Goal: Task Accomplishment & Management: Use online tool/utility

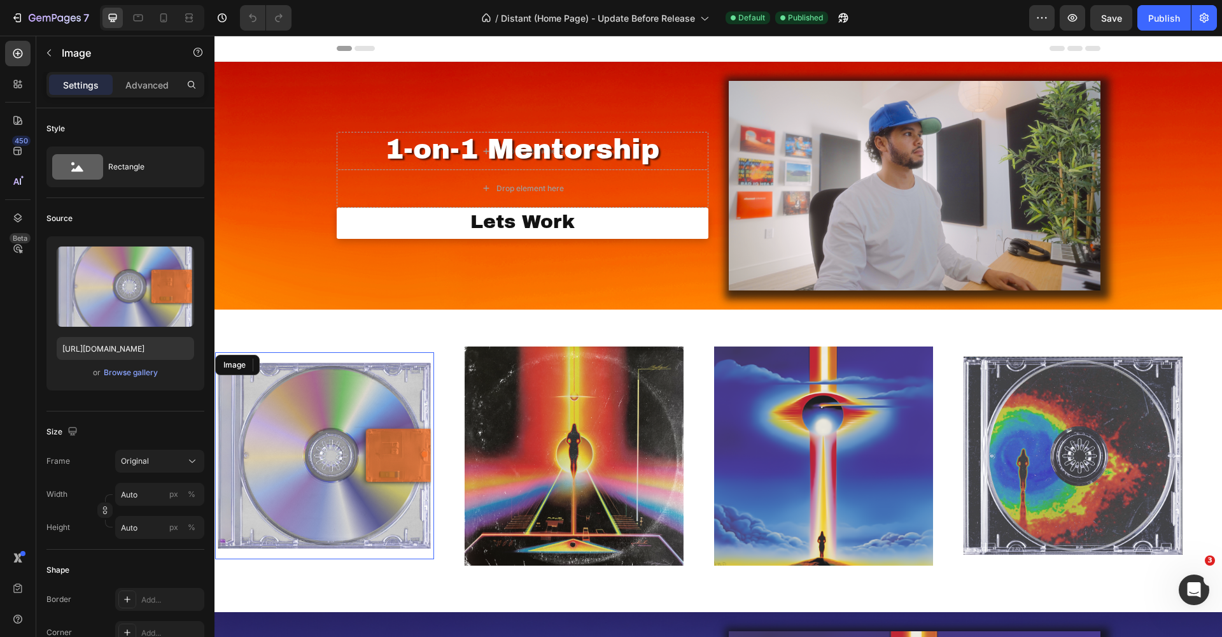
click at [360, 386] on img at bounding box center [324, 456] width 219 height 192
click at [150, 373] on div "Browse gallery" at bounding box center [131, 372] width 54 height 11
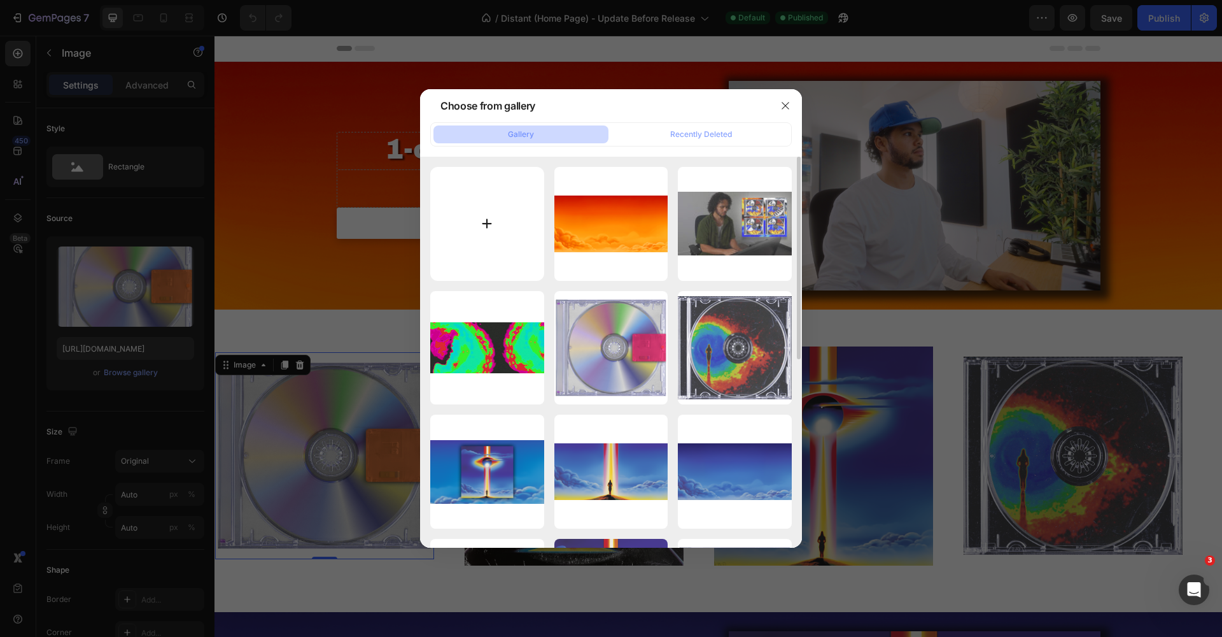
click at [481, 227] on input "file" at bounding box center [487, 224] width 114 height 114
type input "C:\fakepath\Kit Artwork - Beyond.png"
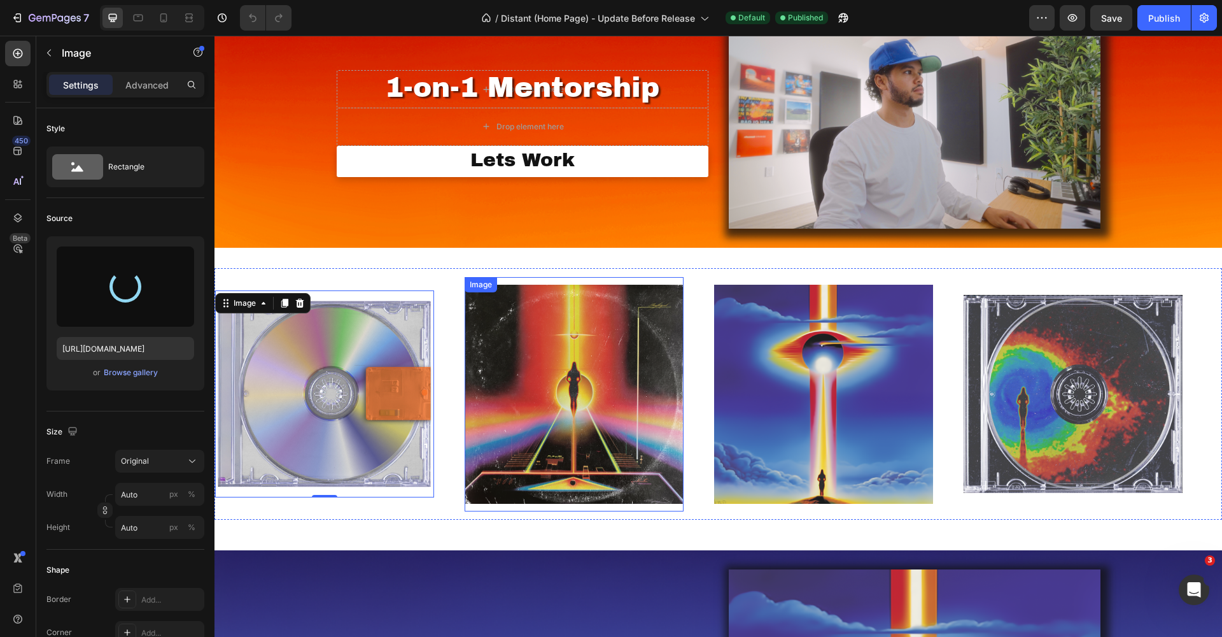
scroll to position [59, 0]
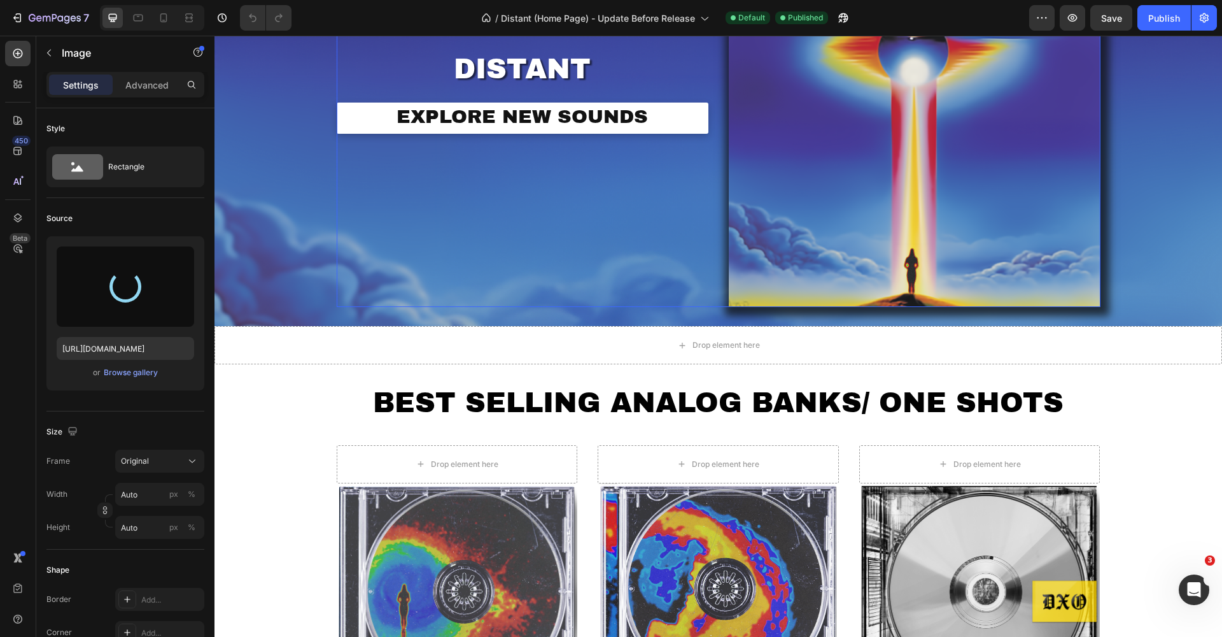
type input "[URL][DOMAIN_NAME]"
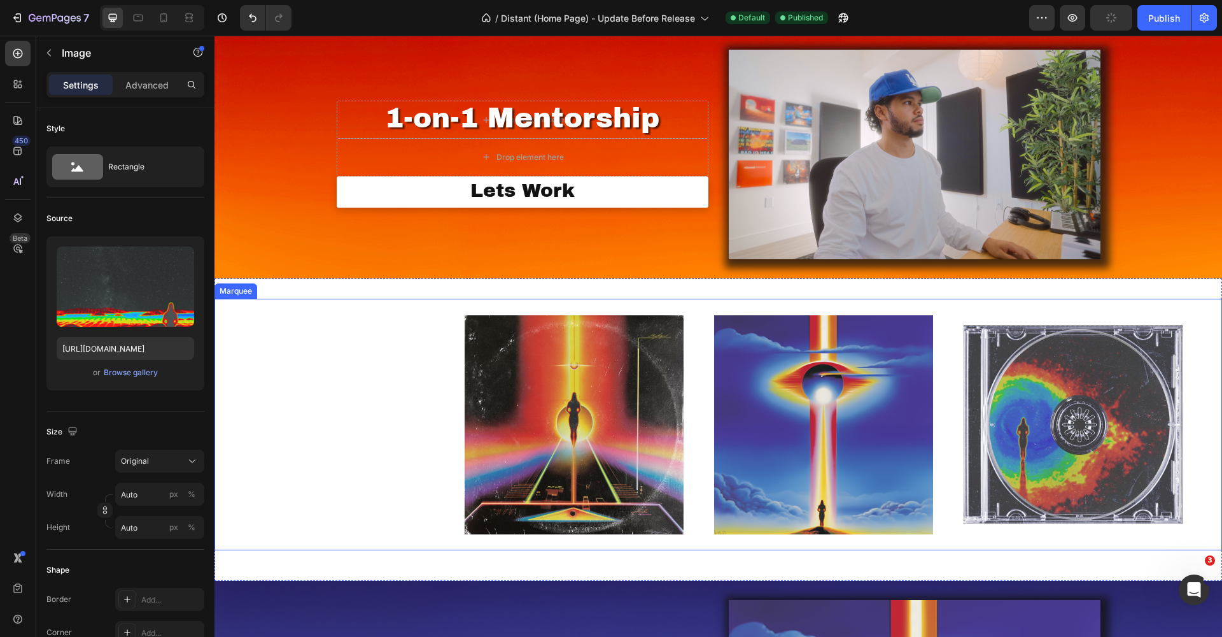
scroll to position [34, 0]
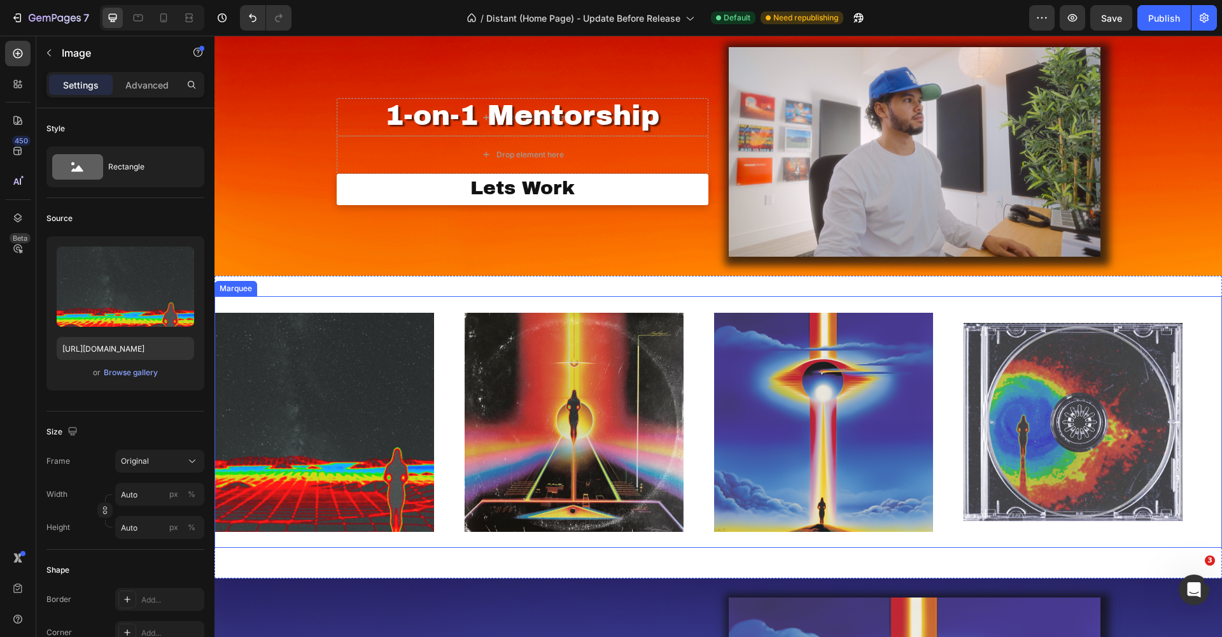
click at [696, 312] on div "Image" at bounding box center [590, 422] width 250 height 234
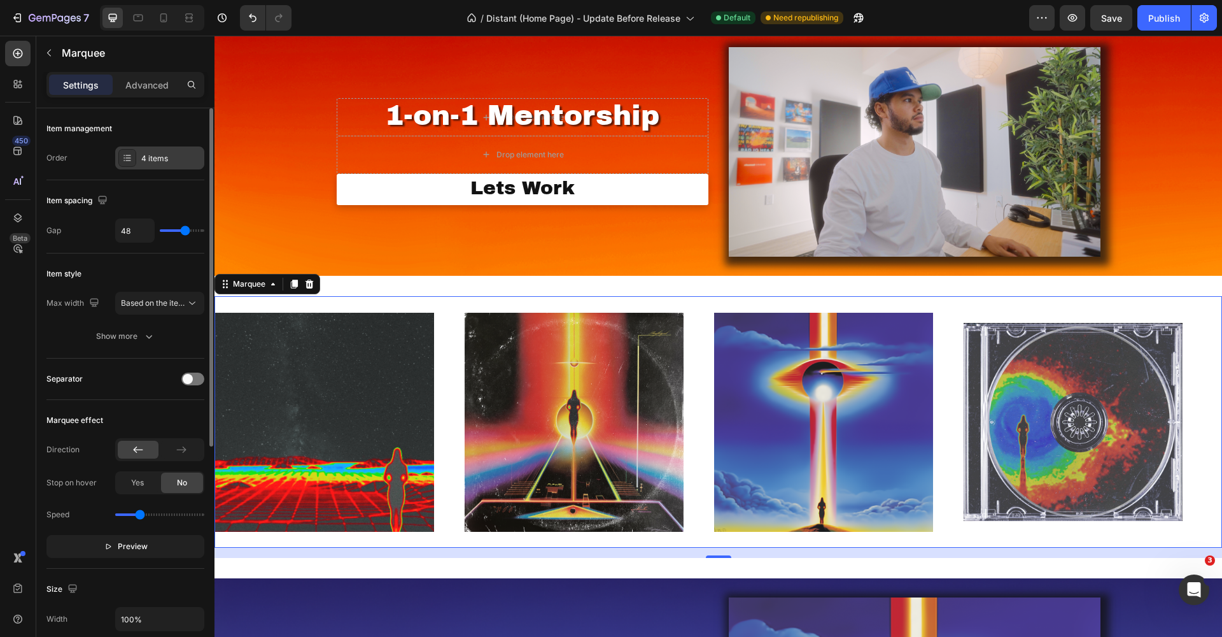
click at [162, 159] on div "4 items" at bounding box center [171, 158] width 60 height 11
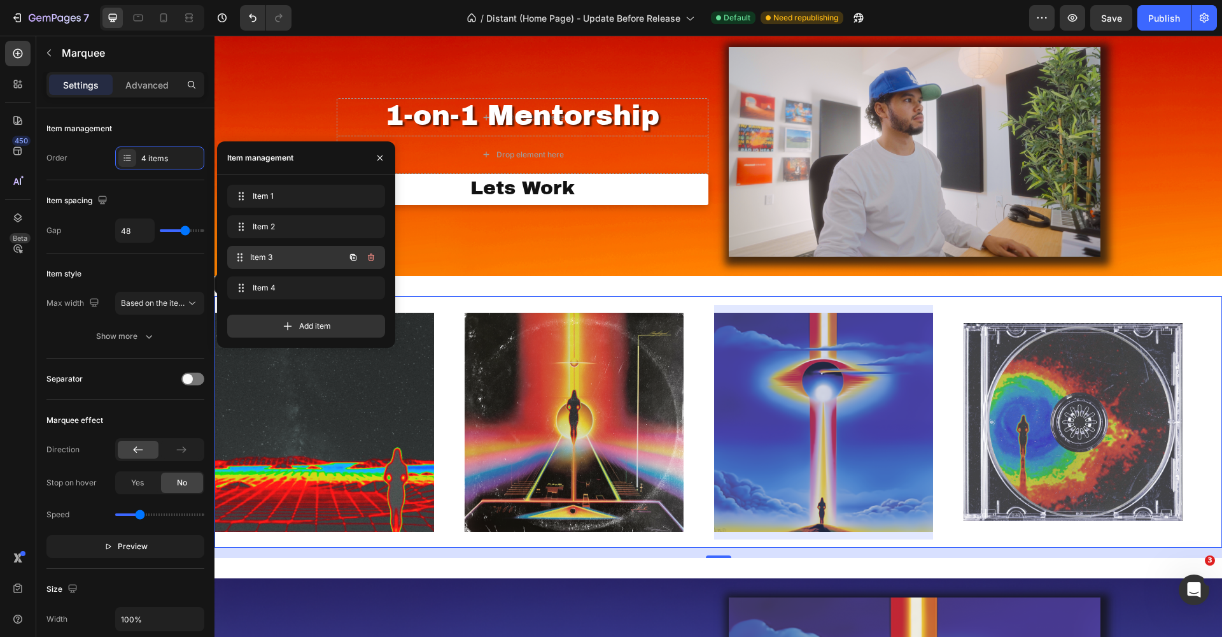
click at [271, 250] on div "Item 3 Item 3" at bounding box center [288, 257] width 112 height 18
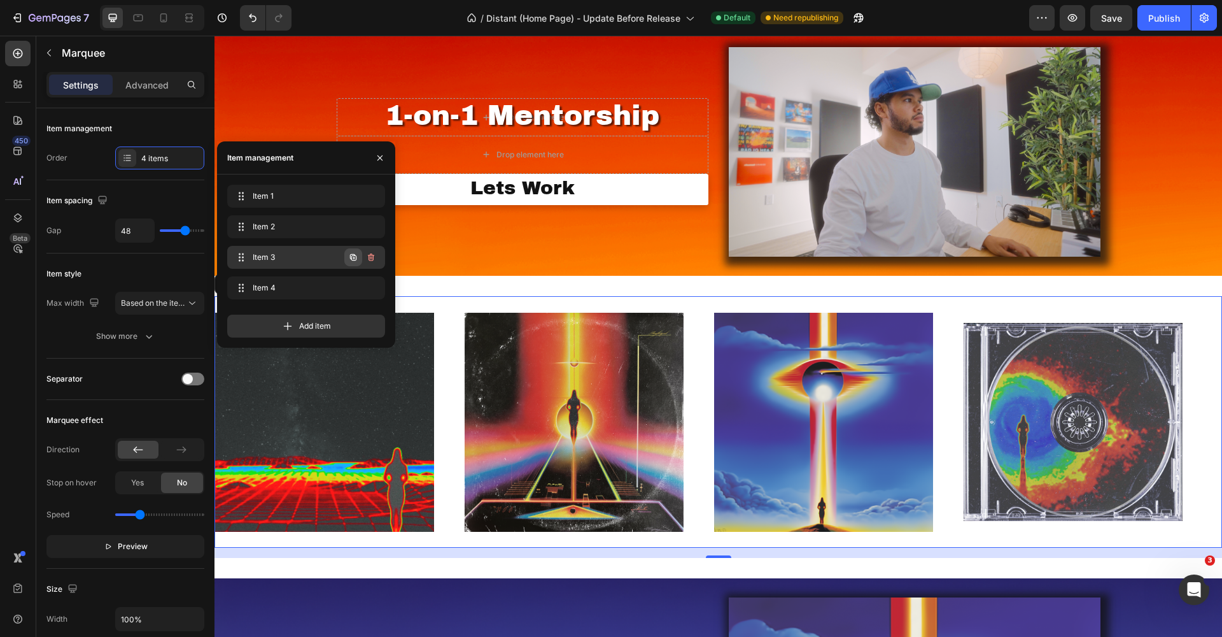
click at [351, 257] on icon "button" at bounding box center [353, 257] width 6 height 6
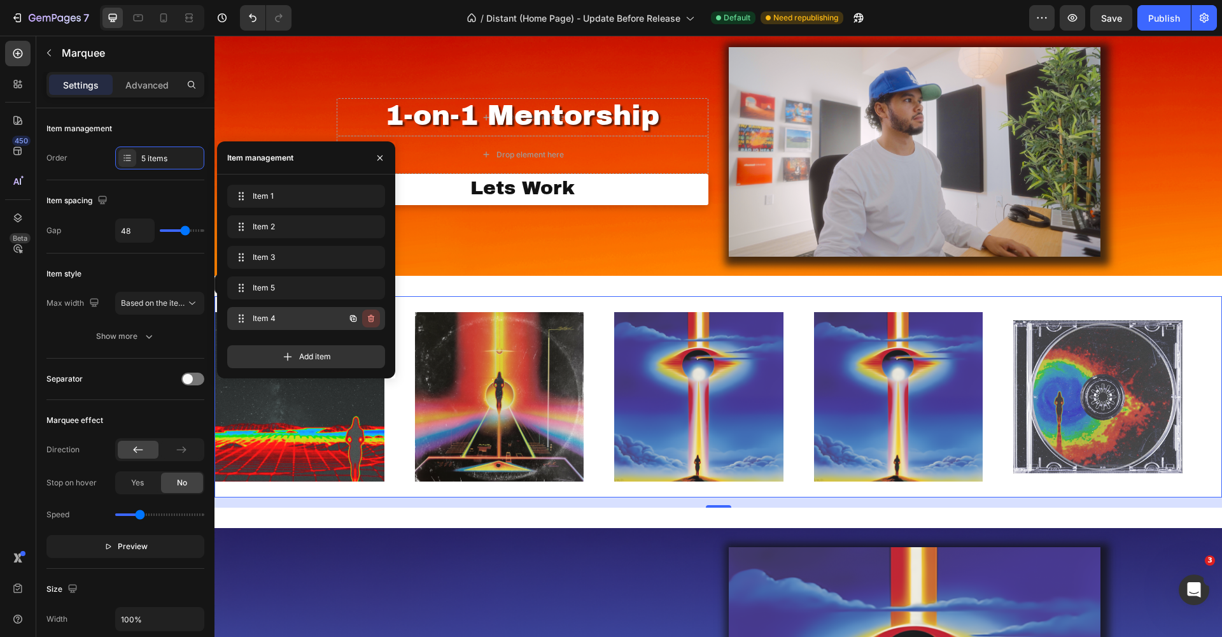
click at [369, 318] on icon "button" at bounding box center [371, 318] width 6 height 8
click at [367, 318] on div "Delete" at bounding box center [363, 318] width 24 height 11
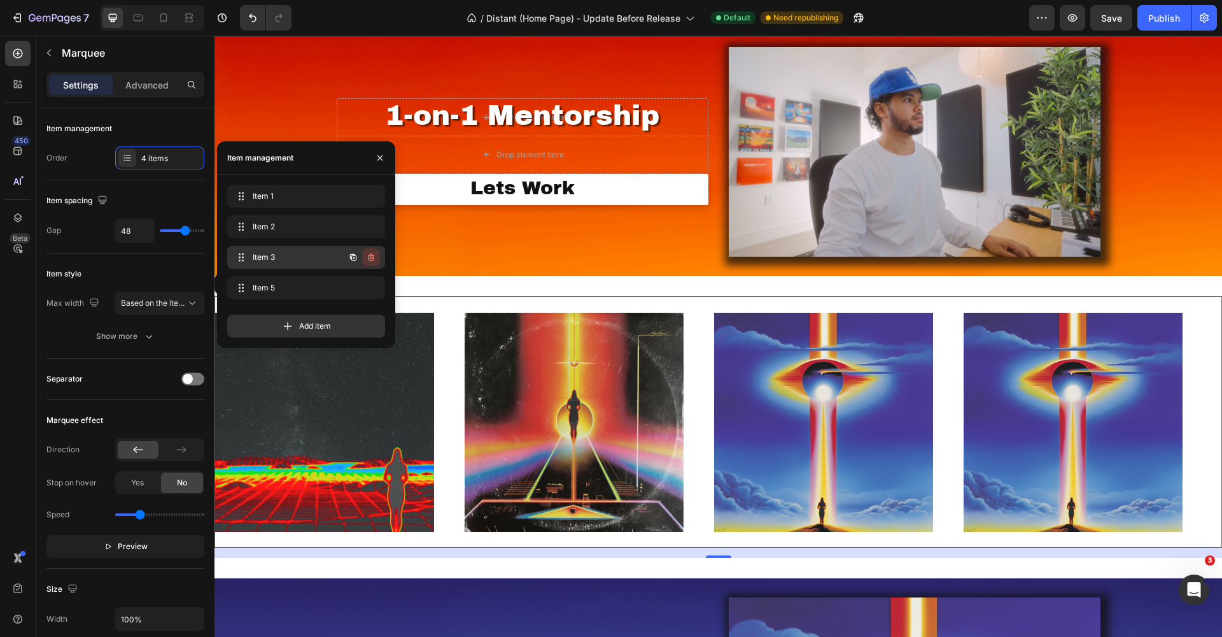
click at [369, 257] on icon "button" at bounding box center [371, 257] width 6 height 8
click at [369, 257] on div "Delete" at bounding box center [363, 256] width 24 height 11
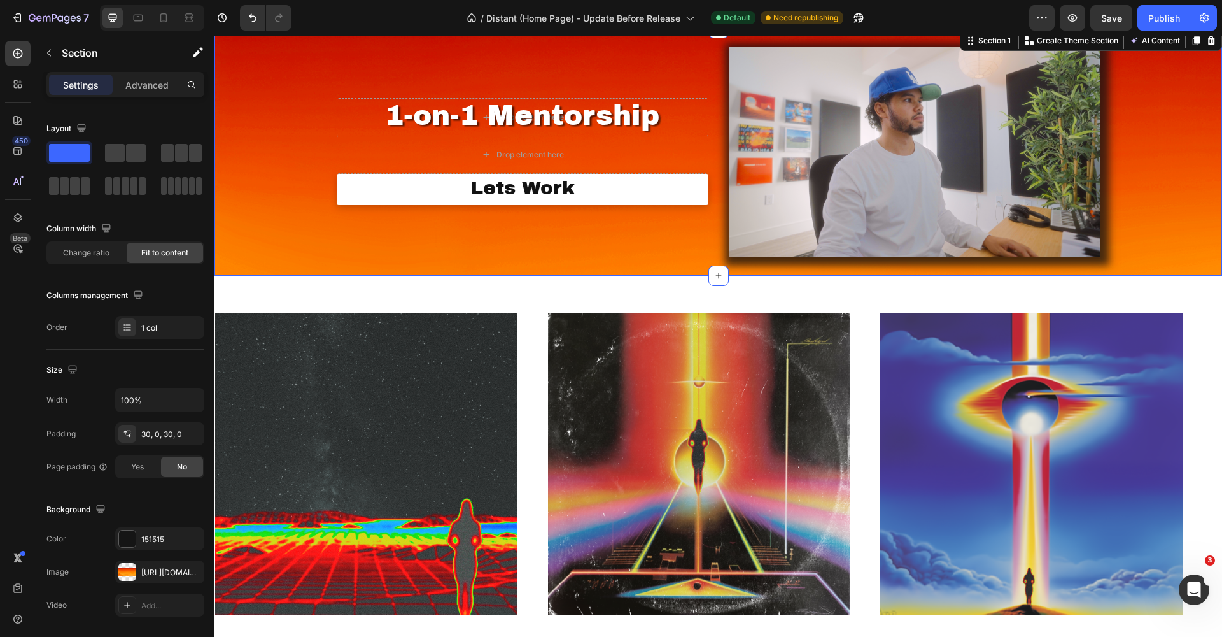
click at [571, 271] on div "Image Drop element here Row 1-on-1 Mentorship Heading Drop element here Row Let…" at bounding box center [719, 152] width 1008 height 248
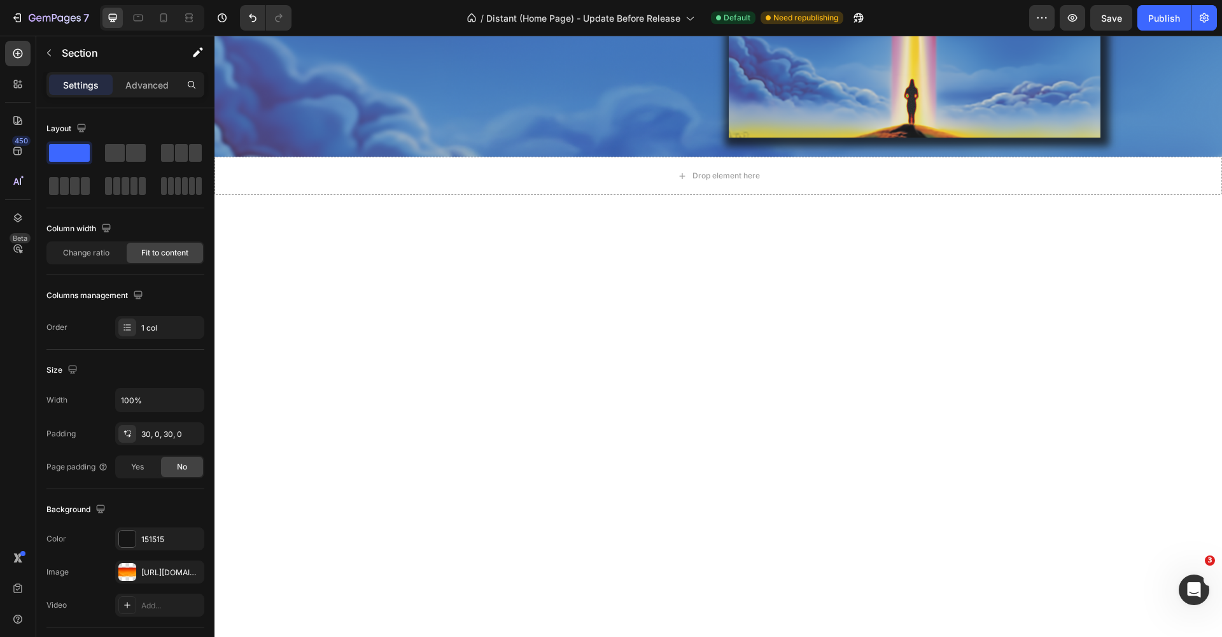
scroll to position [0, 0]
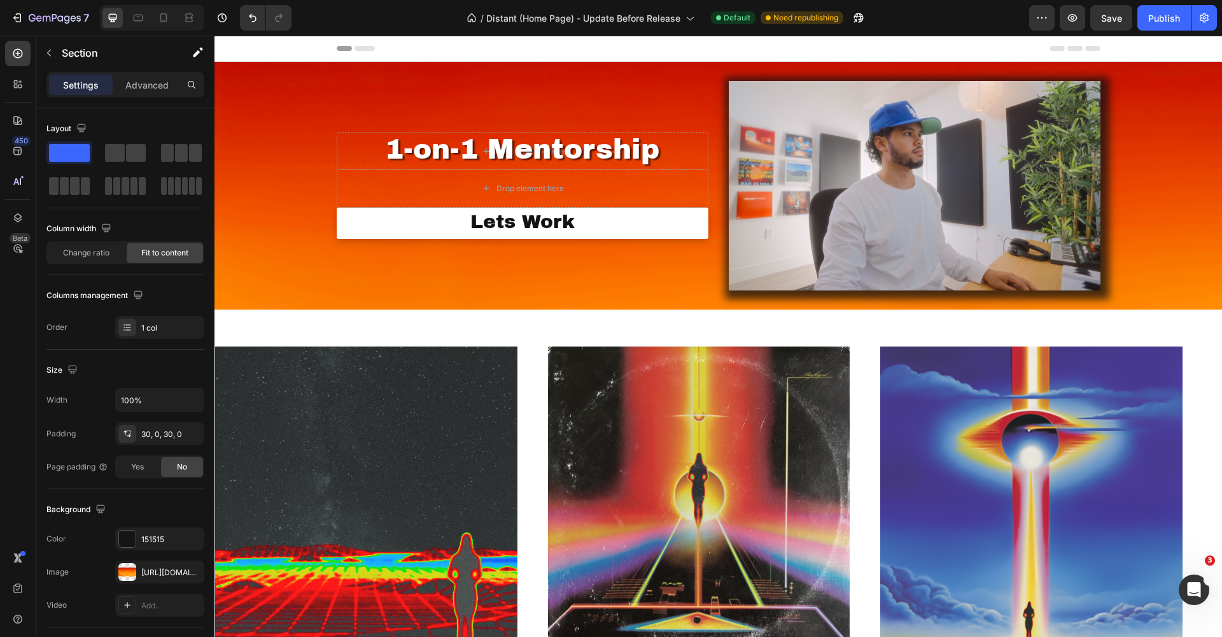
click at [281, 152] on div "Image Drop element here Row 1-on-1 Mentorship Heading Drop element here Row Let…" at bounding box center [719, 186] width 1008 height 248
click at [1115, 17] on span "Save" at bounding box center [1111, 18] width 21 height 11
click at [293, 71] on div "Image Drop element here Row 1-on-1 Mentorship Heading Drop element here Row Let…" at bounding box center [719, 186] width 1008 height 248
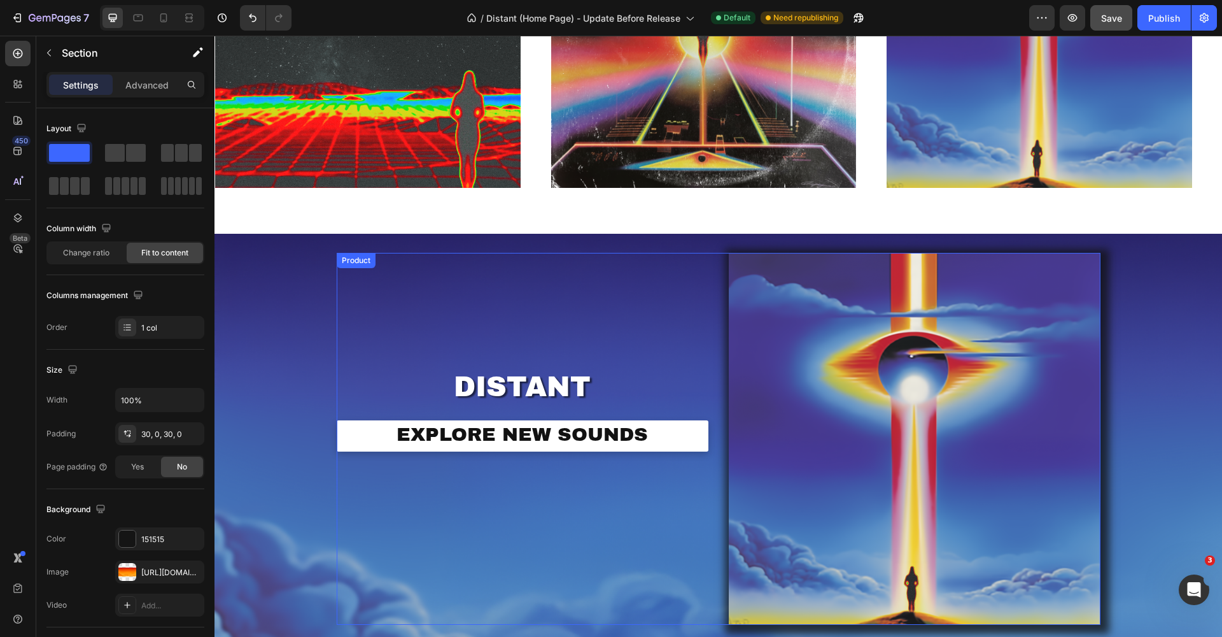
scroll to position [318, 0]
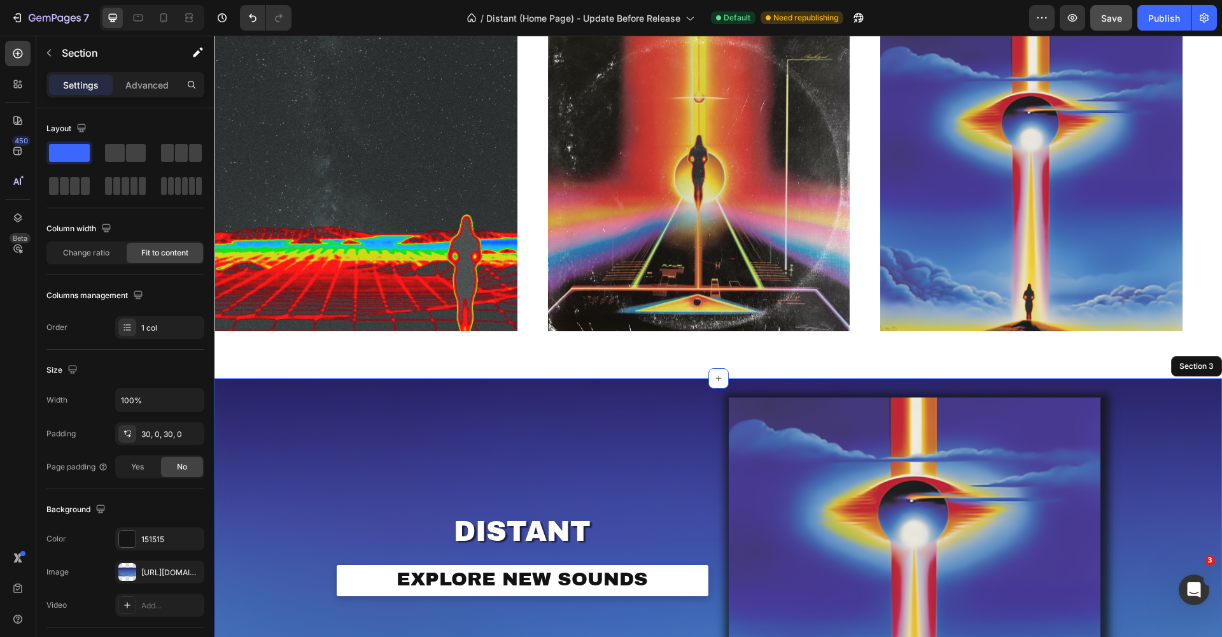
click at [311, 381] on div "Image DISTANT Heading EXPLORE NEW SOUNDS Button Row Product Row Section 3" at bounding box center [719, 583] width 1008 height 410
click at [714, 374] on icon at bounding box center [719, 378] width 10 height 10
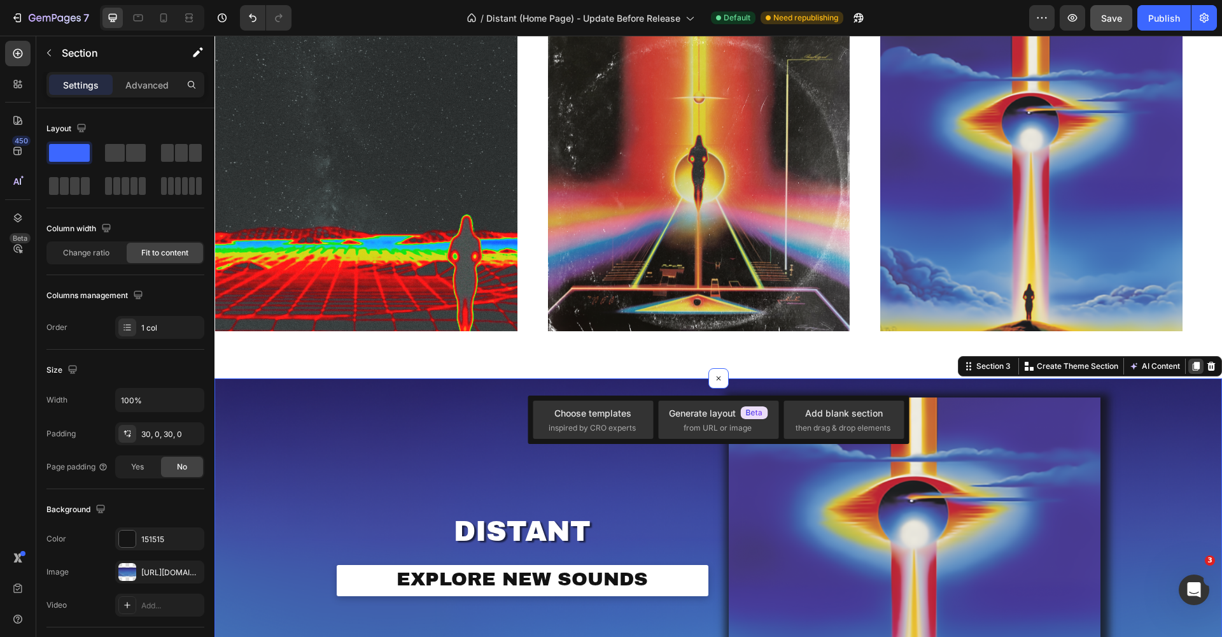
click at [1193, 364] on icon at bounding box center [1196, 366] width 7 height 9
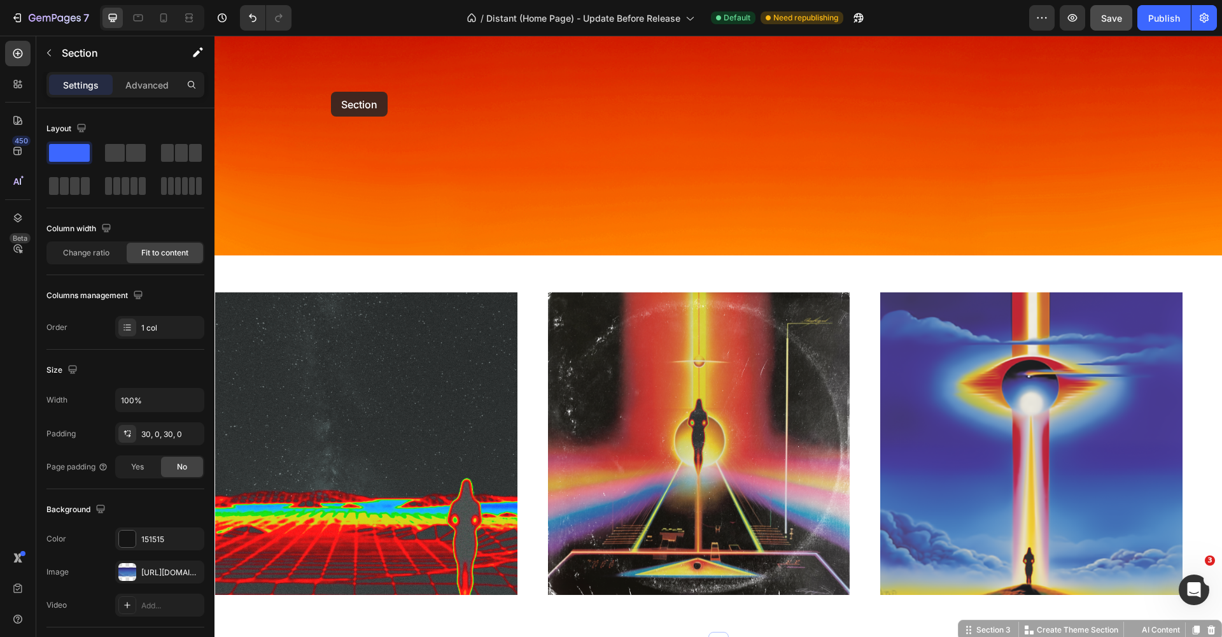
scroll to position [0, 0]
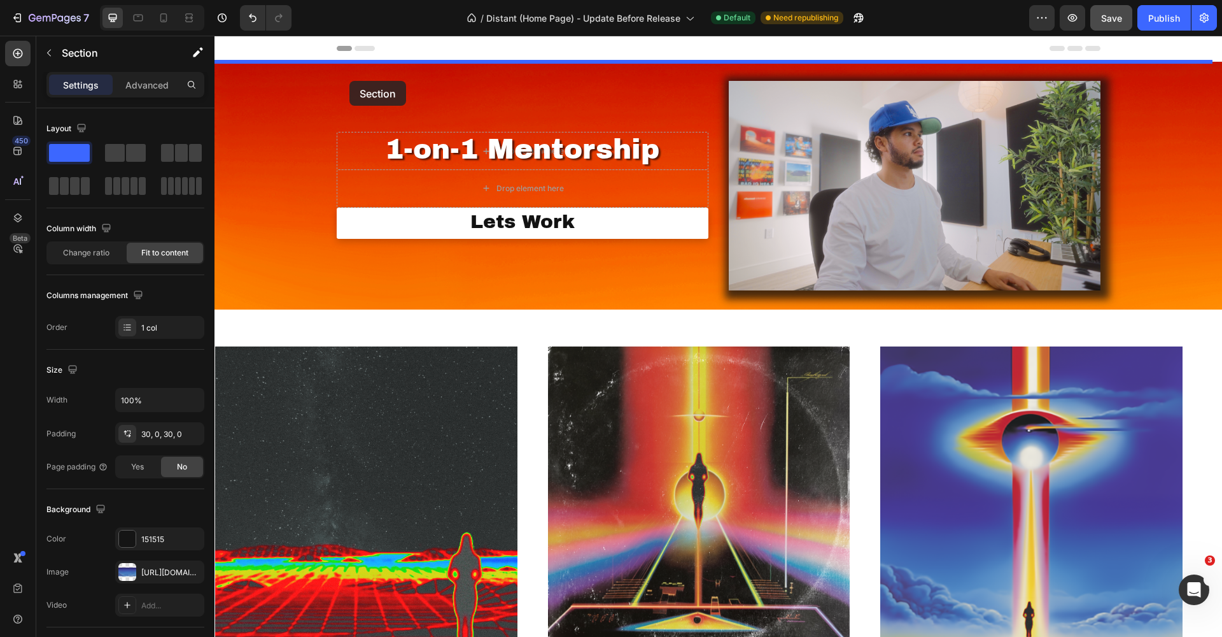
drag, startPoint x: 289, startPoint y: 299, endPoint x: 349, endPoint y: 81, distance: 226.6
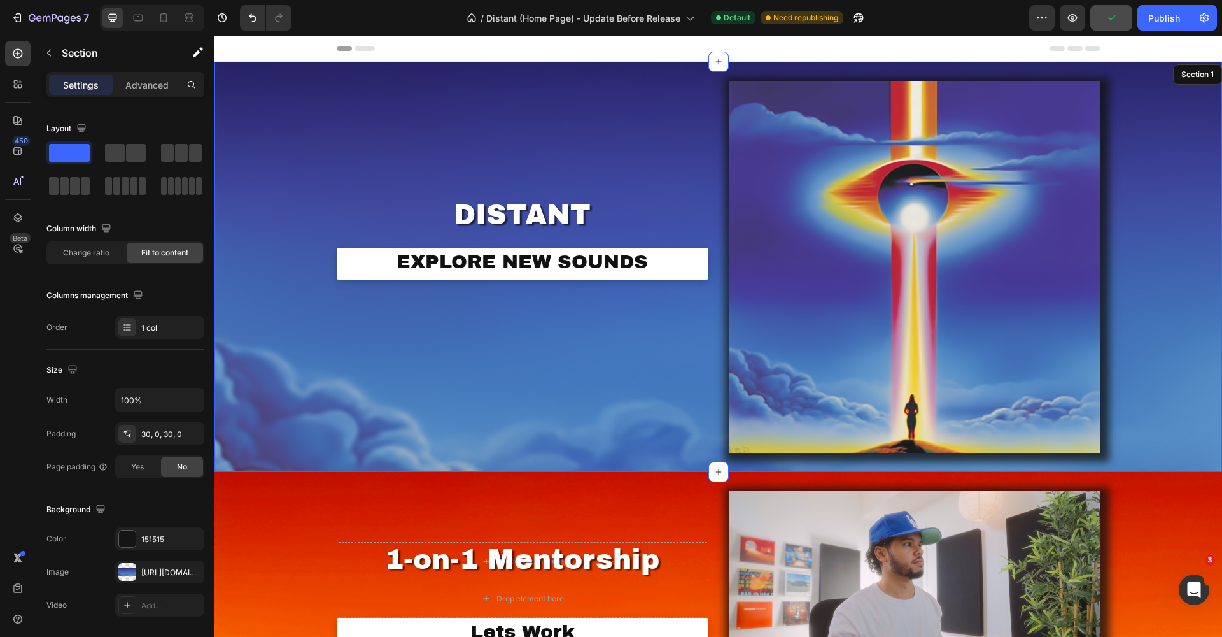
click at [253, 190] on div "Image DISTANT Heading EXPLORE NEW SOUNDS Button Row Product Row Section 1" at bounding box center [719, 267] width 1008 height 410
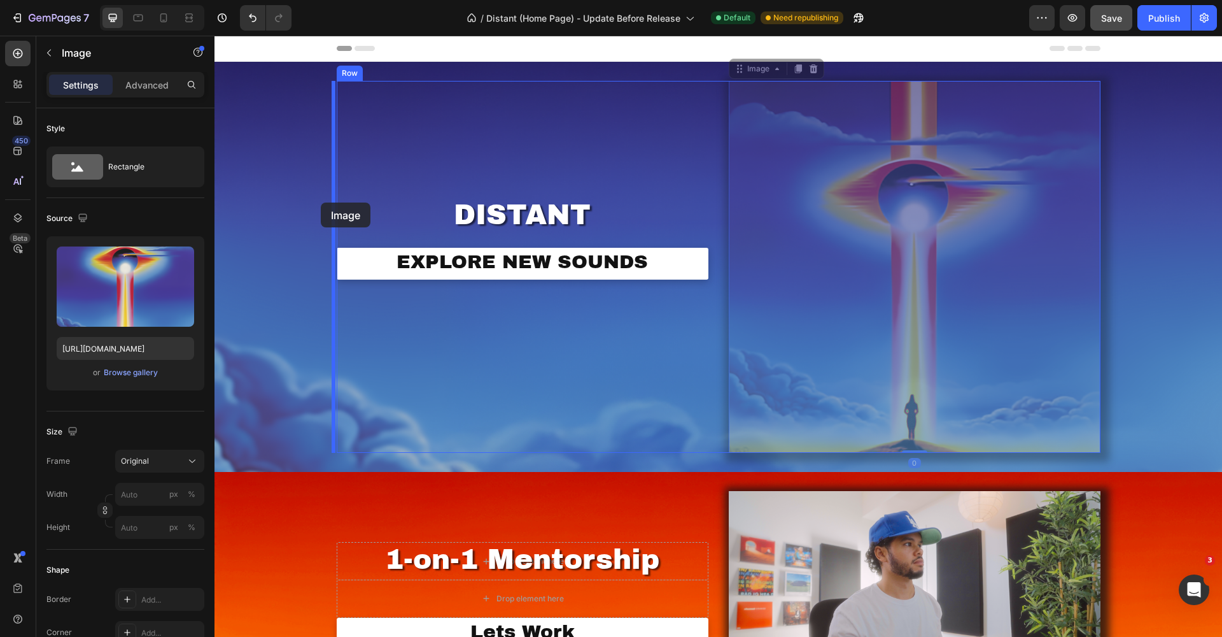
drag, startPoint x: 861, startPoint y: 192, endPoint x: 321, endPoint y: 202, distance: 540.6
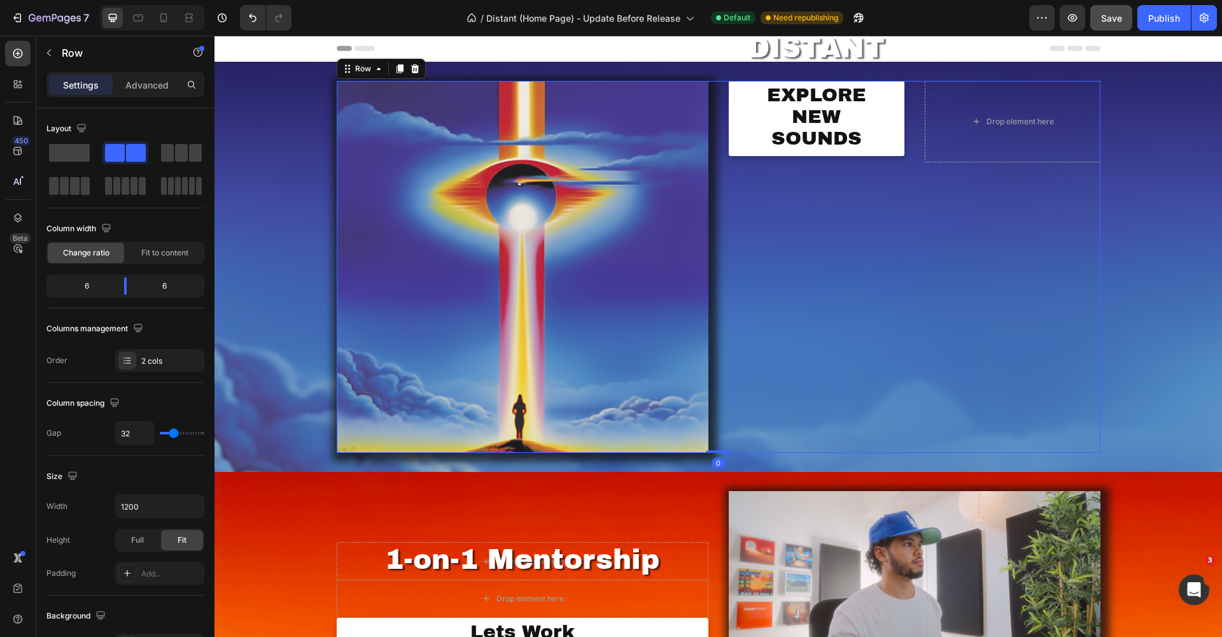
click at [829, 184] on div "Drop element here DISTANT Heading EXPLORE NEW SOUNDS Button Row Product" at bounding box center [915, 267] width 372 height 372
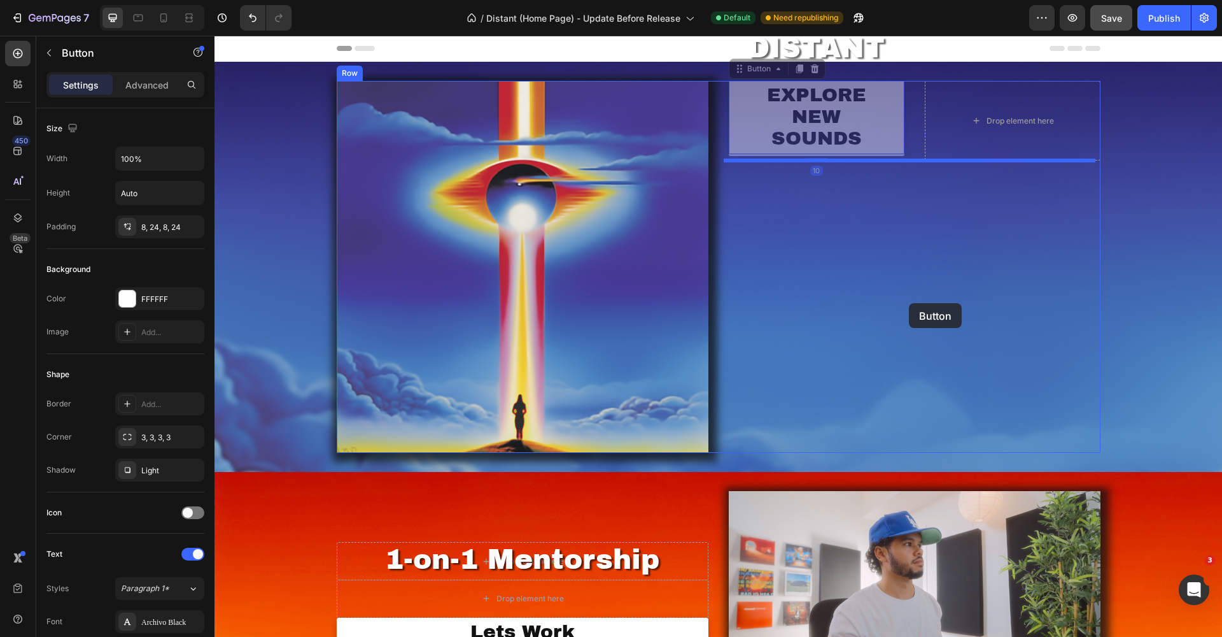
drag, startPoint x: 856, startPoint y: 132, endPoint x: 908, endPoint y: 303, distance: 178.6
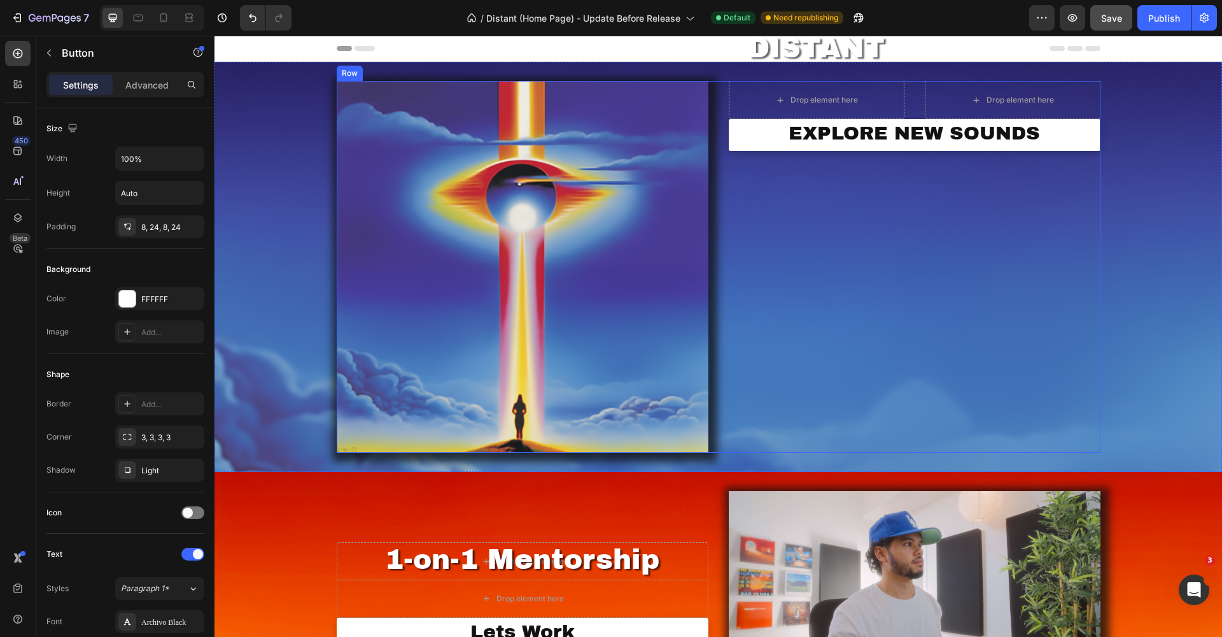
click at [814, 154] on div "EXPLORE NEW SOUNDS Button 0" at bounding box center [915, 138] width 372 height 38
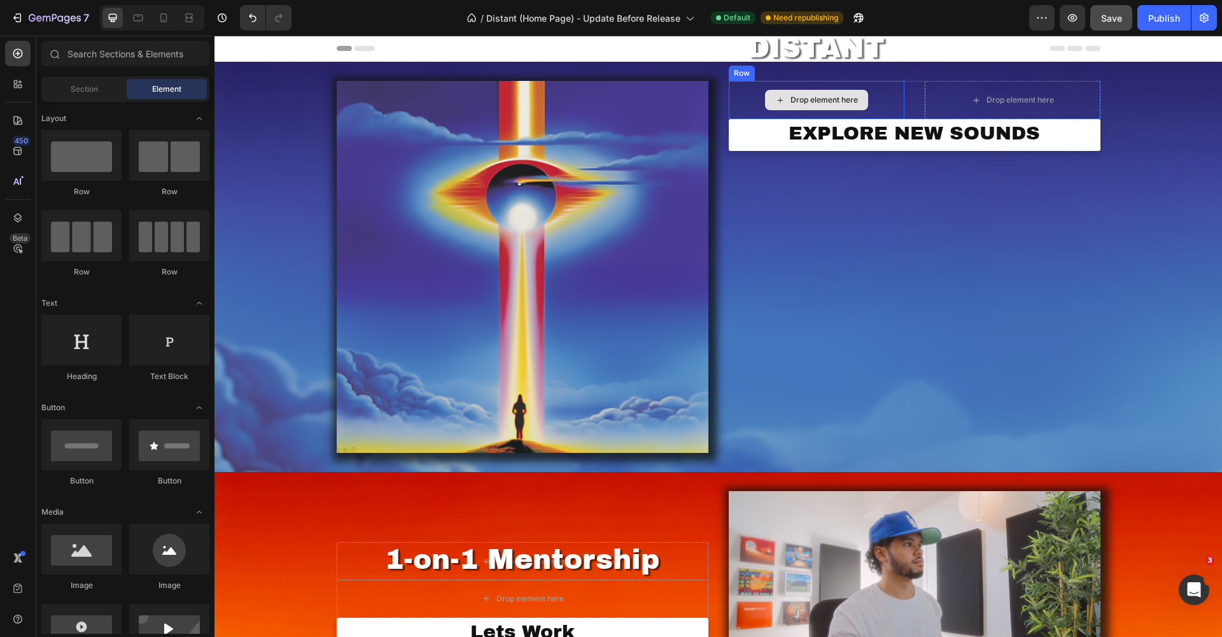
click at [768, 108] on div "Drop element here" at bounding box center [816, 100] width 103 height 20
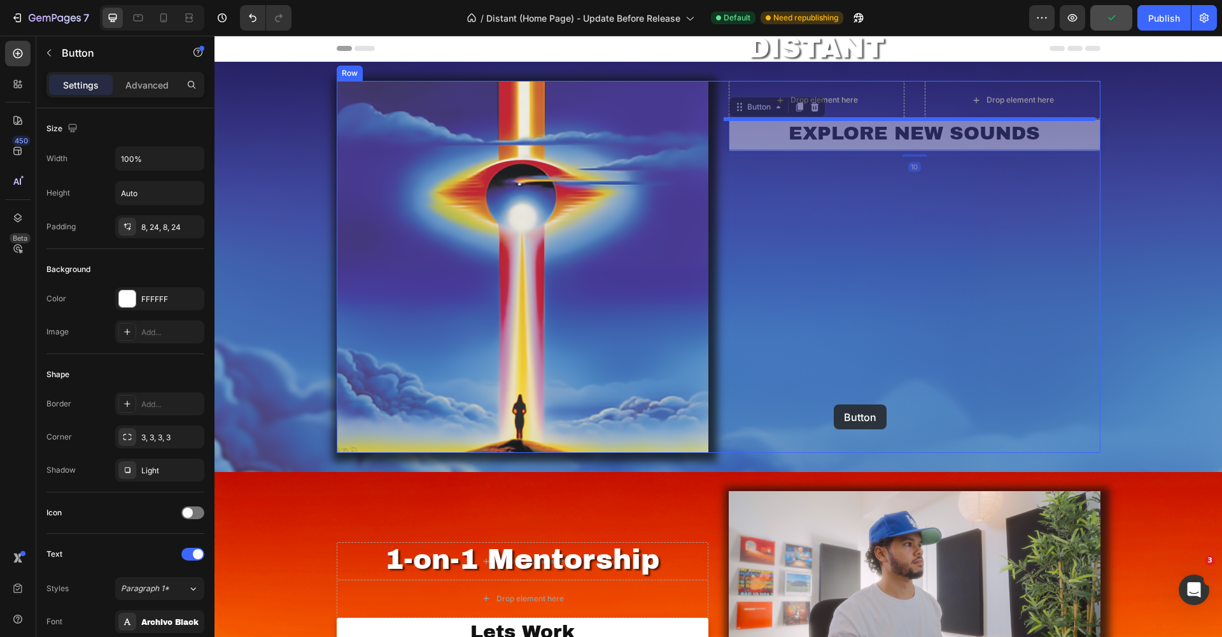
drag, startPoint x: 811, startPoint y: 132, endPoint x: 846, endPoint y: 351, distance: 221.8
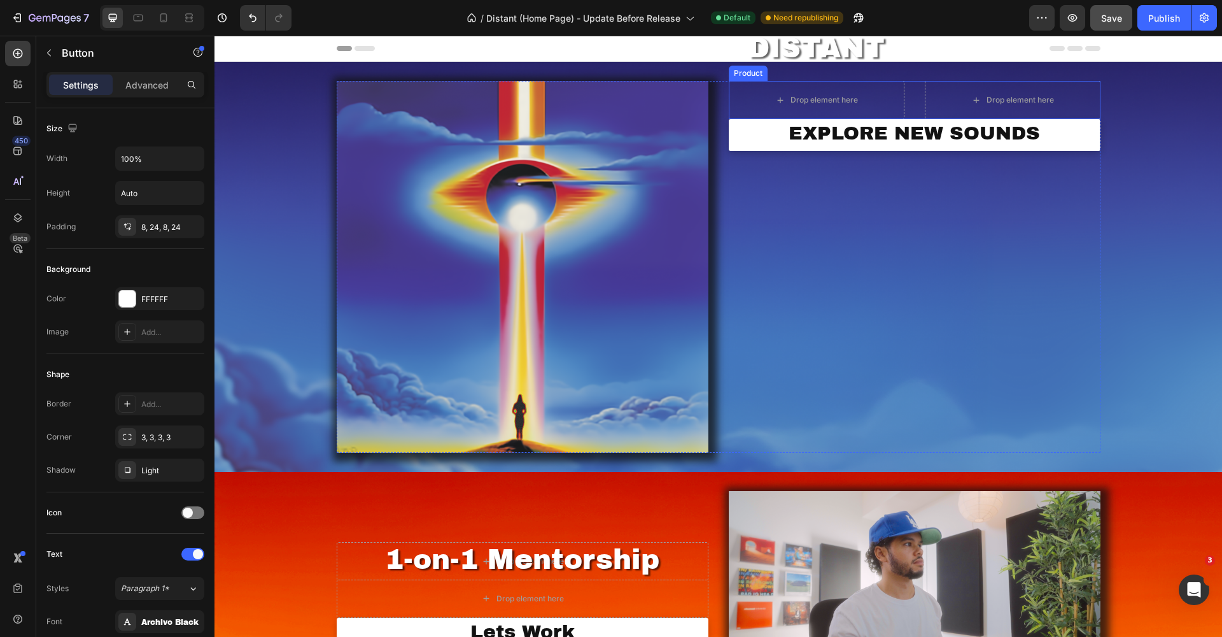
click at [903, 104] on div "Drop element here DISTANT Heading Drop element here Row Product" at bounding box center [915, 100] width 372 height 38
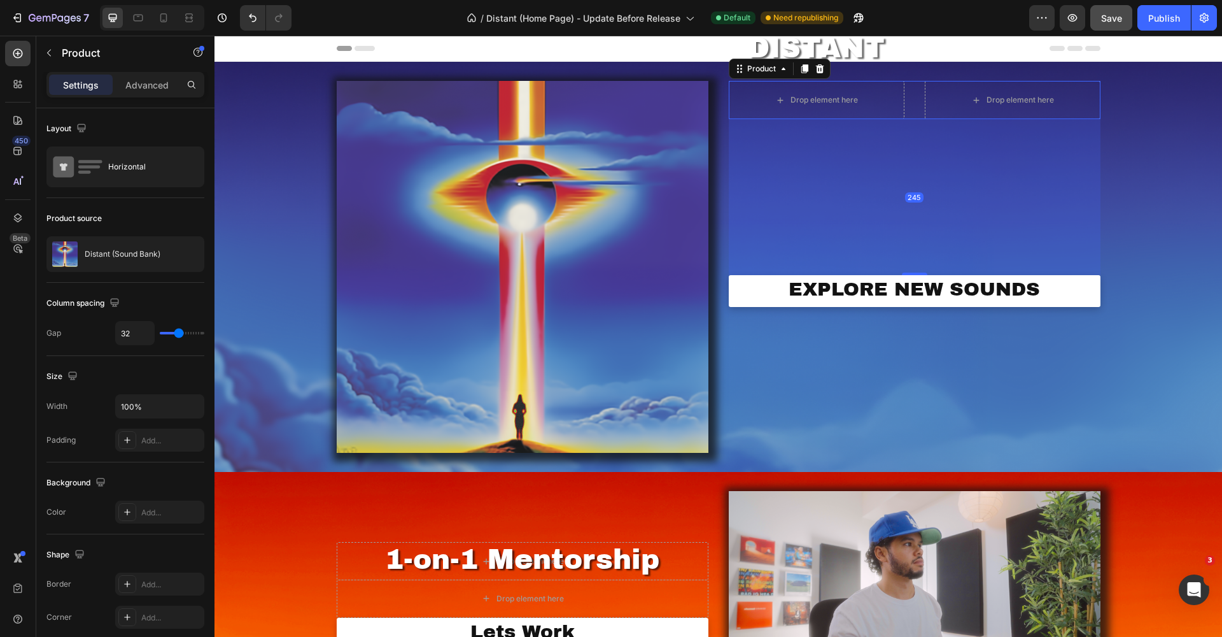
drag, startPoint x: 907, startPoint y: 118, endPoint x: 886, endPoint y: 274, distance: 157.9
click at [886, 119] on div "245" at bounding box center [915, 119] width 372 height 0
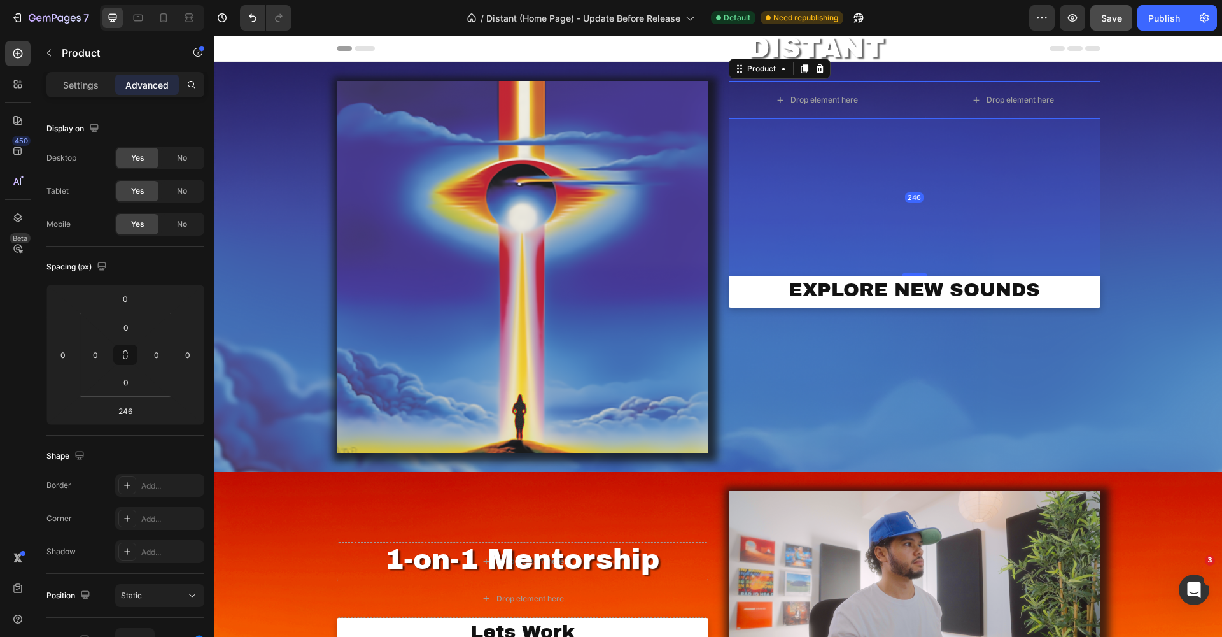
click at [812, 175] on div "246" at bounding box center [915, 197] width 372 height 157
click at [729, 101] on div "Drop element here" at bounding box center [817, 100] width 176 height 38
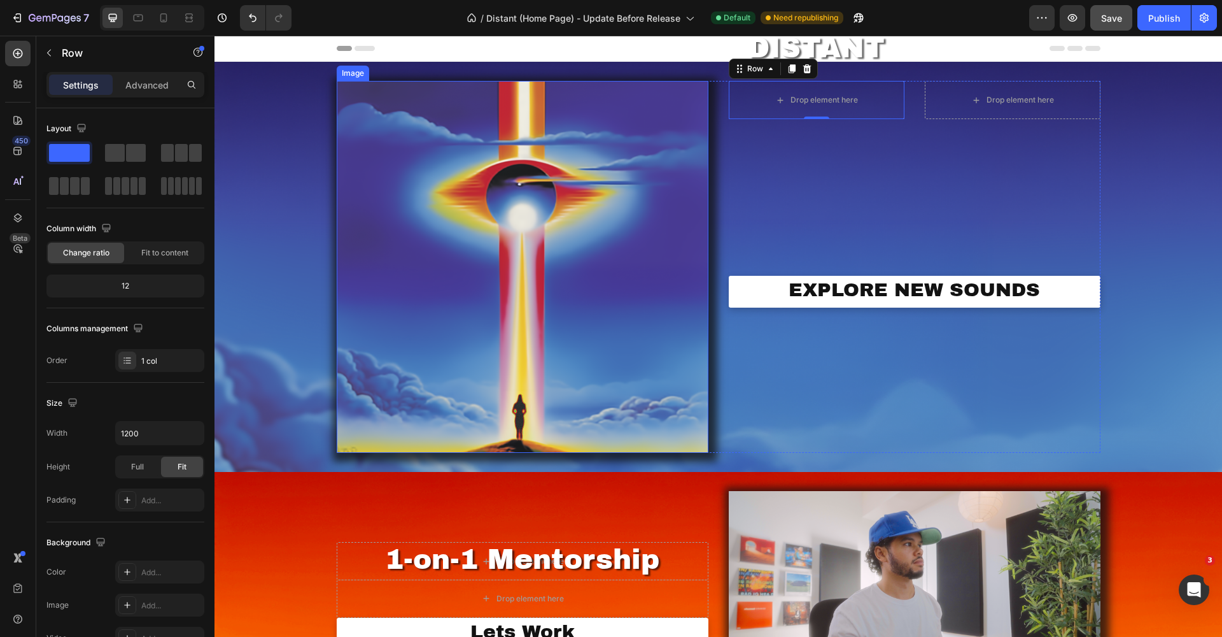
click at [568, 243] on img at bounding box center [523, 267] width 372 height 372
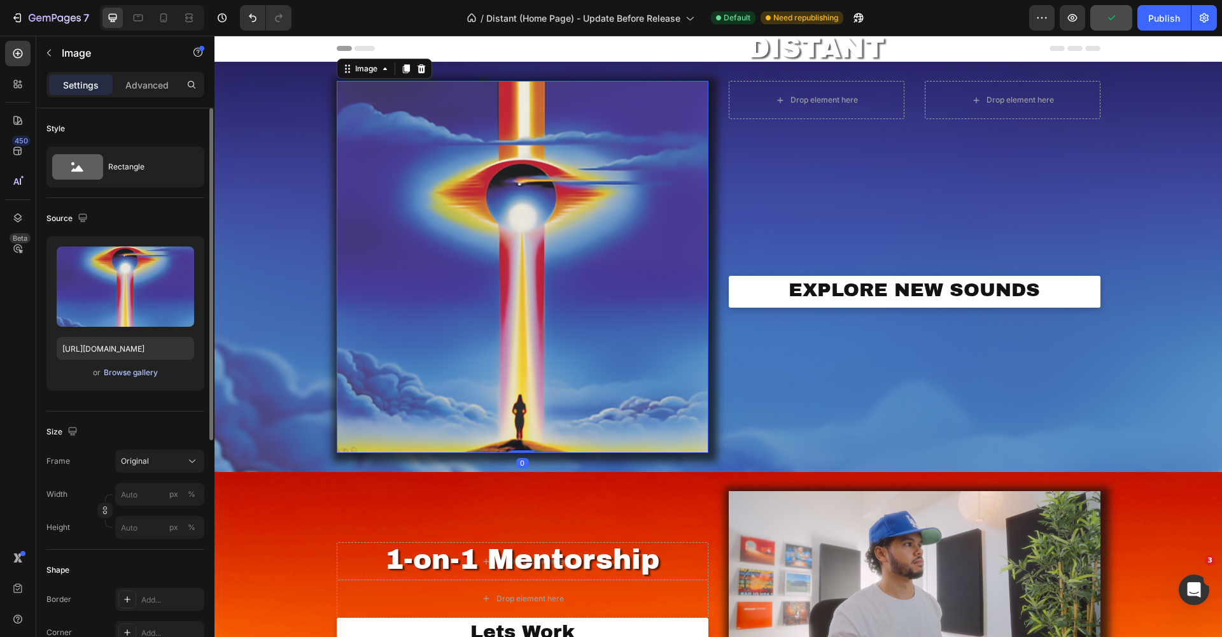
click at [113, 374] on div "Browse gallery" at bounding box center [131, 372] width 54 height 11
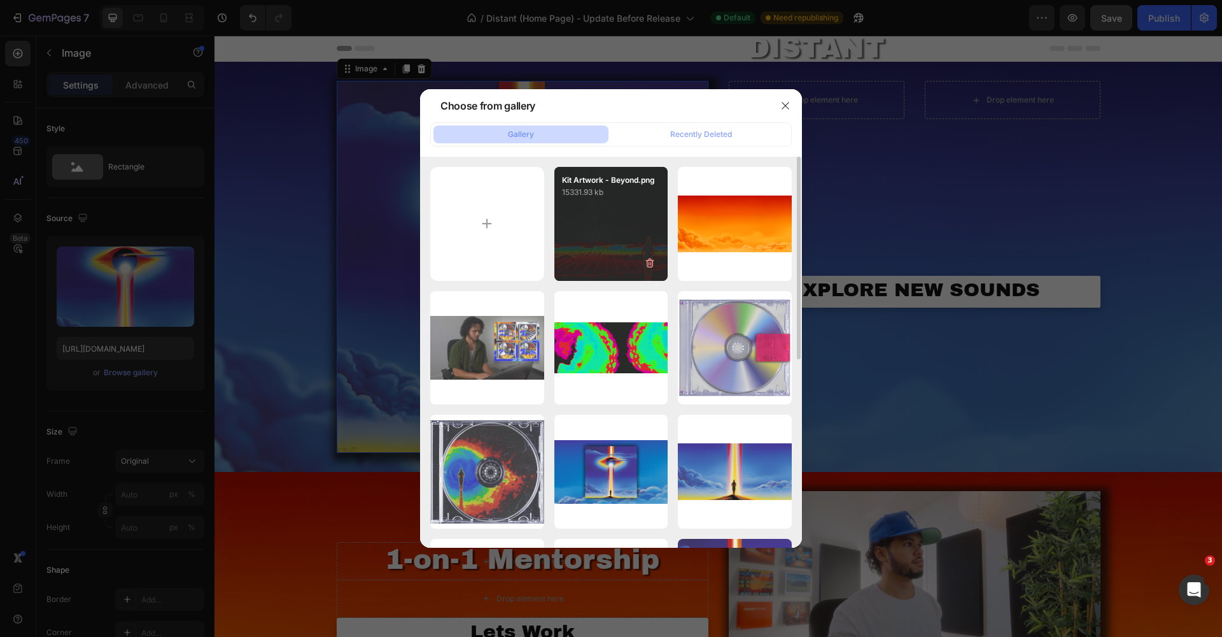
click at [630, 230] on div "Kit Artwork - Beyond.png 15331.93 kb" at bounding box center [611, 224] width 114 height 114
type input "[URL][DOMAIN_NAME]"
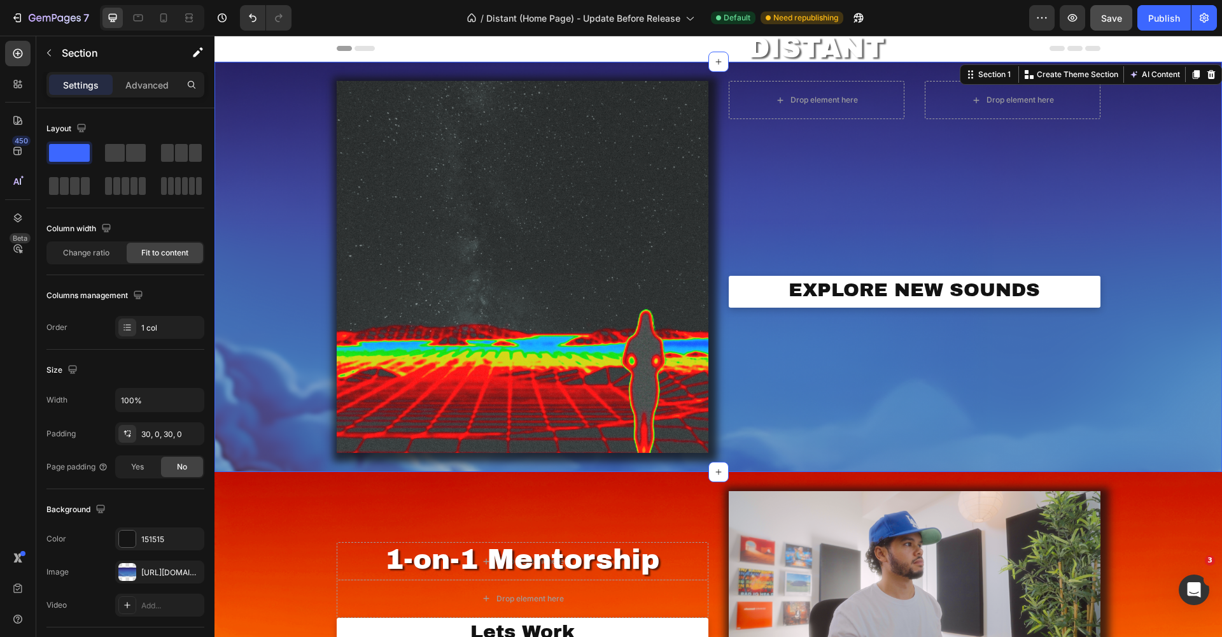
click at [277, 251] on div "Image Drop element here DISTANT Heading Drop element here Row Product EXPLORE N…" at bounding box center [719, 267] width 1008 height 410
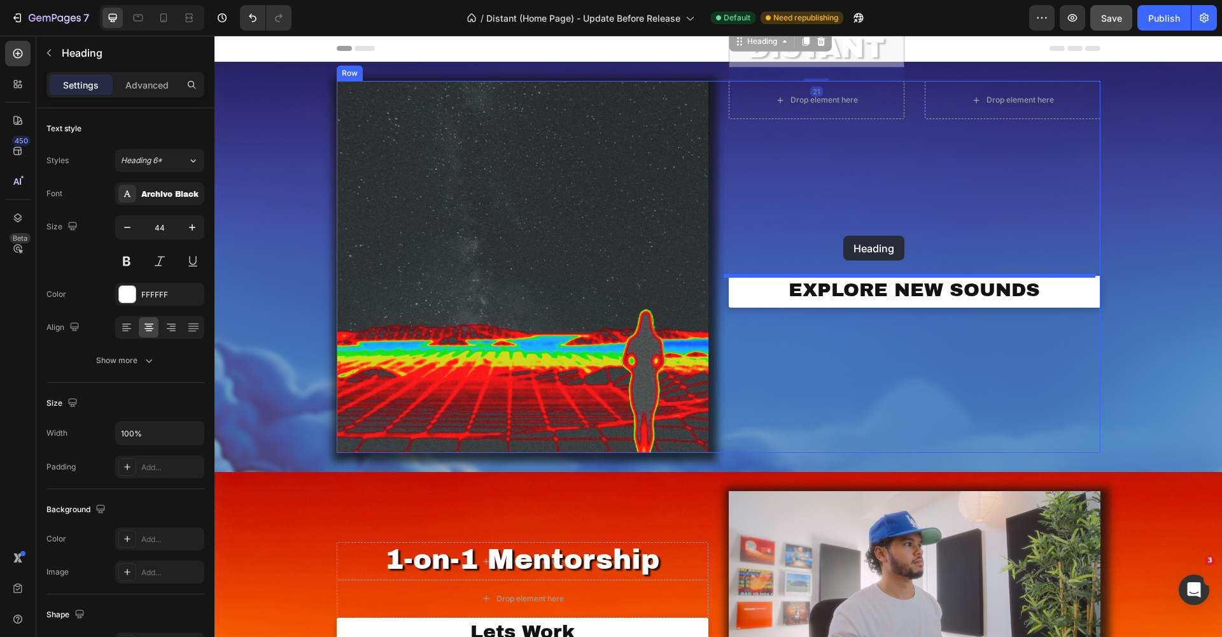
drag, startPoint x: 786, startPoint y: 52, endPoint x: 844, endPoint y: 235, distance: 192.1
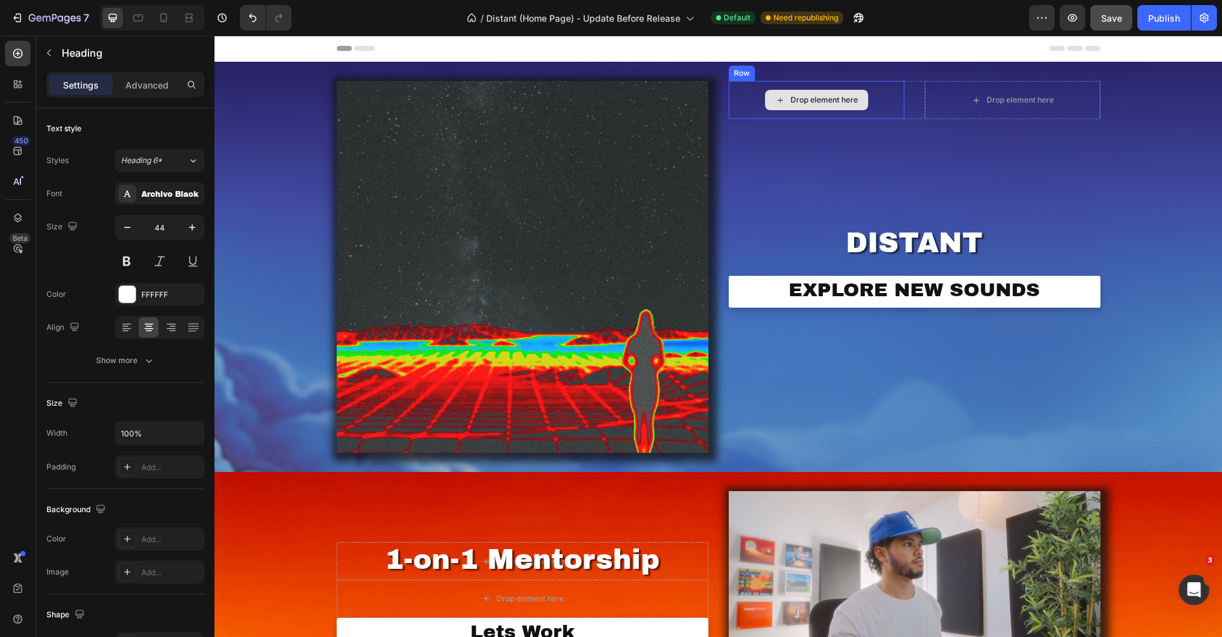
click at [837, 105] on div "Drop element here" at bounding box center [816, 100] width 103 height 20
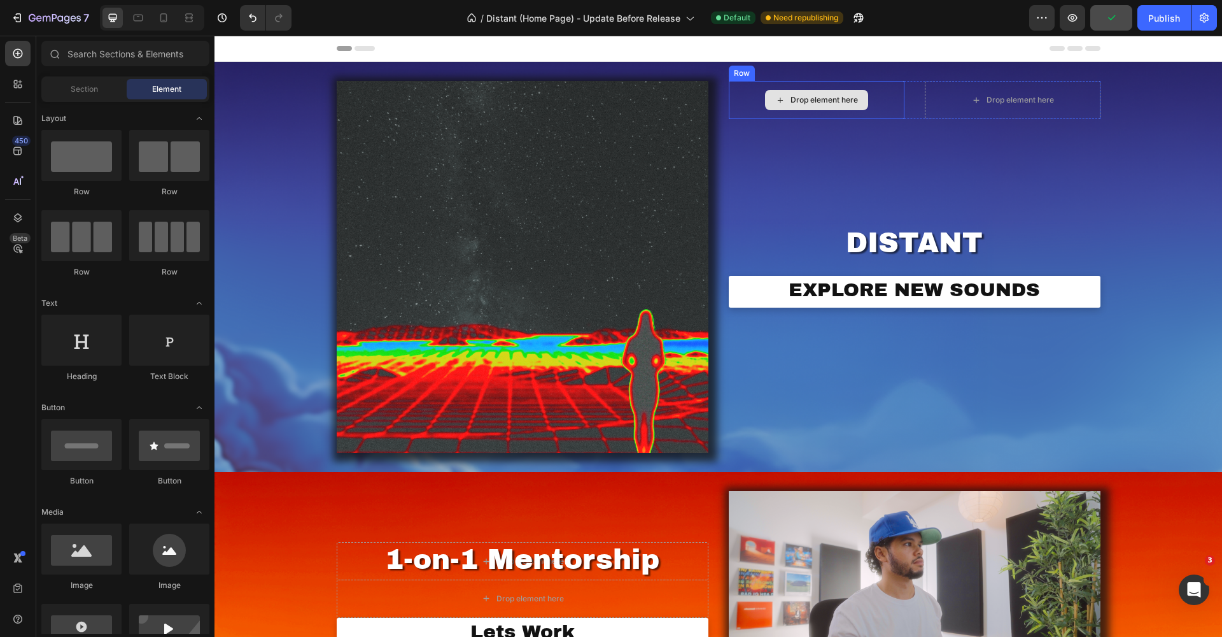
click at [761, 116] on div "Drop element here" at bounding box center [817, 100] width 176 height 38
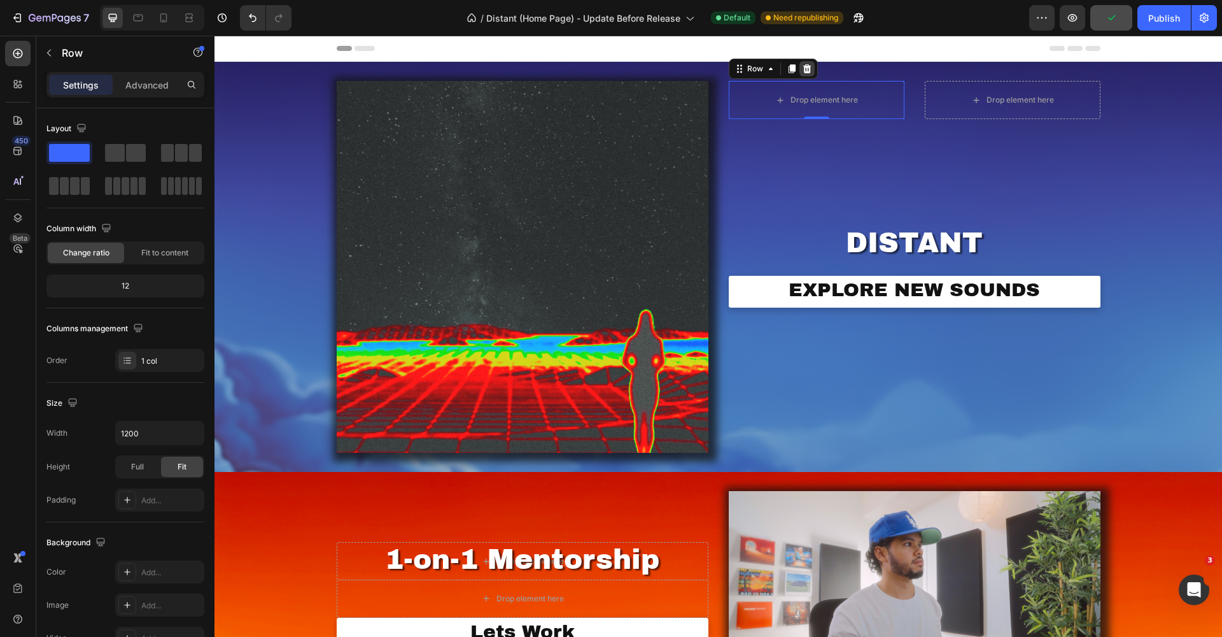
click at [803, 71] on icon at bounding box center [807, 68] width 8 height 9
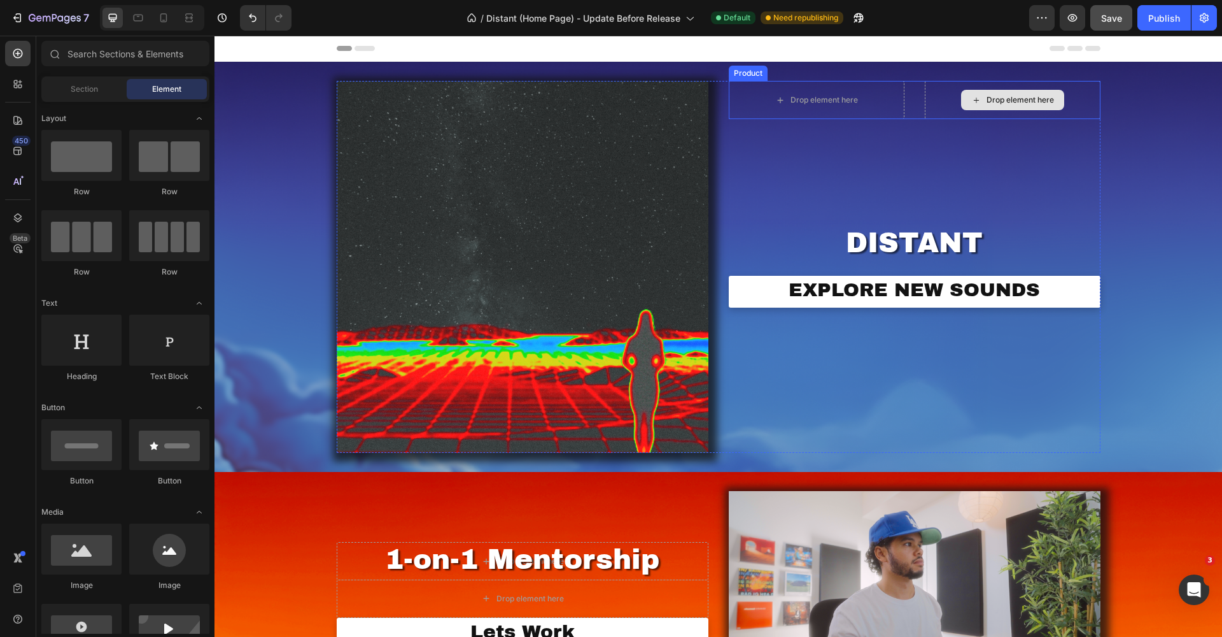
click at [945, 115] on div "Drop element here" at bounding box center [1013, 100] width 176 height 38
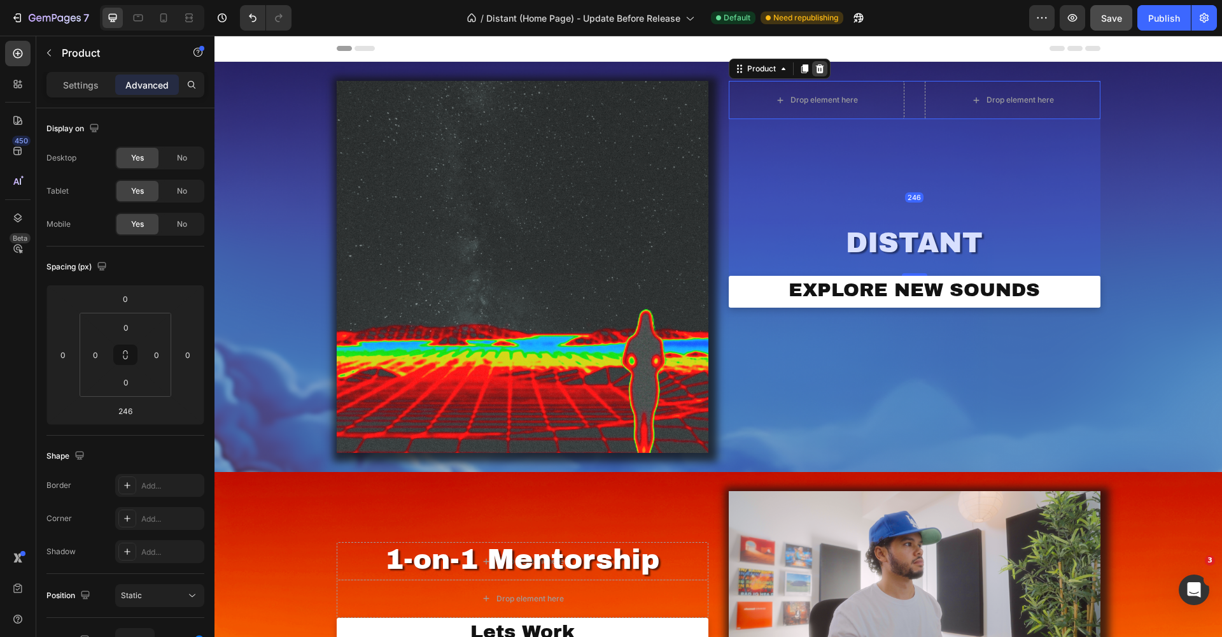
click at [817, 70] on icon at bounding box center [819, 68] width 8 height 9
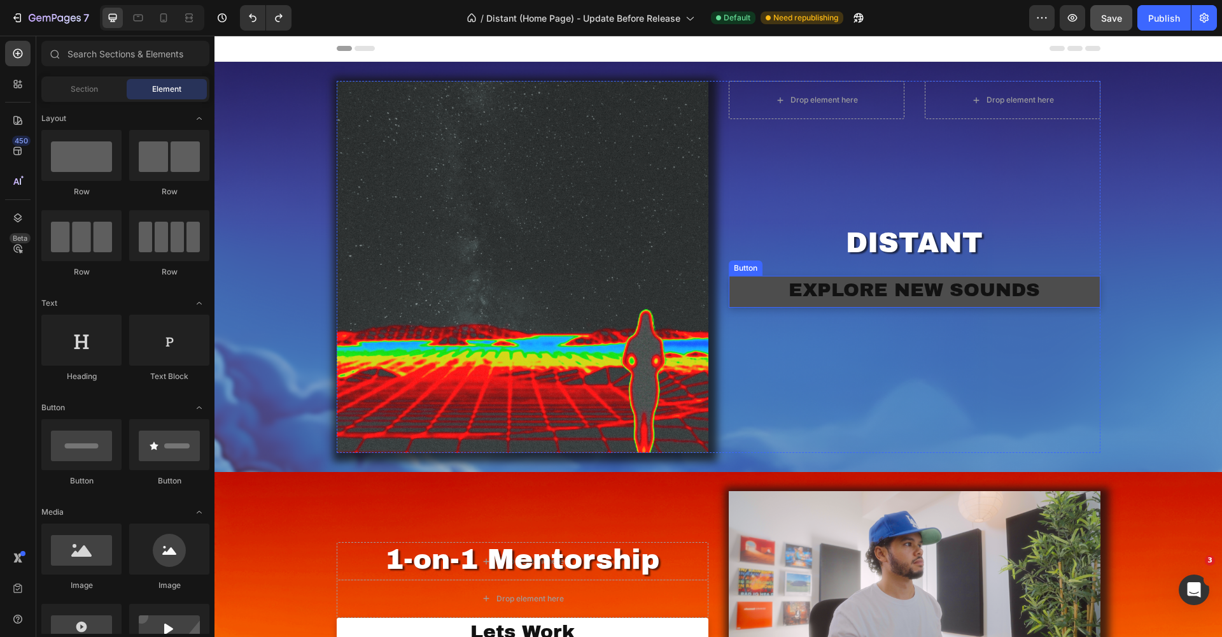
click at [756, 300] on link "EXPLORE NEW SOUNDS" at bounding box center [915, 292] width 372 height 32
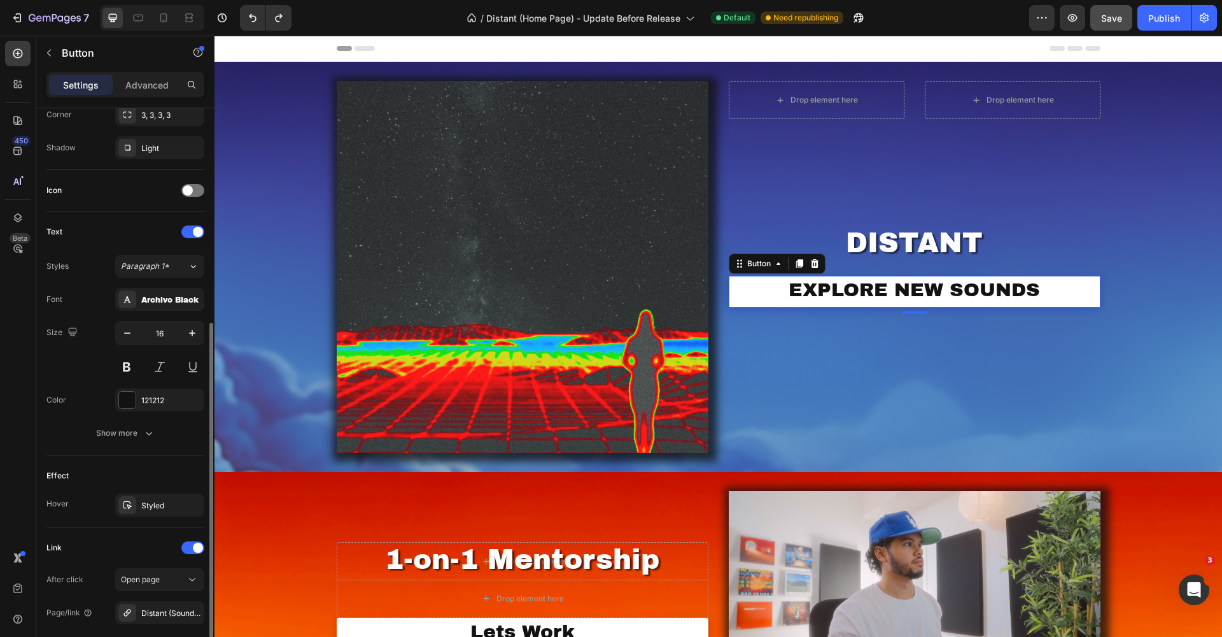
scroll to position [448, 0]
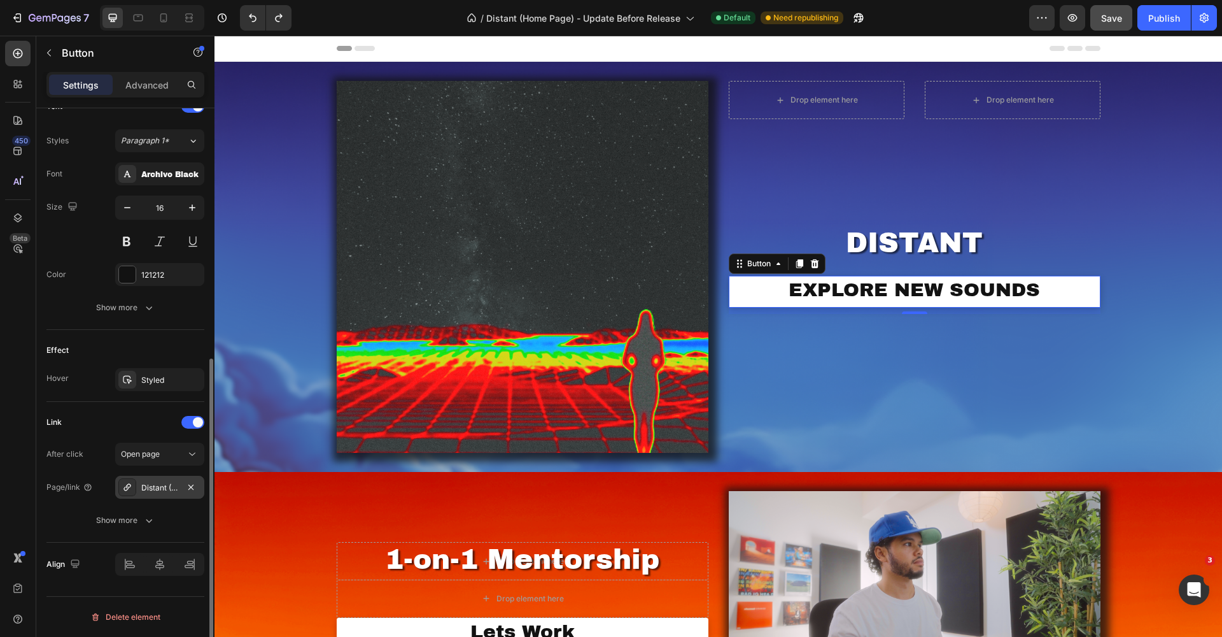
click at [129, 483] on icon at bounding box center [127, 487] width 10 height 10
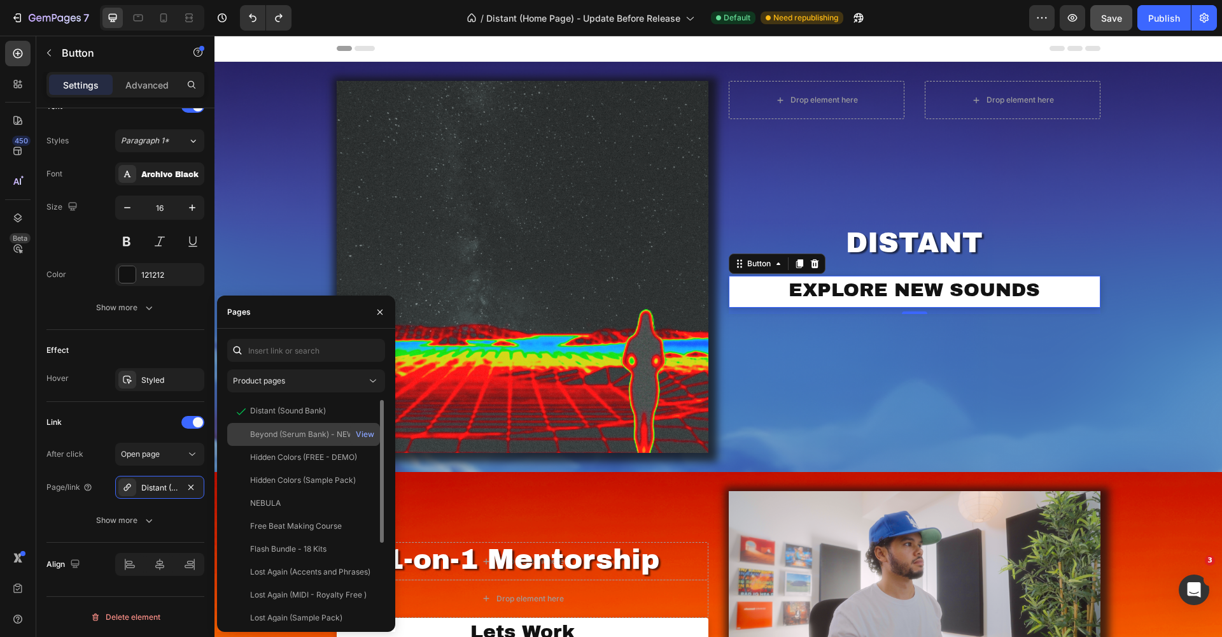
click at [308, 434] on div "Beyond (Serum Bank) - NEW RELEASE" at bounding box center [311, 433] width 122 height 11
click at [297, 209] on div "Image Drop element here Drop element here Product DISTANT Heading EXPLORE NEW S…" at bounding box center [719, 267] width 1008 height 410
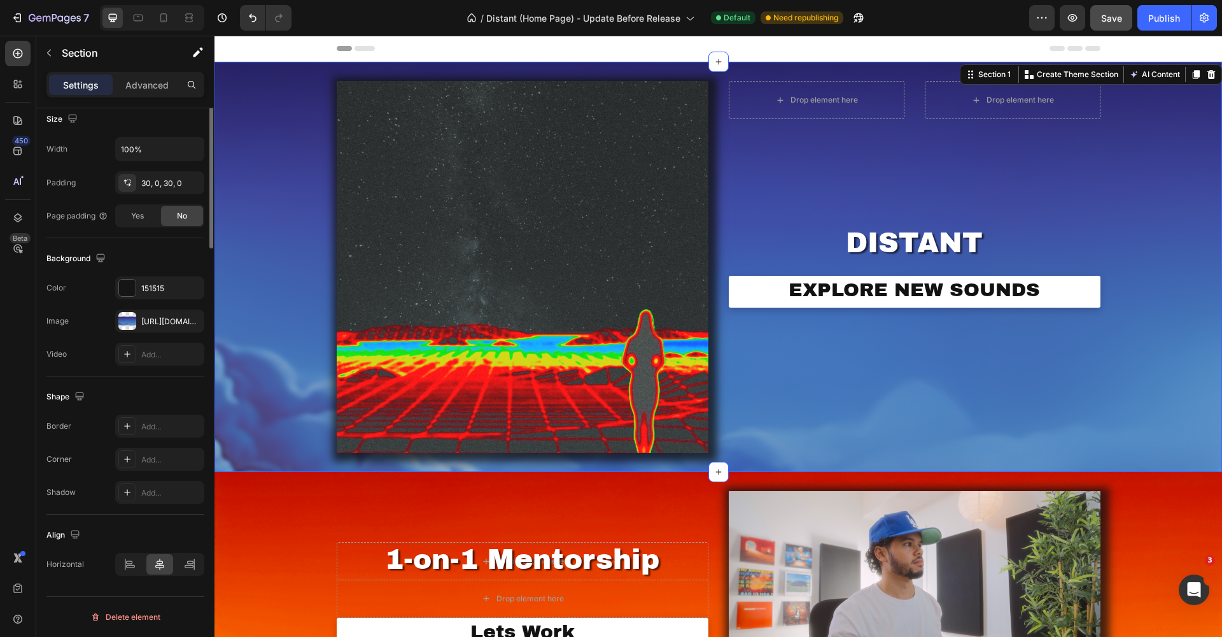
scroll to position [0, 0]
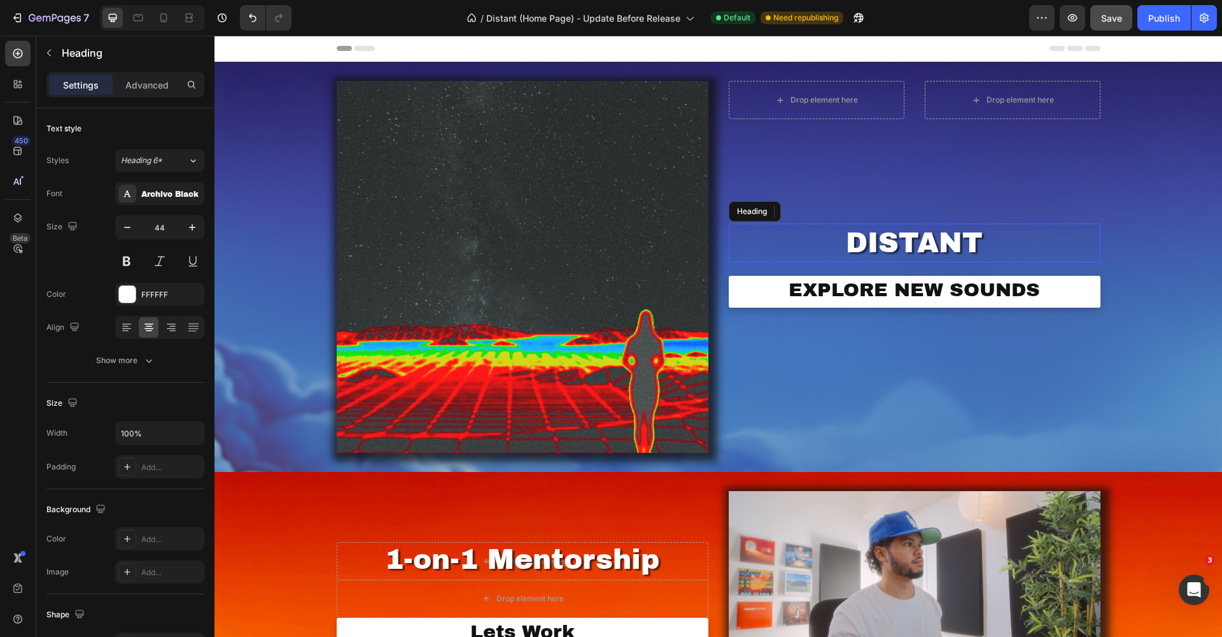
click at [903, 234] on h2 "DISTANT" at bounding box center [915, 242] width 372 height 39
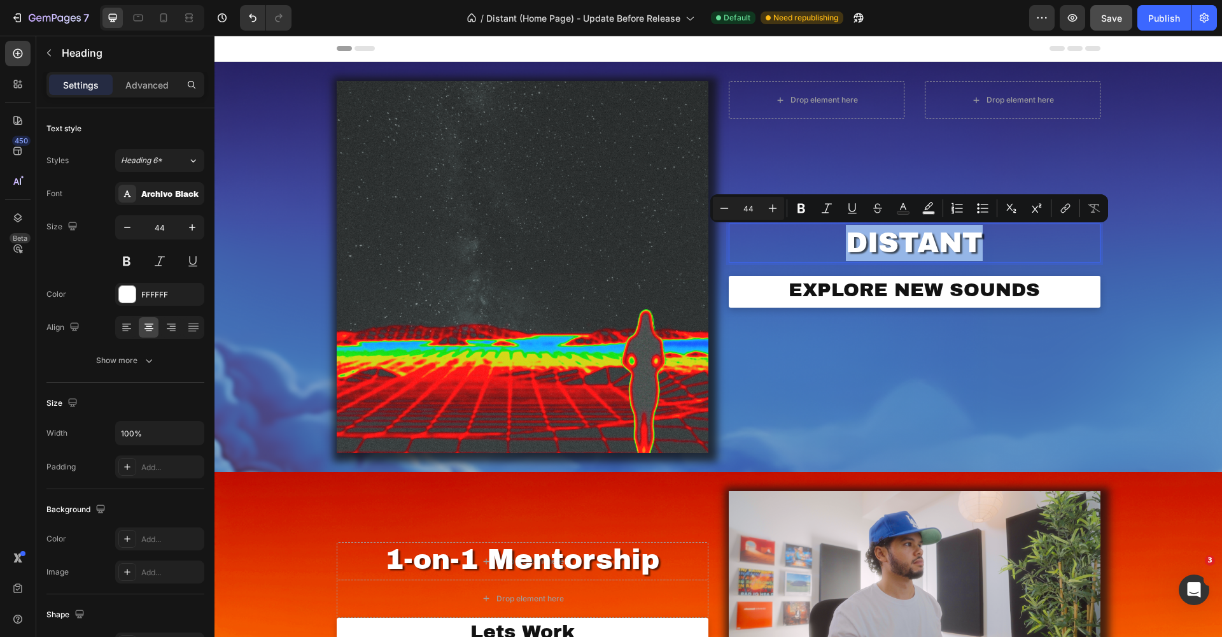
drag, startPoint x: 989, startPoint y: 241, endPoint x: 835, endPoint y: 239, distance: 153.4
click at [835, 239] on p "DISTANT" at bounding box center [914, 243] width 369 height 36
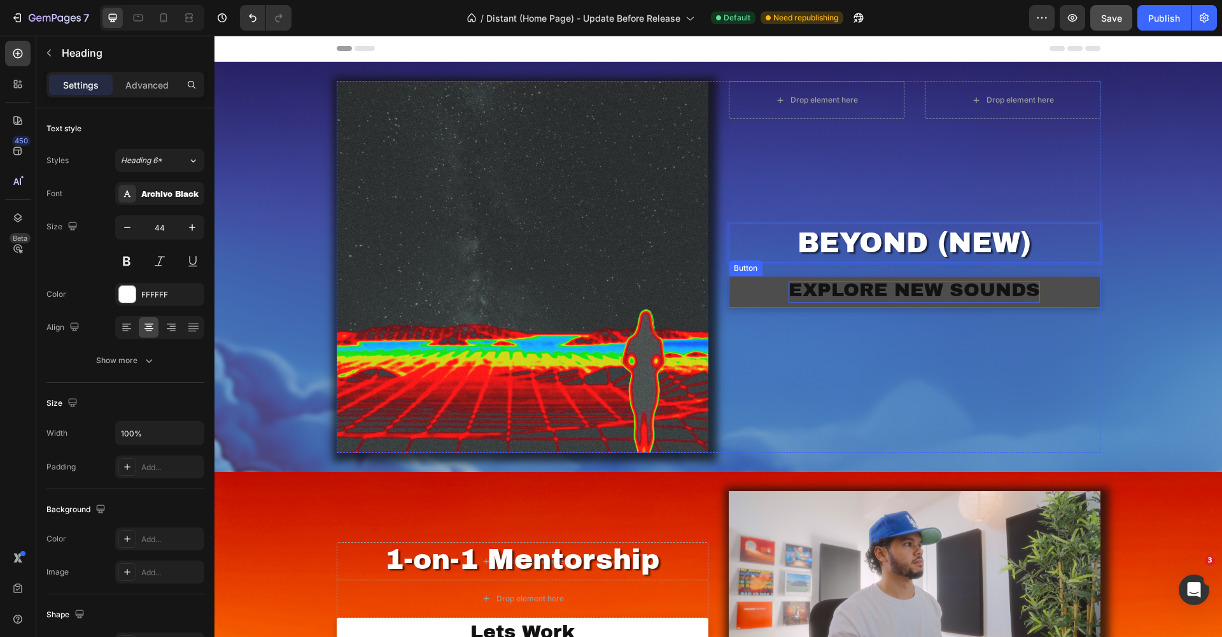
click at [849, 300] on p "EXPLORE NEW SOUNDS" at bounding box center [914, 292] width 251 height 22
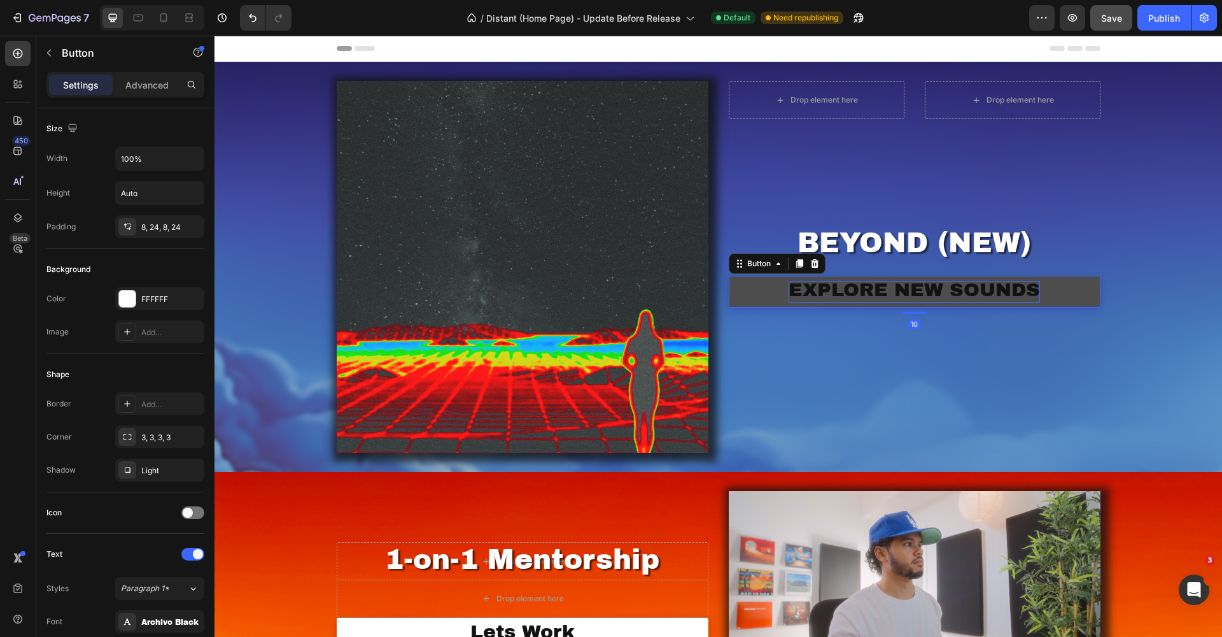
click at [861, 288] on span "EXPLORE NEW SOUNDS" at bounding box center [914, 289] width 251 height 20
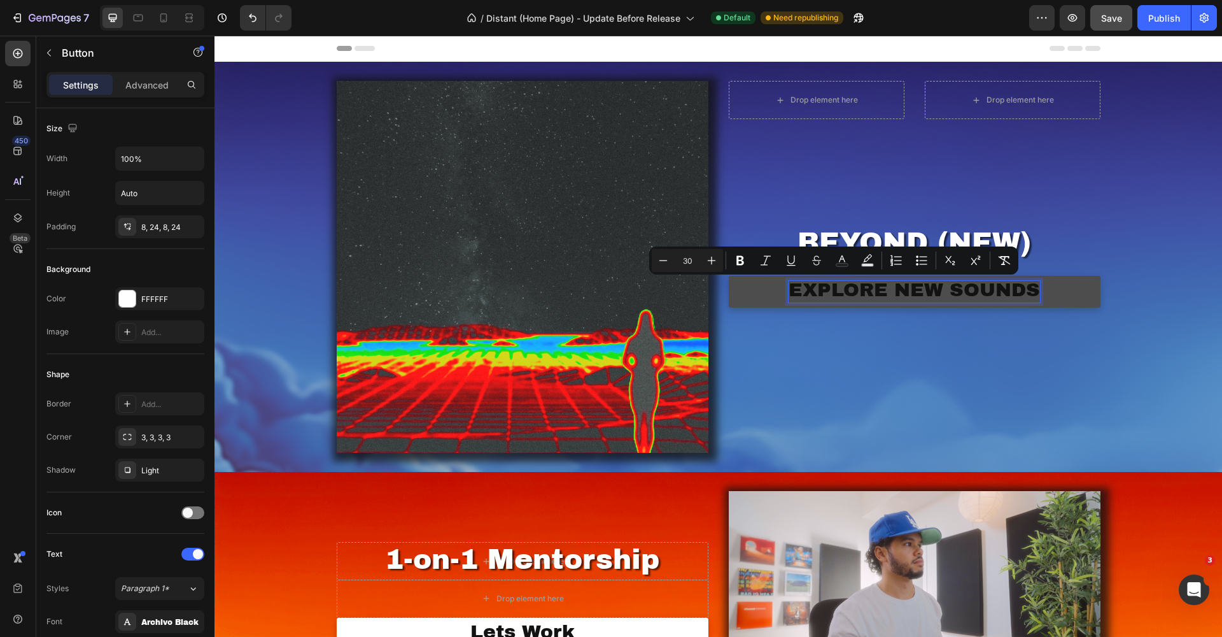
click at [972, 294] on span "EXPLORE NEW SOUNDS" at bounding box center [914, 289] width 251 height 20
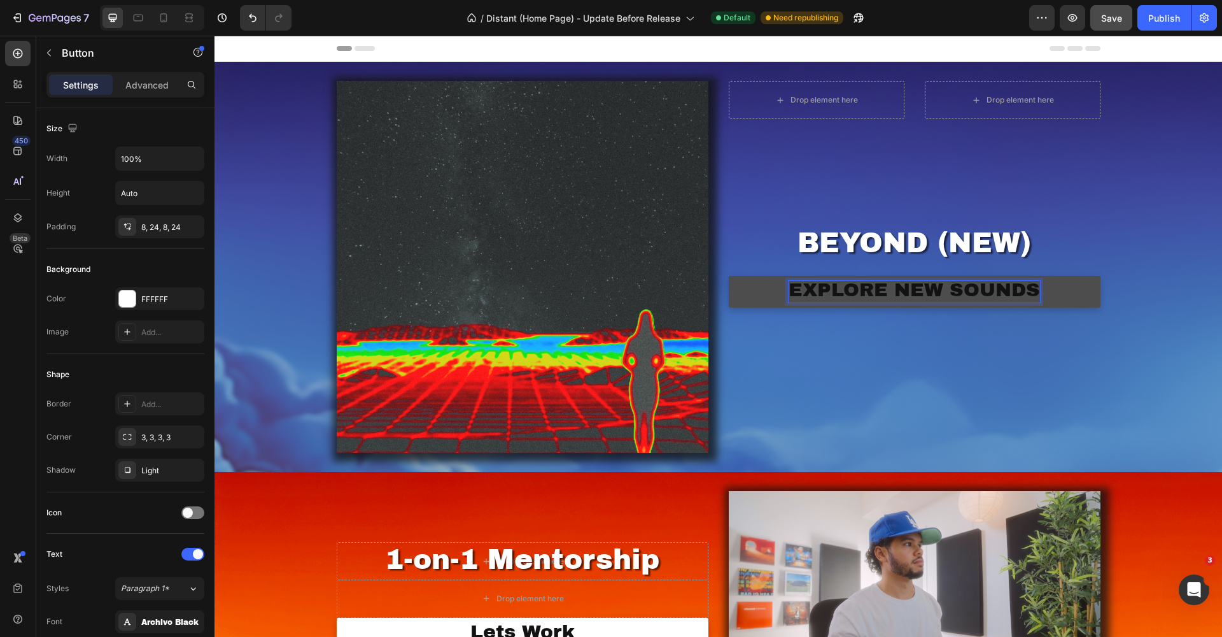
click at [898, 289] on span "EXPLORE NEW SOUNDS" at bounding box center [914, 289] width 251 height 20
drag, startPoint x: 891, startPoint y: 290, endPoint x: 776, endPoint y: 285, distance: 115.3
click at [776, 285] on link "EXPLORE NEW SOUNDS" at bounding box center [915, 292] width 372 height 32
click at [976, 291] on span "NEW SOUNDS" at bounding box center [915, 289] width 146 height 20
click at [1174, 346] on div "Image Drop element here Drop element here Product BEYOND (NEW) Heading NEW SOUN…" at bounding box center [719, 267] width 1008 height 410
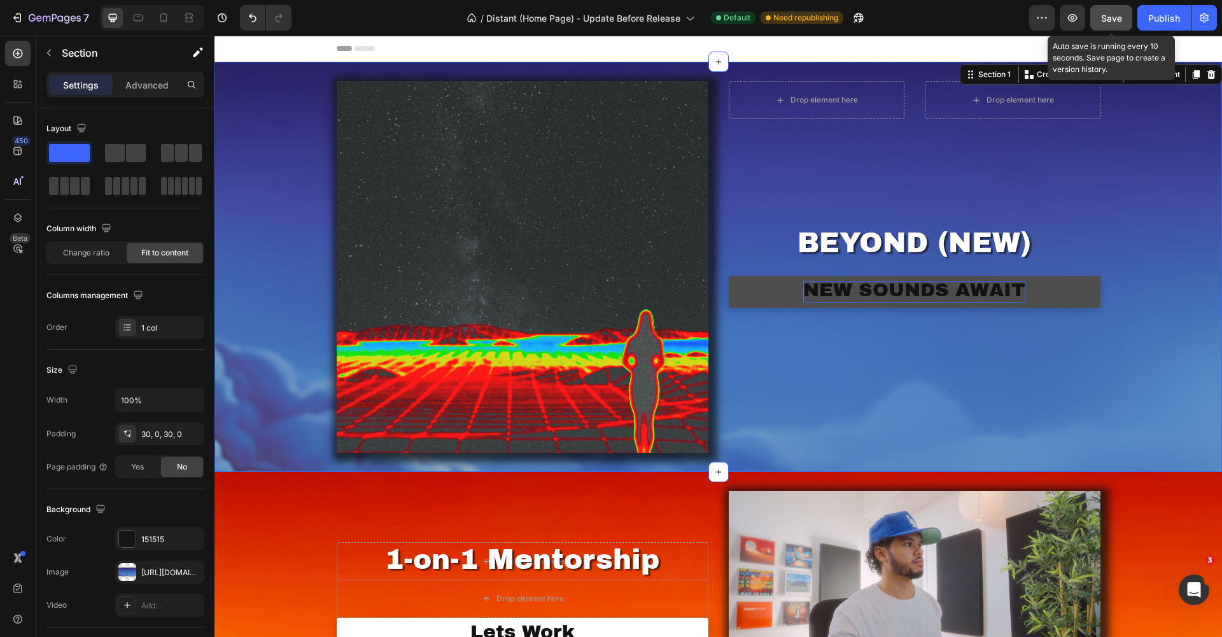
click at [1111, 22] on span "Save" at bounding box center [1111, 18] width 21 height 11
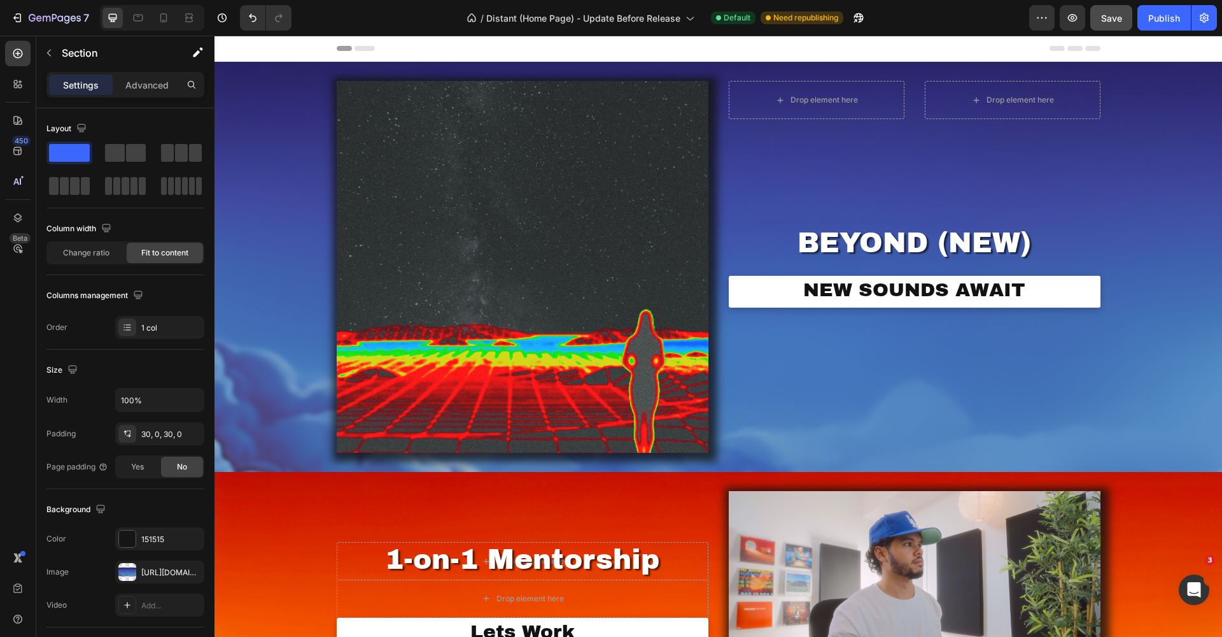
click at [1139, 256] on div "Image Drop element here Drop element here Product BEYOND (NEW) Heading NEW SOUN…" at bounding box center [719, 267] width 1008 height 410
click at [243, 283] on div "Image Drop element here Drop element here Product BEYOND (NEW) Heading NEW SOUN…" at bounding box center [719, 267] width 1008 height 410
click at [164, 569] on div "[URL][DOMAIN_NAME]" at bounding box center [159, 572] width 37 height 11
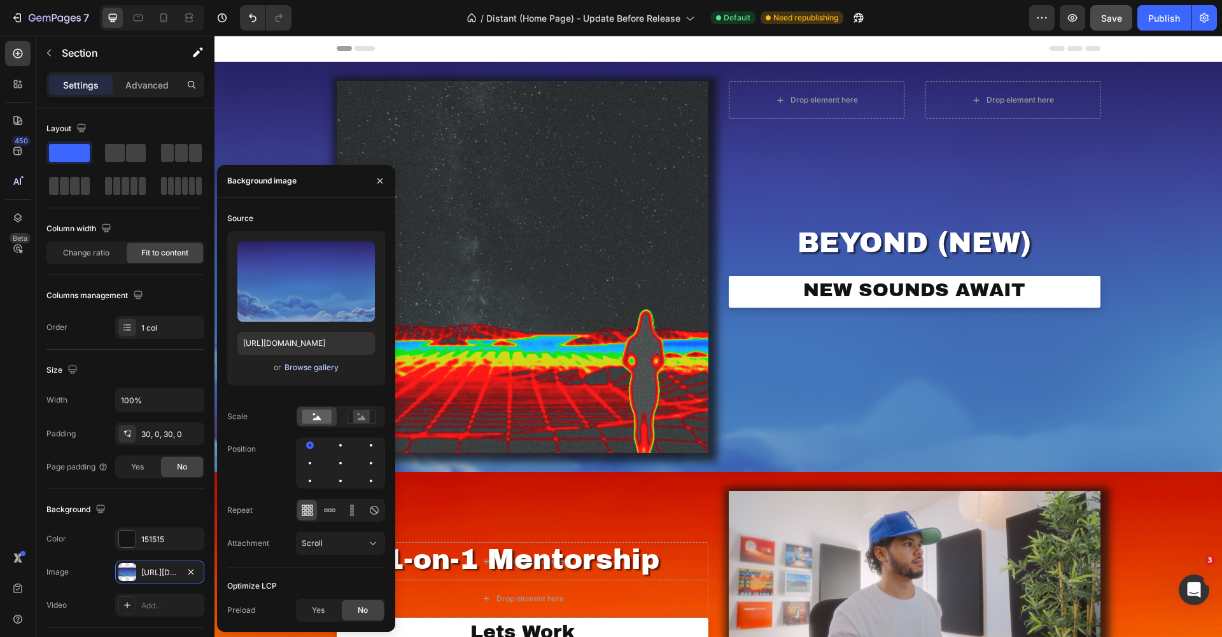
click at [309, 365] on div "Browse gallery" at bounding box center [312, 367] width 54 height 11
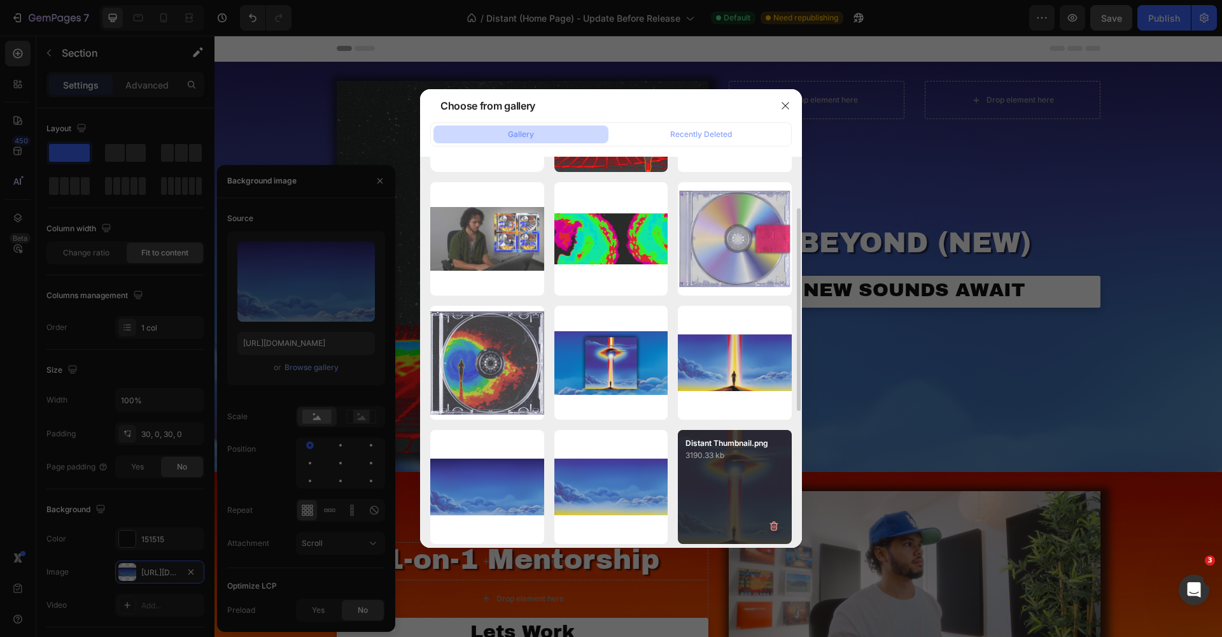
scroll to position [106, 0]
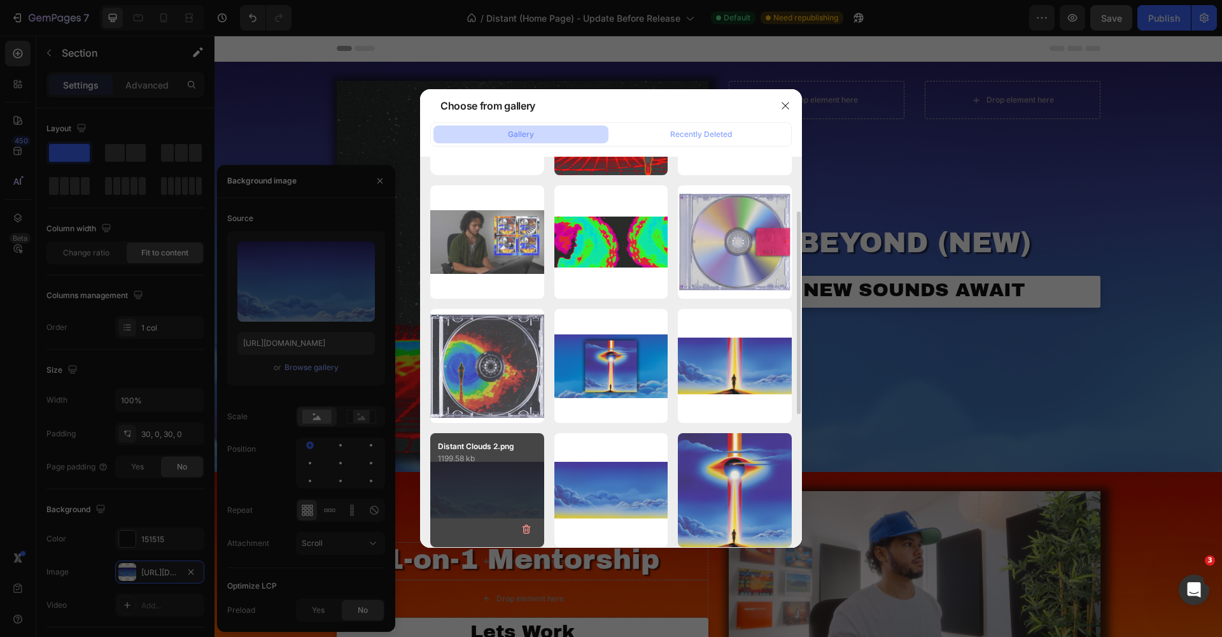
click at [511, 486] on div "Distant Clouds 2.png 1199.58 kb" at bounding box center [487, 490] width 114 height 114
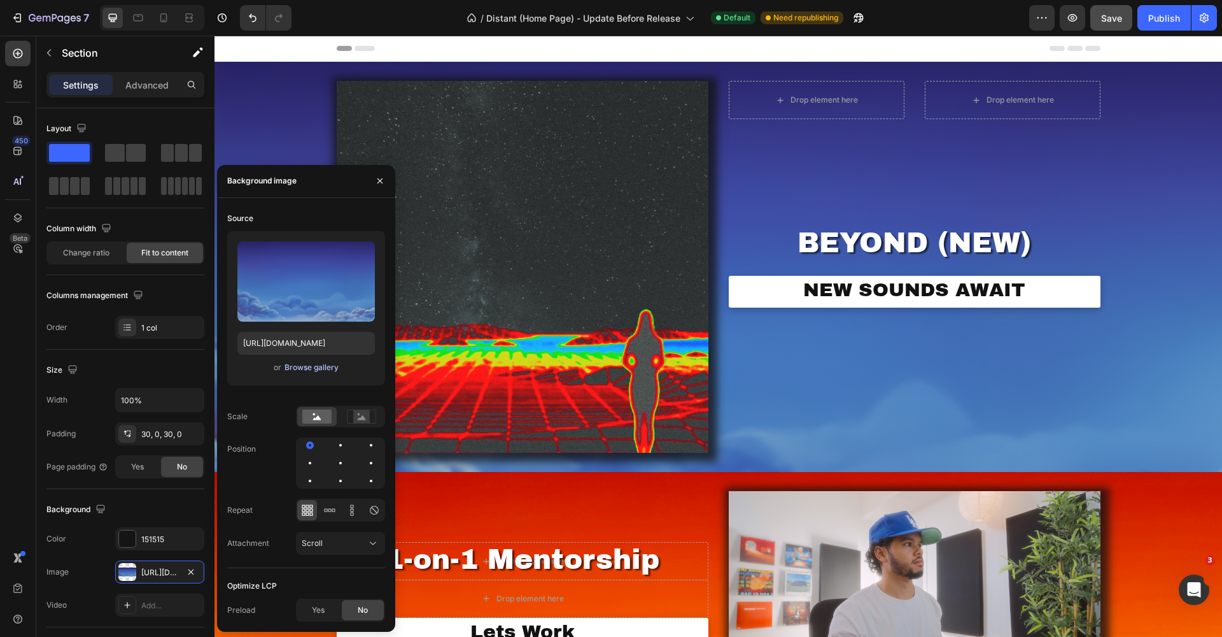
click at [312, 370] on div "Browse gallery" at bounding box center [312, 367] width 54 height 11
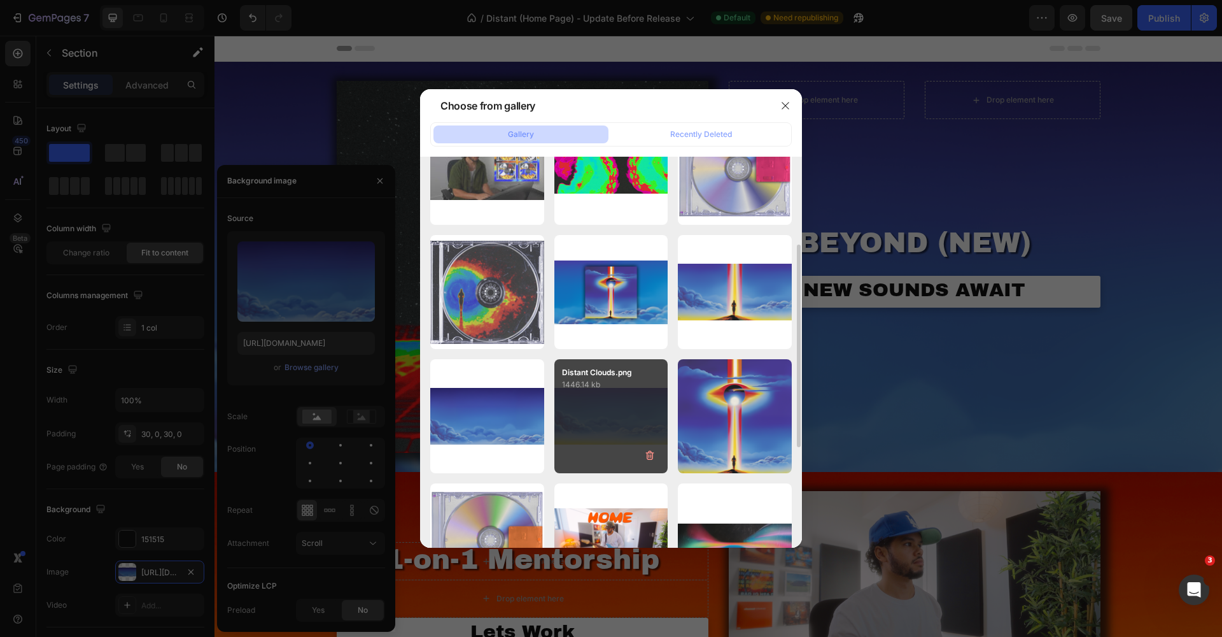
scroll to position [176, 0]
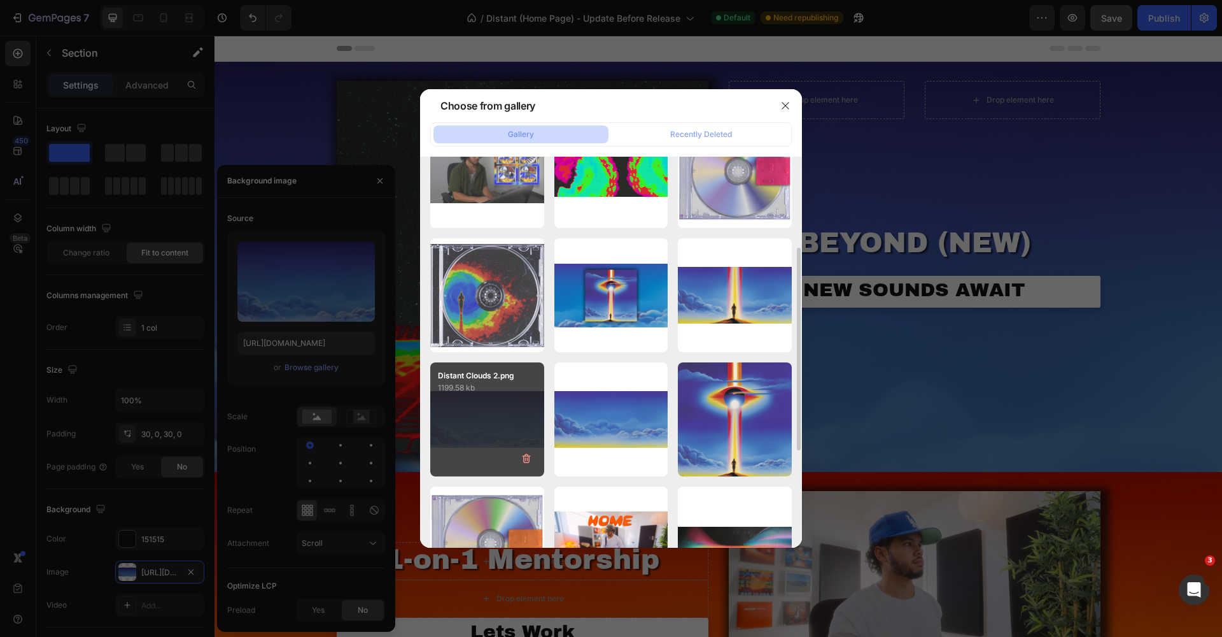
drag, startPoint x: 480, startPoint y: 421, endPoint x: 510, endPoint y: 427, distance: 30.4
click at [508, 428] on div "Distant Clouds 2.png 1199.58 kb" at bounding box center [487, 419] width 114 height 114
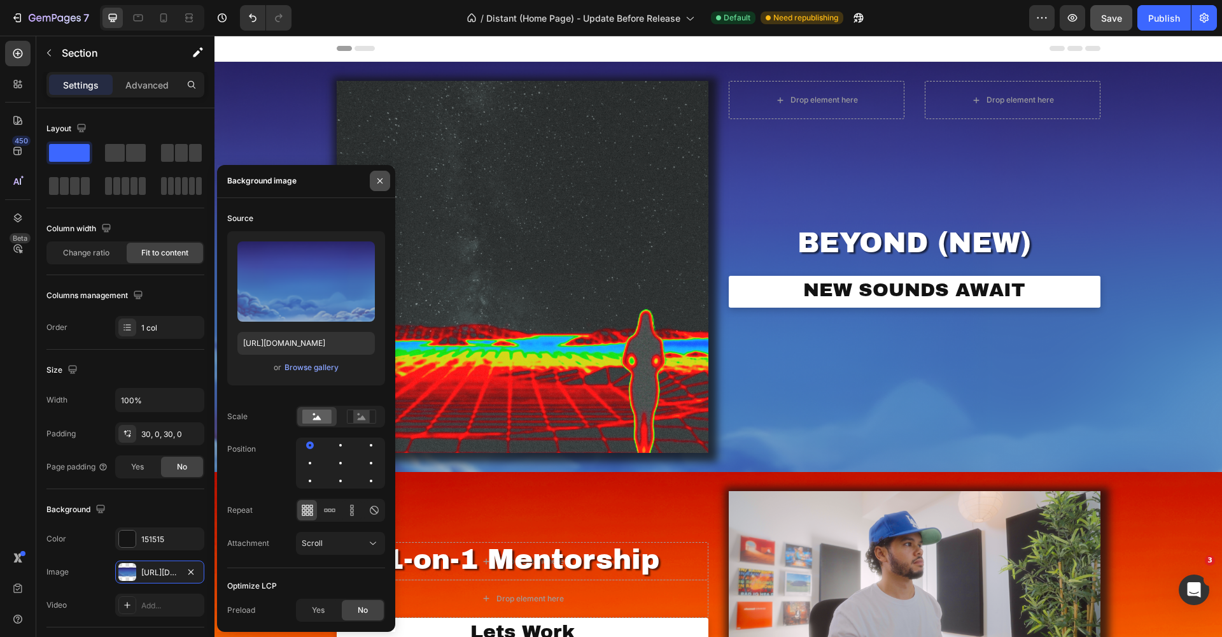
click at [372, 180] on button "button" at bounding box center [380, 181] width 20 height 20
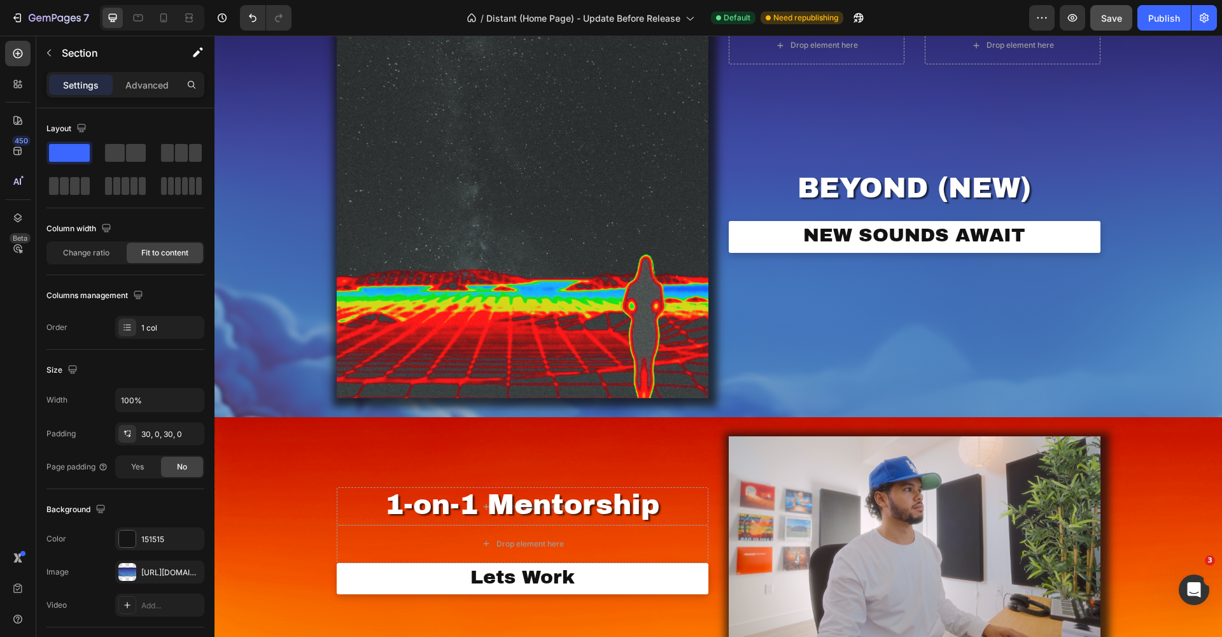
scroll to position [0, 0]
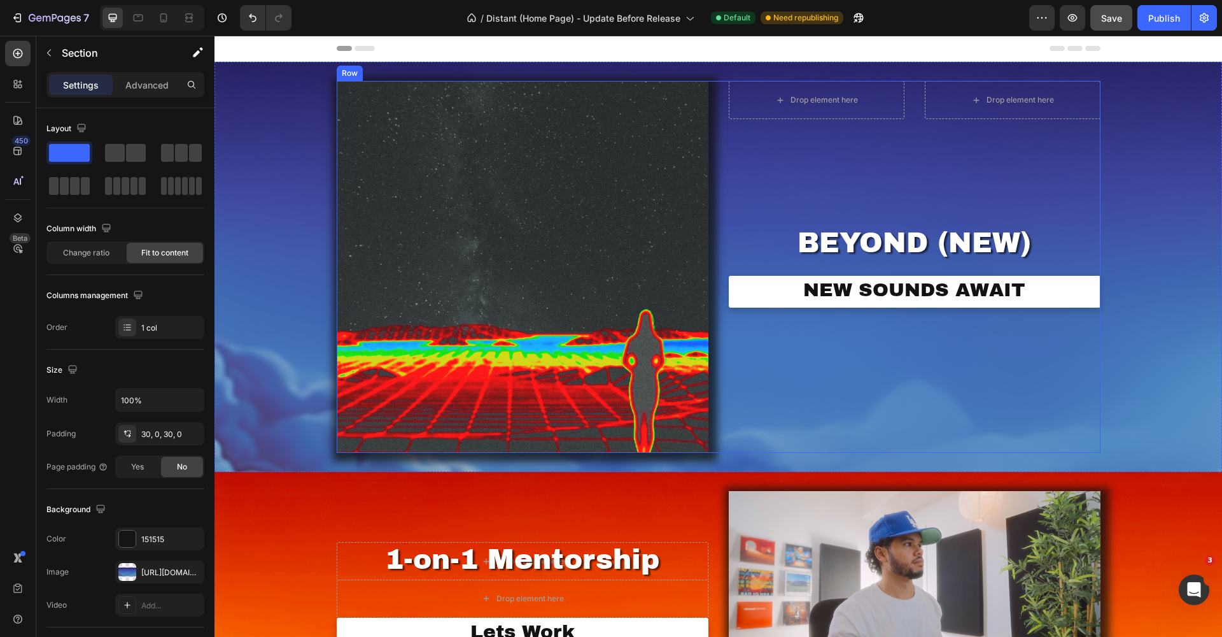
click at [858, 397] on div "Drop element here Drop element here Product BEYOND (NEW) Heading NEW SOUNDS AWA…" at bounding box center [915, 267] width 372 height 372
click at [274, 388] on div "Image Drop element here Drop element here Product BEYOND (NEW) Heading NEW SOUN…" at bounding box center [719, 267] width 1008 height 410
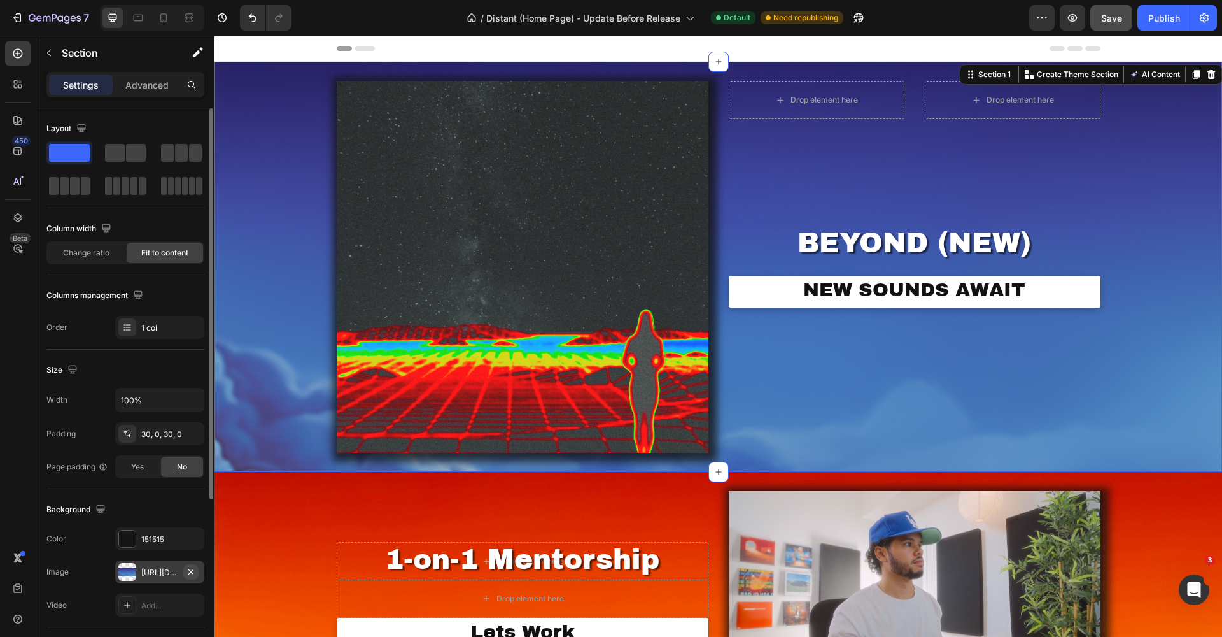
click at [183, 572] on button "button" at bounding box center [190, 571] width 15 height 15
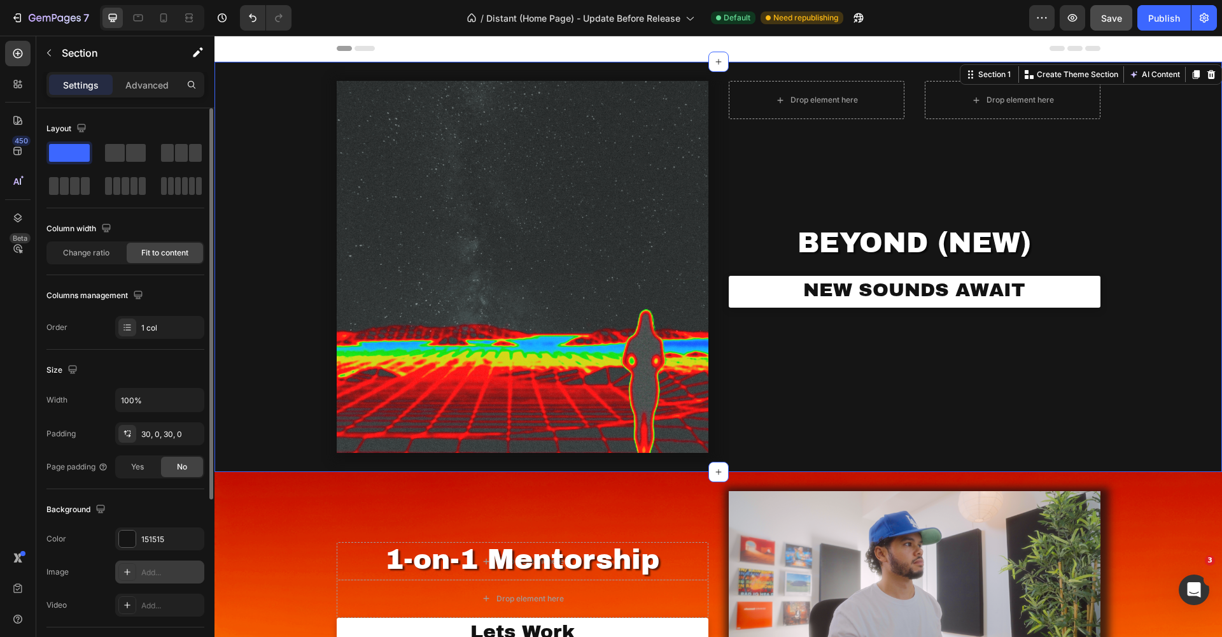
click at [122, 570] on div at bounding box center [127, 572] width 18 height 18
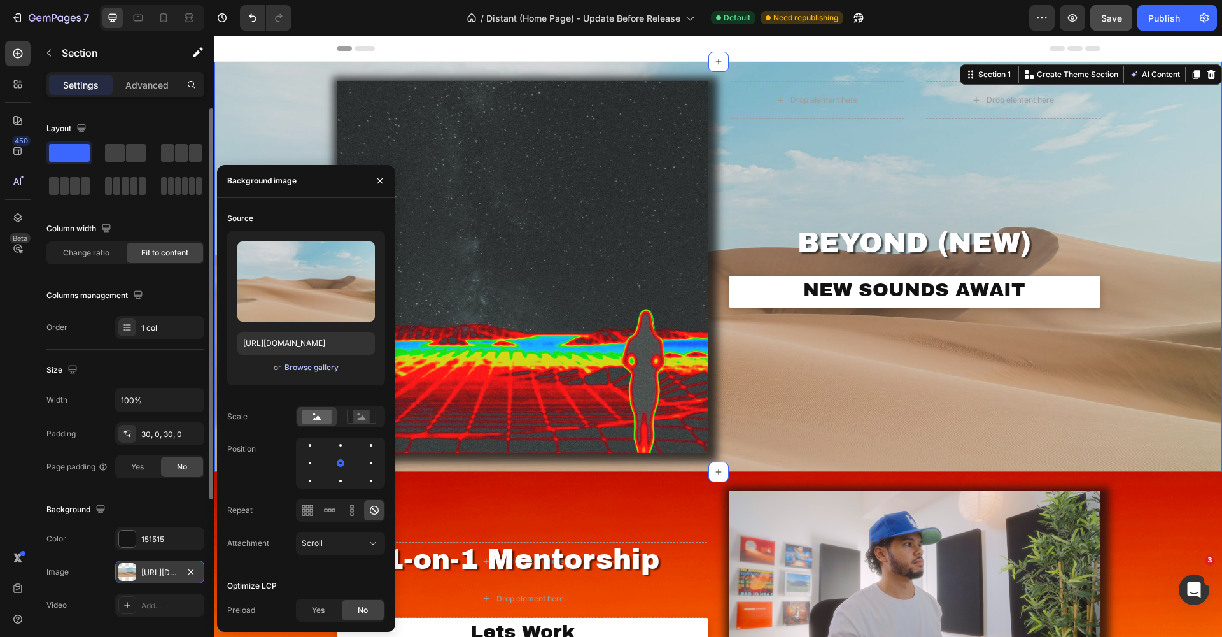
click at [301, 367] on div "Browse gallery" at bounding box center [312, 367] width 54 height 11
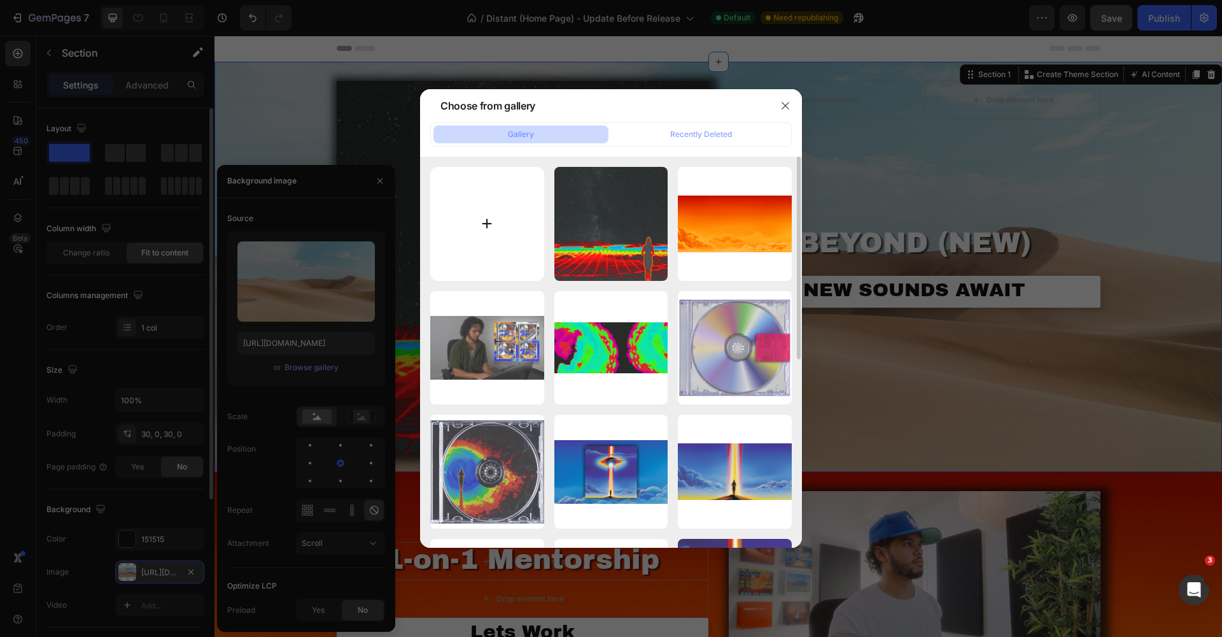
click at [503, 223] on input "file" at bounding box center [487, 224] width 114 height 114
type input "C:\fakepath\Beyond background copy.png"
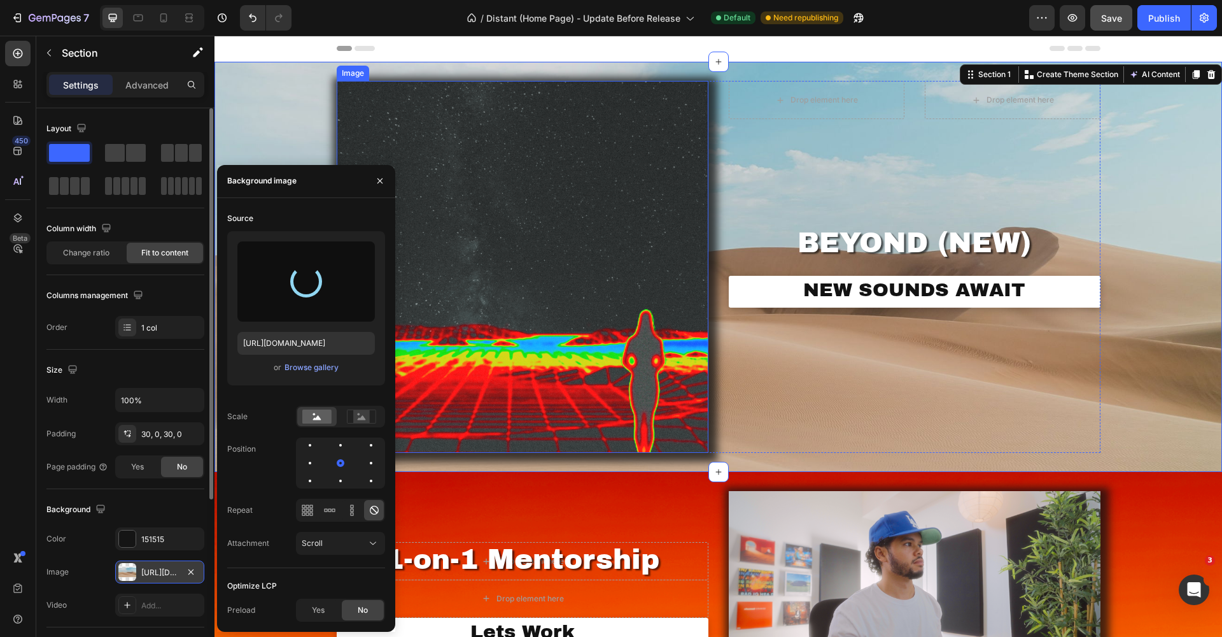
type input "[URL][DOMAIN_NAME]"
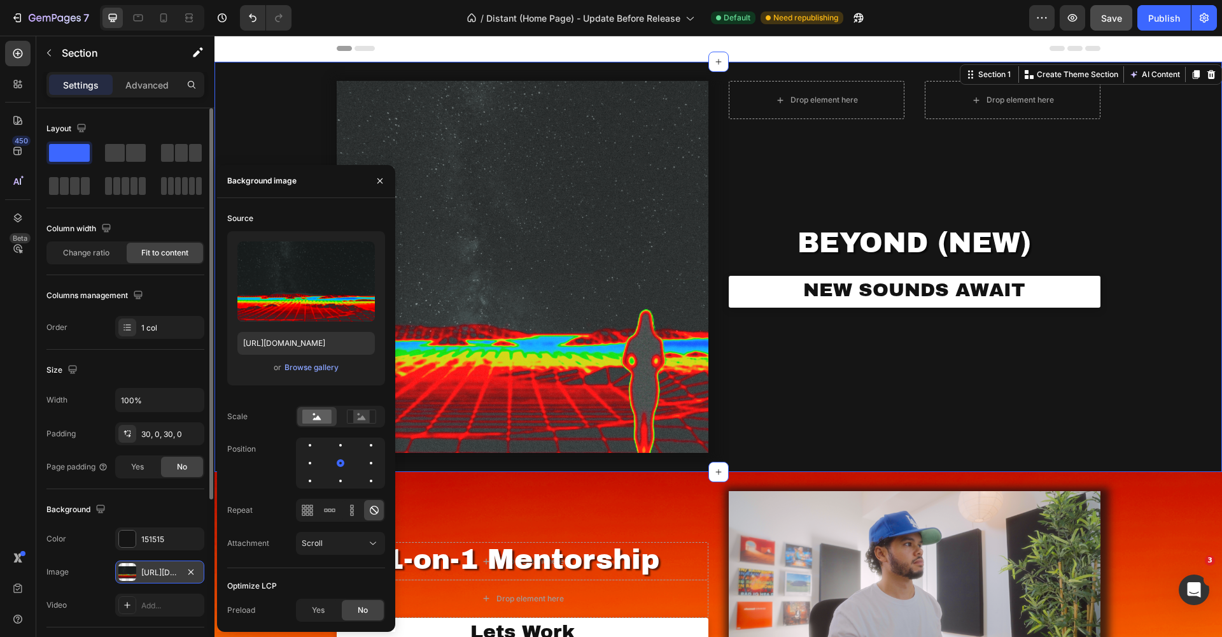
scroll to position [3, 0]
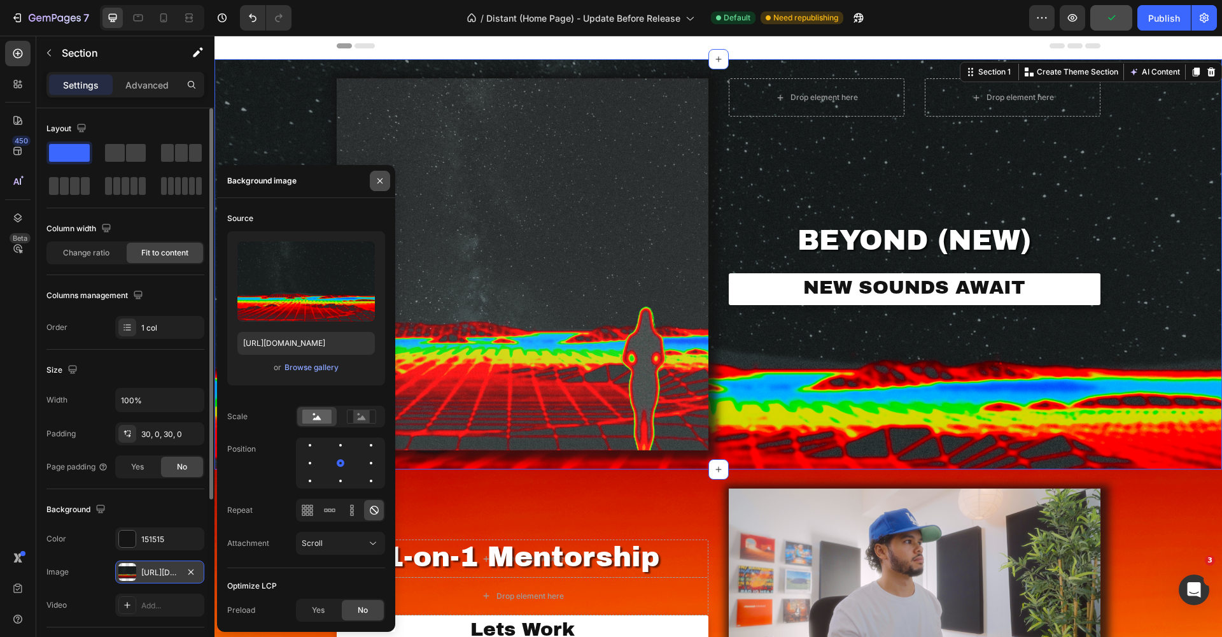
click at [379, 182] on icon "button" at bounding box center [380, 180] width 5 height 5
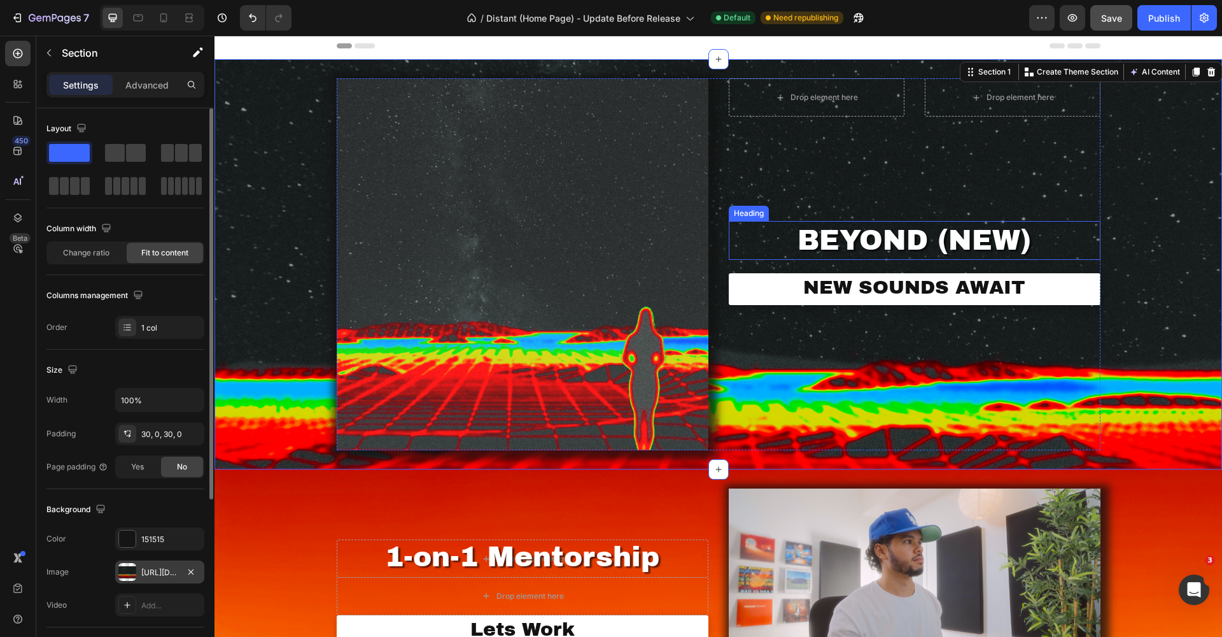
click at [957, 240] on h2 "BEYOND (NEW)" at bounding box center [915, 240] width 372 height 39
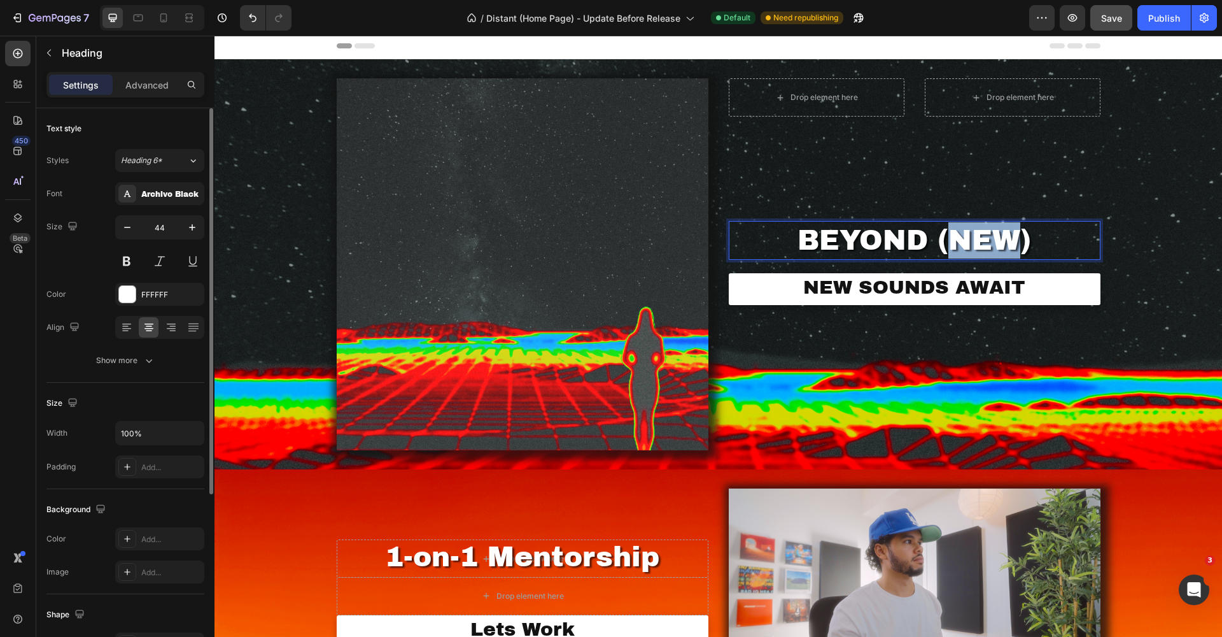
click at [1001, 234] on p "BEYOND (NEW)" at bounding box center [914, 240] width 369 height 36
click at [1018, 235] on p "BEYOND (NEW)" at bounding box center [914, 240] width 369 height 36
click at [1026, 236] on p "BEYOND (NEW)" at bounding box center [914, 240] width 369 height 36
drag, startPoint x: 1029, startPoint y: 237, endPoint x: 933, endPoint y: 234, distance: 96.2
click at [933, 234] on p "BEYOND (NEW)" at bounding box center [914, 240] width 369 height 36
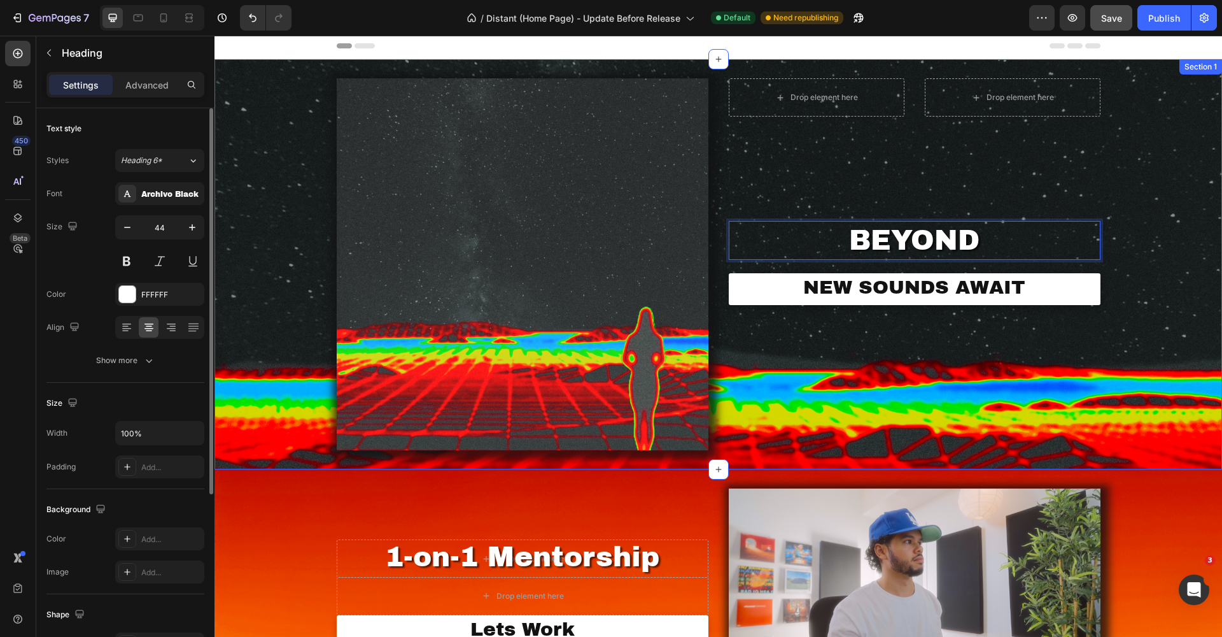
click at [257, 347] on div "Image Drop element here Drop element here Product BEYOND Heading 21 NEW SOUNDS …" at bounding box center [719, 264] width 1008 height 410
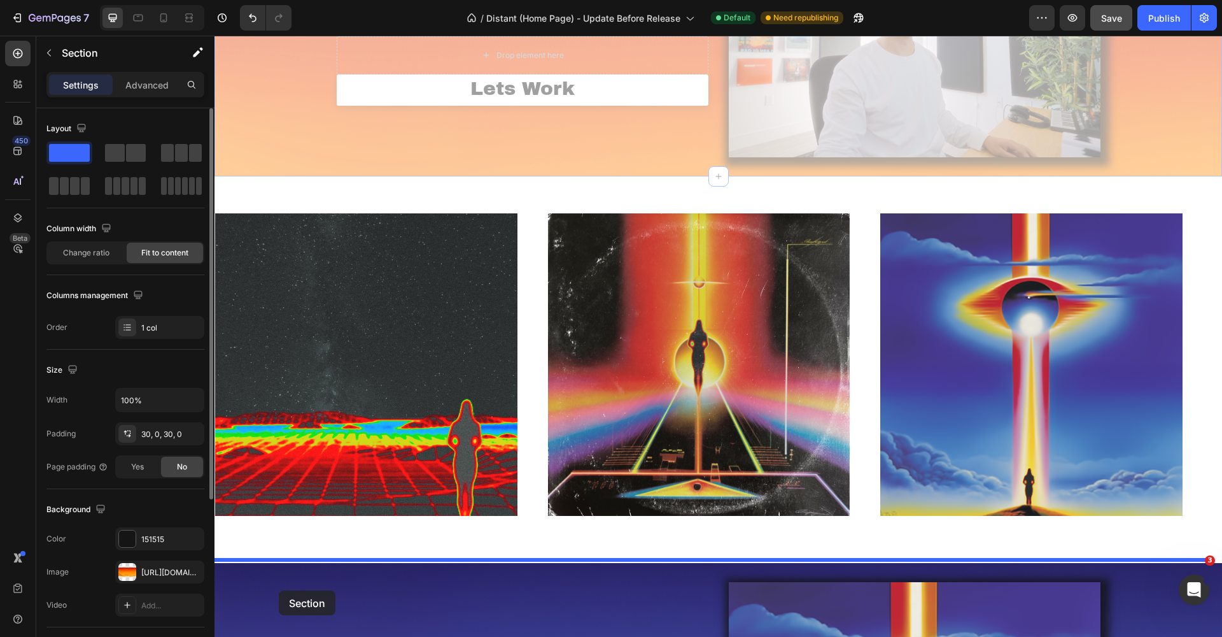
scroll to position [535, 0]
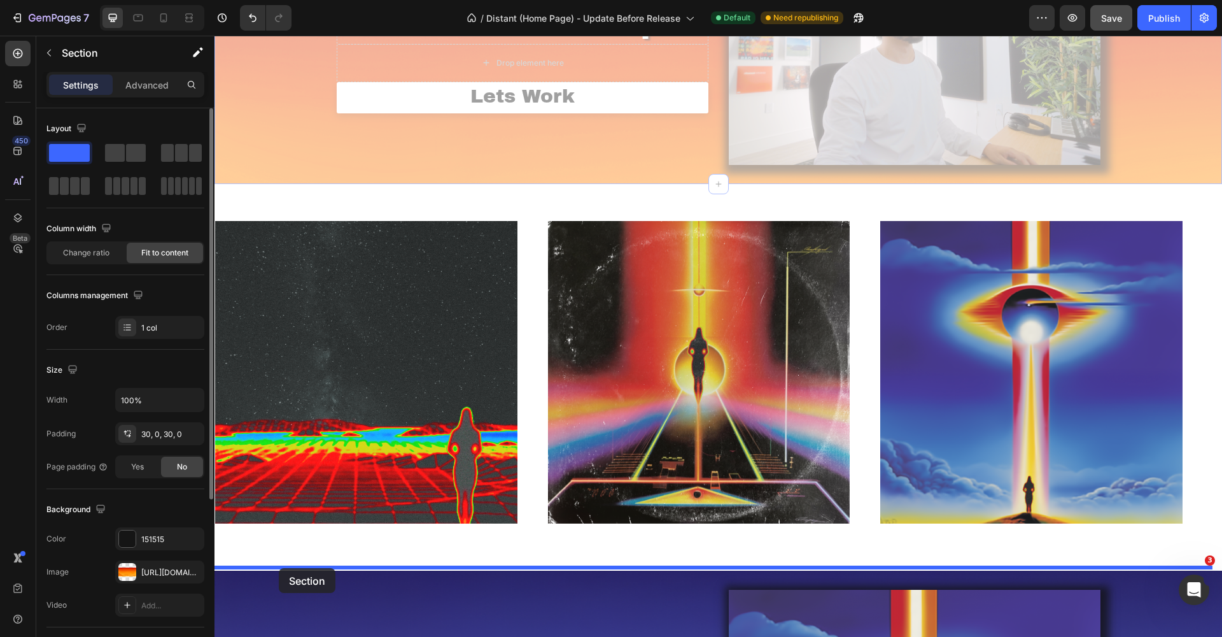
drag, startPoint x: 272, startPoint y: 357, endPoint x: 279, endPoint y: 568, distance: 210.8
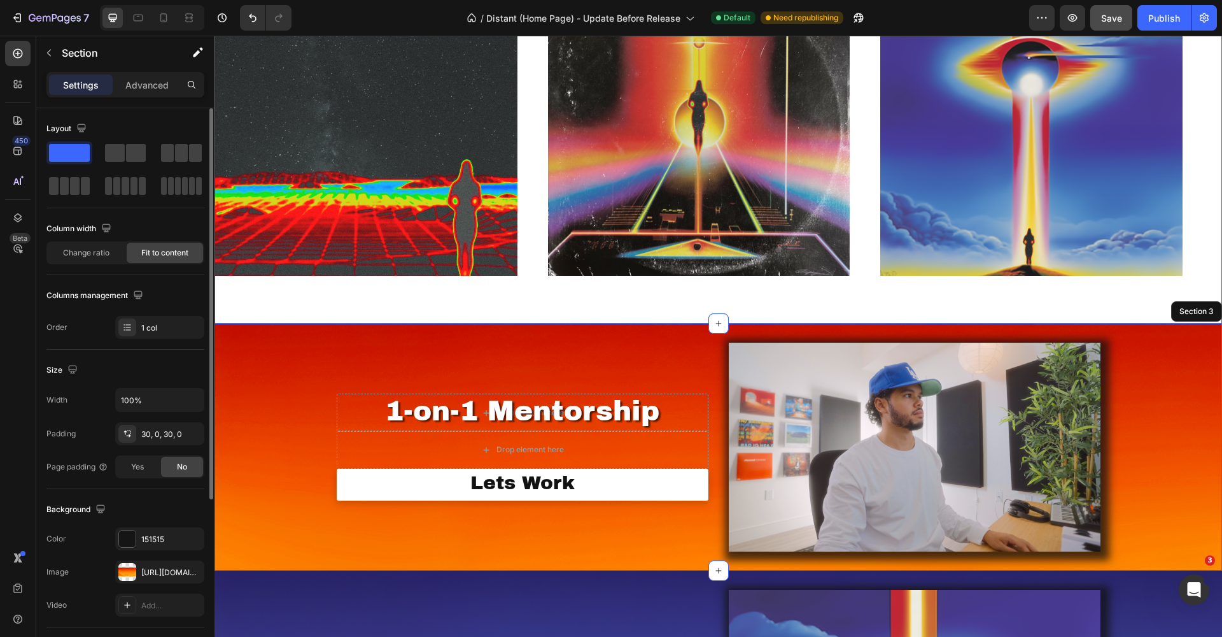
click at [449, 308] on div "Image Image Image Image Image Image Marquee Section 2" at bounding box center [719, 129] width 1008 height 387
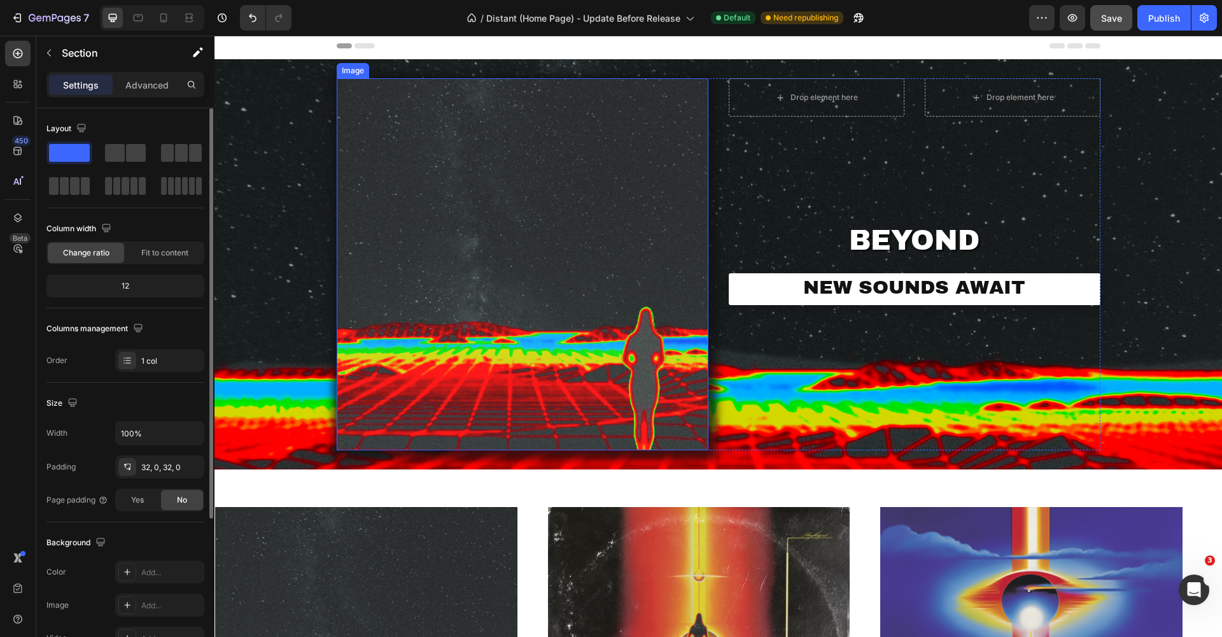
scroll to position [0, 0]
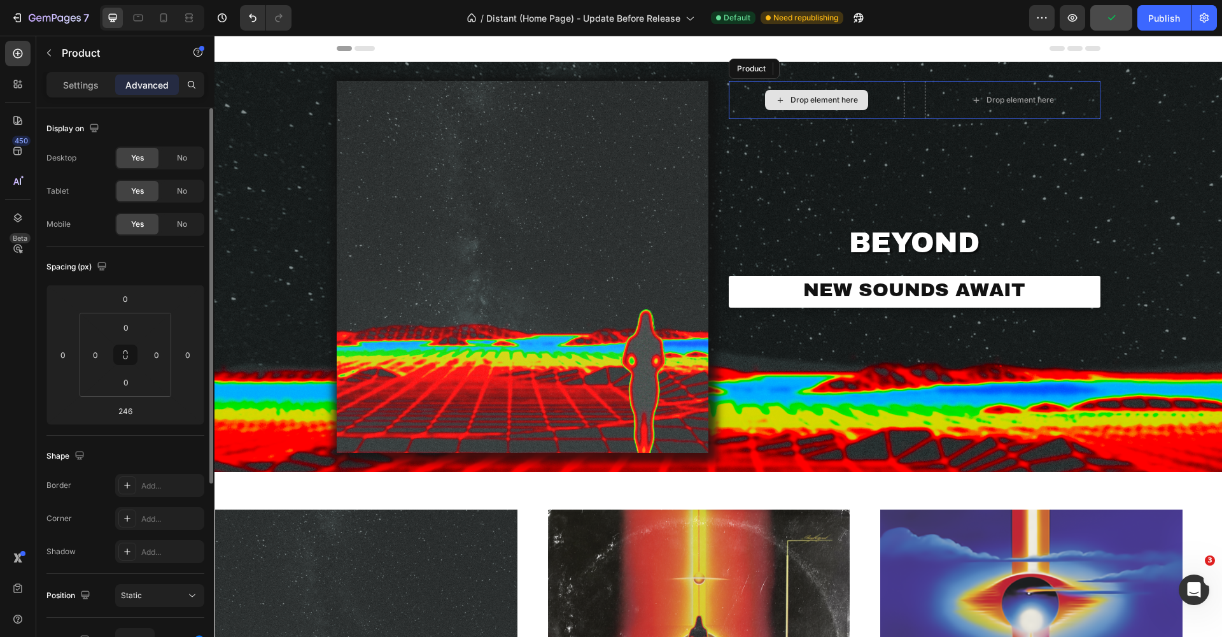
click at [840, 111] on div "Drop element here" at bounding box center [817, 100] width 176 height 38
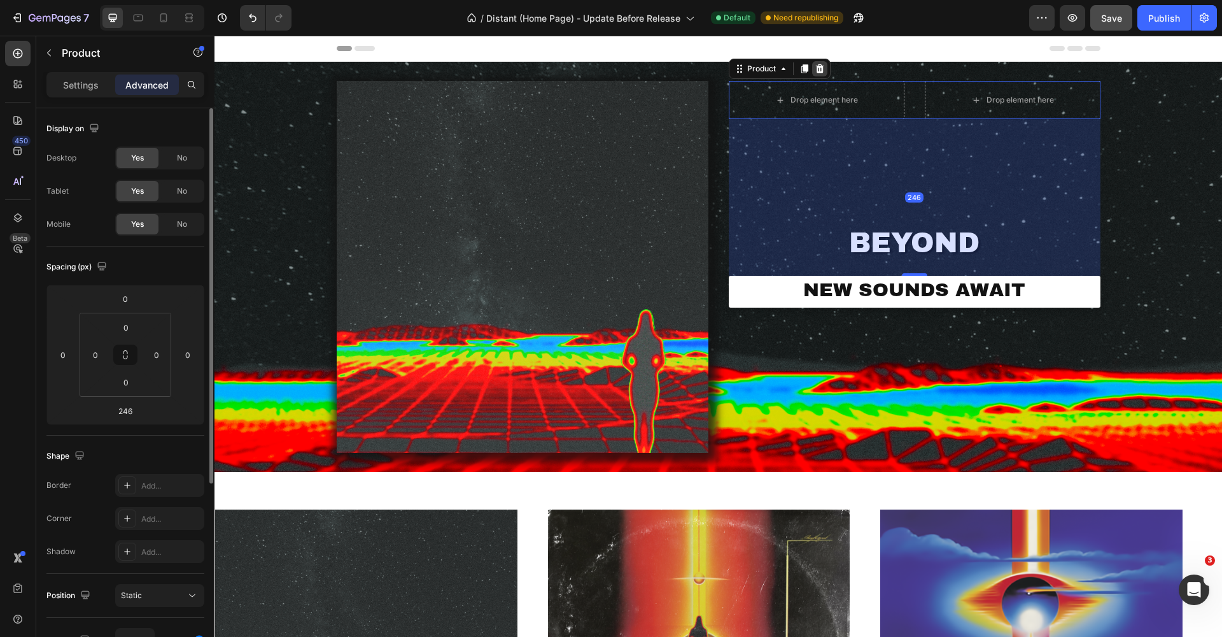
click at [817, 66] on icon at bounding box center [819, 68] width 8 height 9
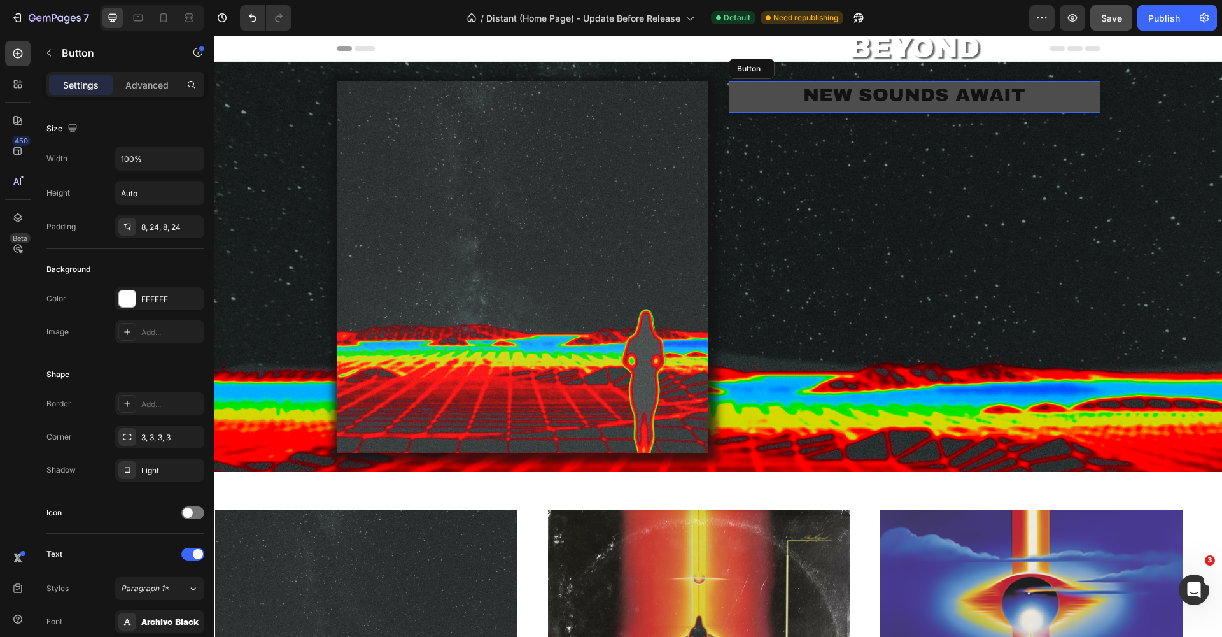
click at [777, 103] on link "NEW SOUNDS AWAIT" at bounding box center [915, 97] width 372 height 32
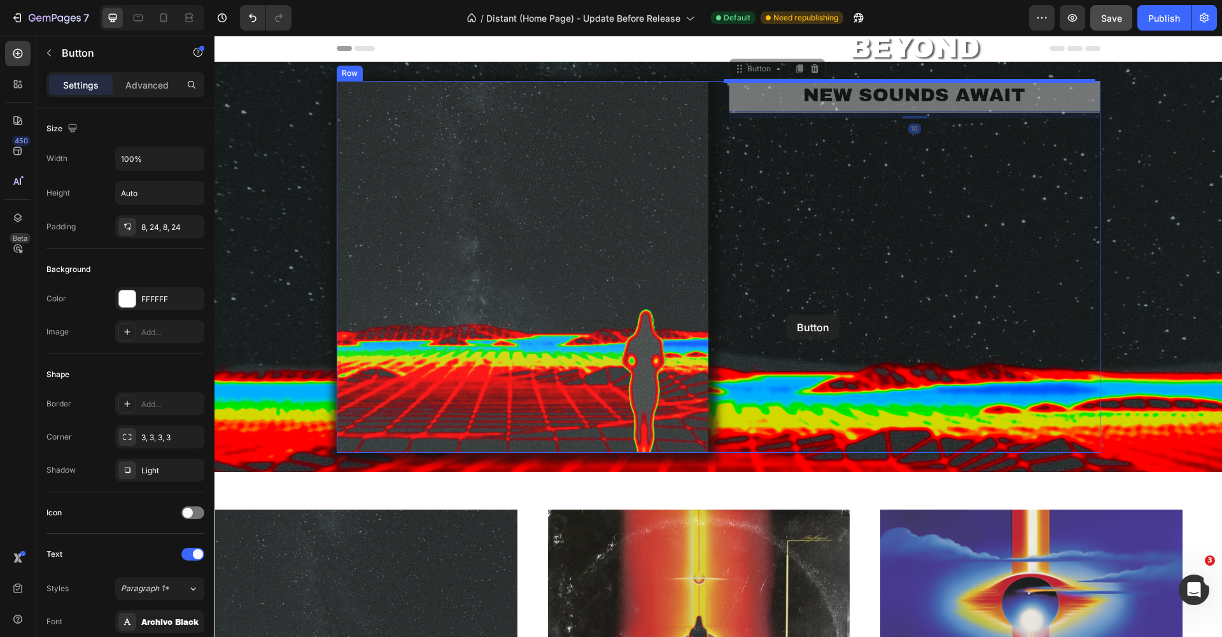
drag, startPoint x: 773, startPoint y: 101, endPoint x: 787, endPoint y: 318, distance: 217.5
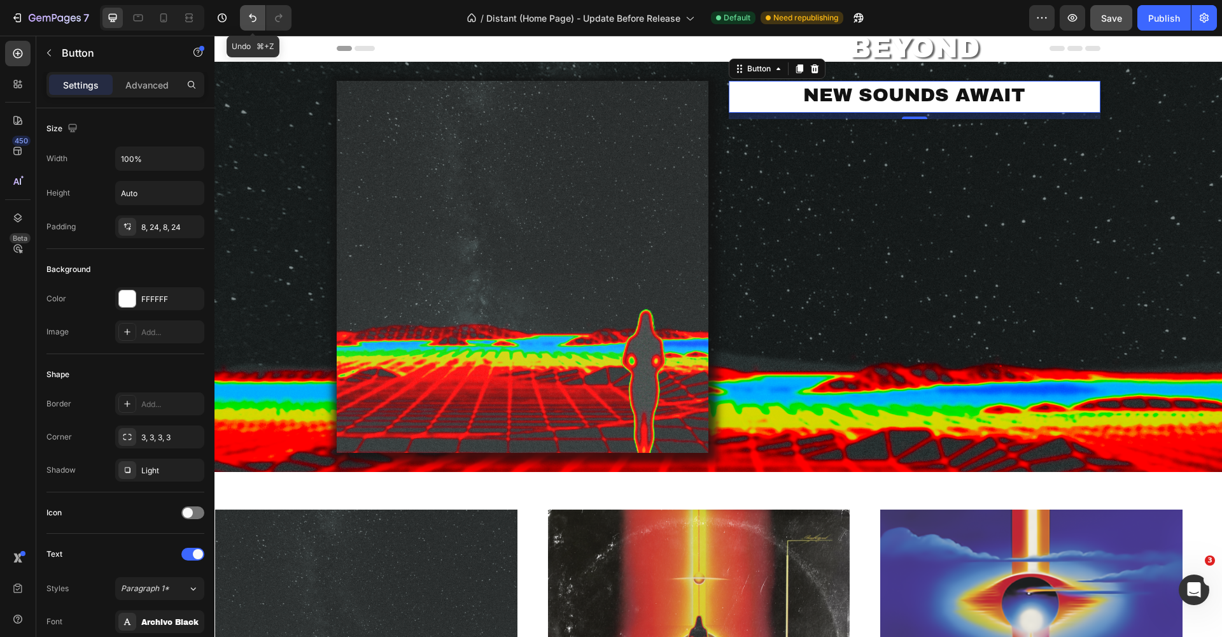
click at [254, 18] on icon "Undo/Redo" at bounding box center [252, 17] width 13 height 13
click at [254, 17] on icon "Undo/Redo" at bounding box center [252, 17] width 13 height 13
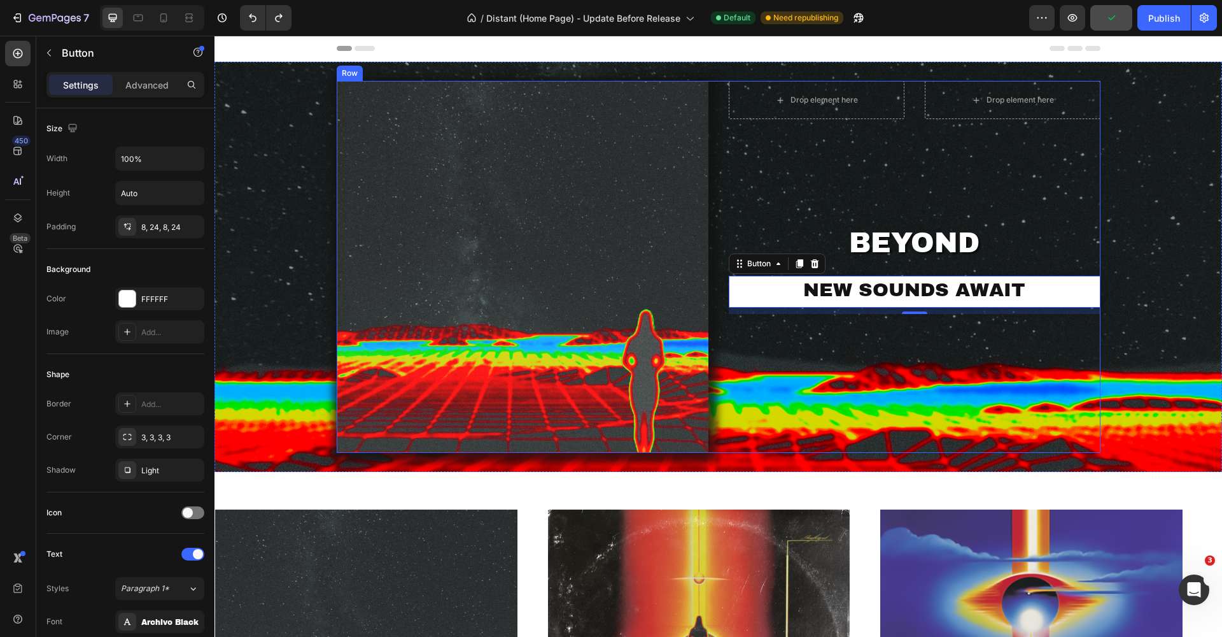
click at [835, 138] on div "Drop element here Drop element here Product BEYOND Heading NEW SOUNDS AWAIT But…" at bounding box center [915, 267] width 372 height 372
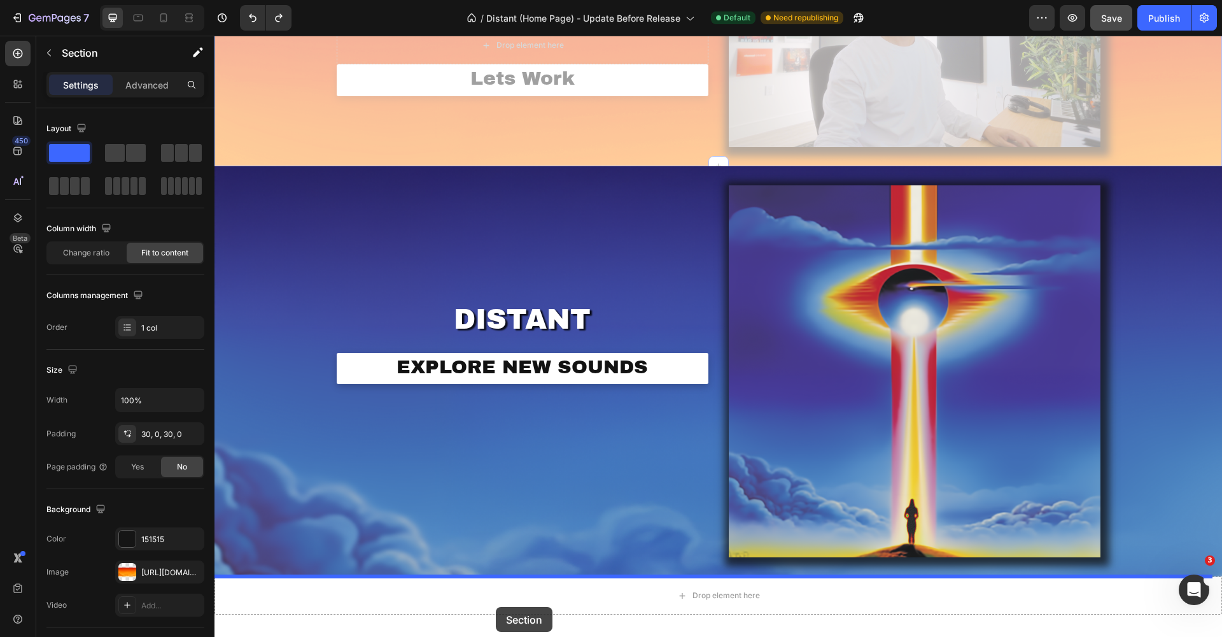
scroll to position [938, 0]
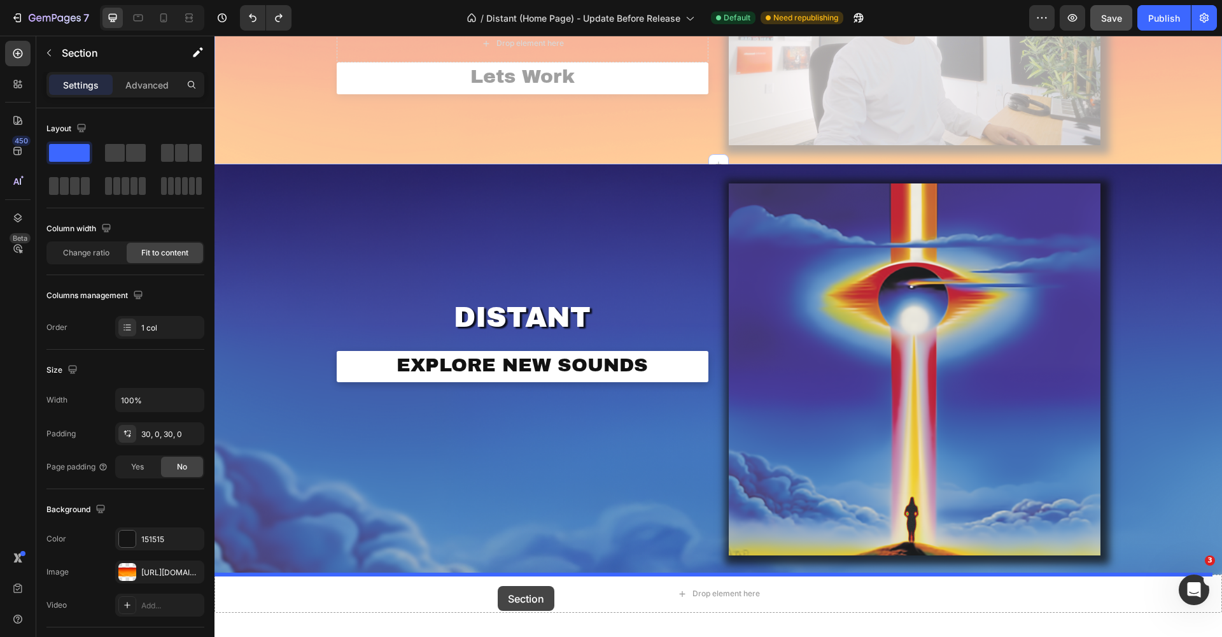
drag, startPoint x: 463, startPoint y: 240, endPoint x: 498, endPoint y: 586, distance: 347.4
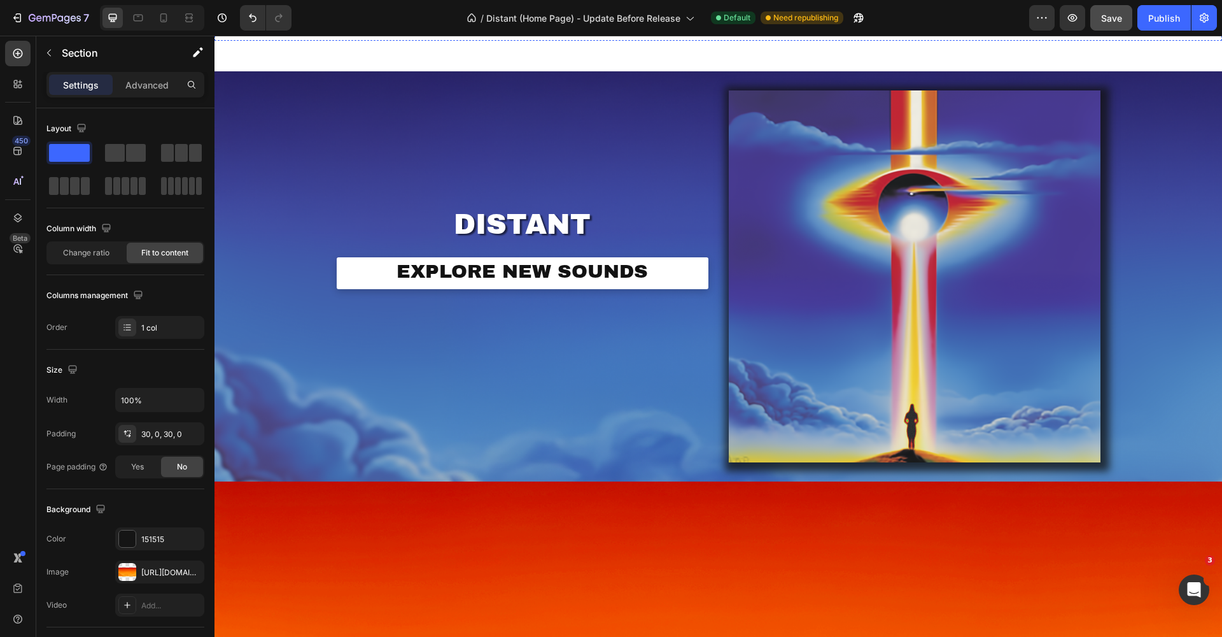
scroll to position [0, 0]
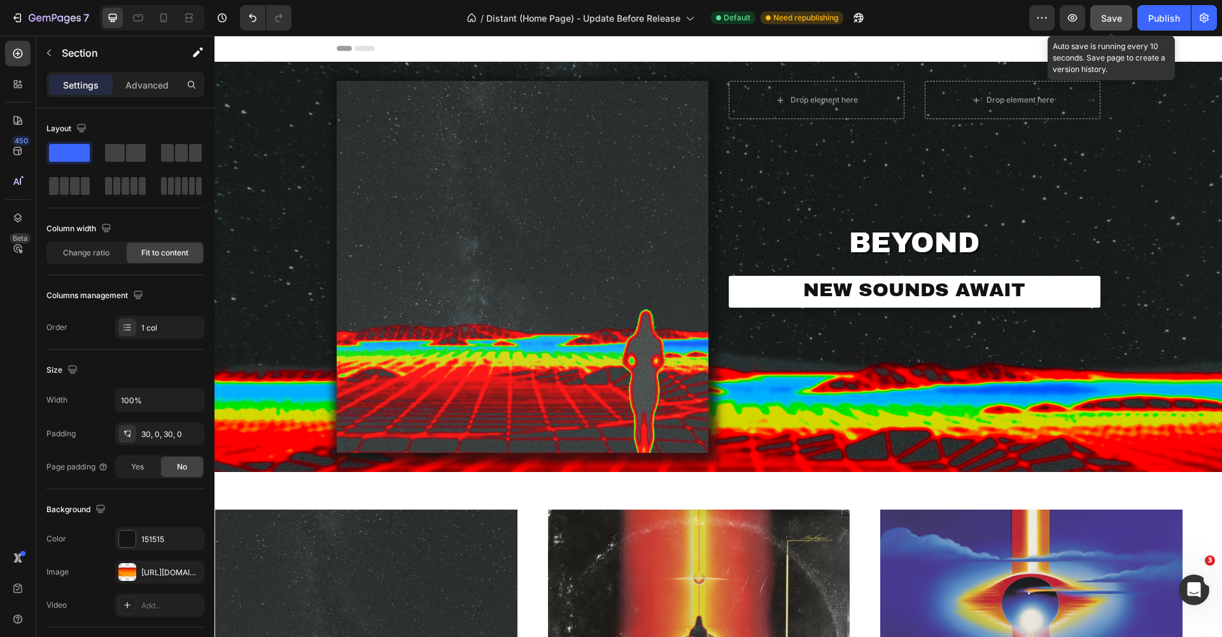
click at [1112, 15] on span "Save" at bounding box center [1111, 18] width 21 height 11
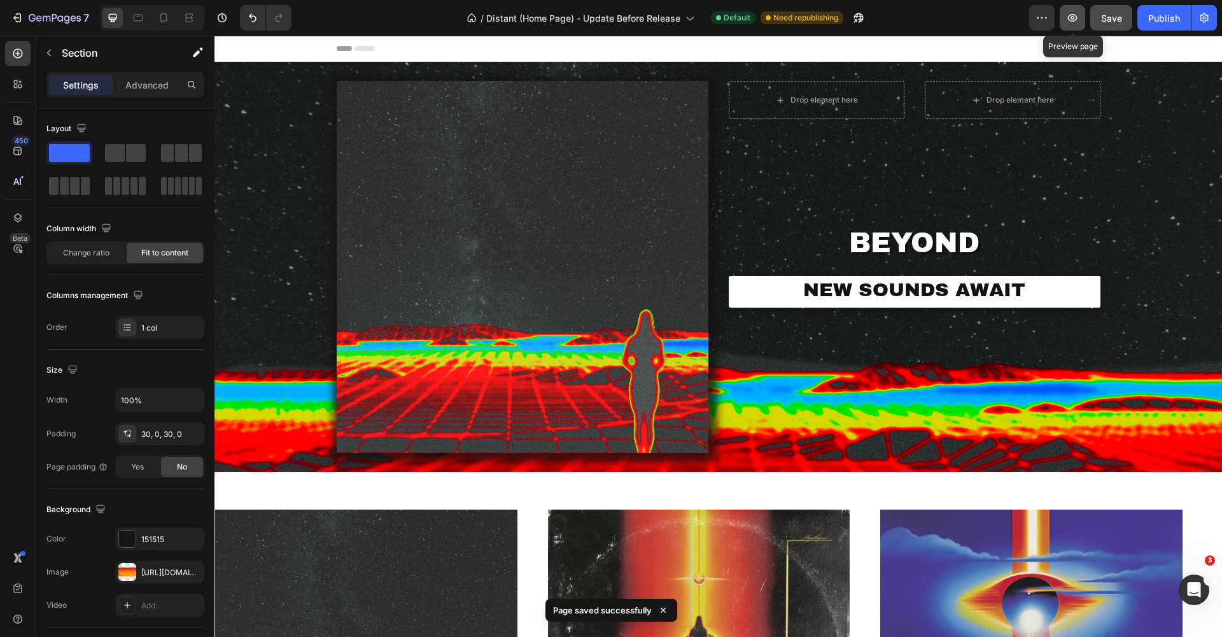
click at [1073, 14] on icon "button" at bounding box center [1072, 17] width 13 height 13
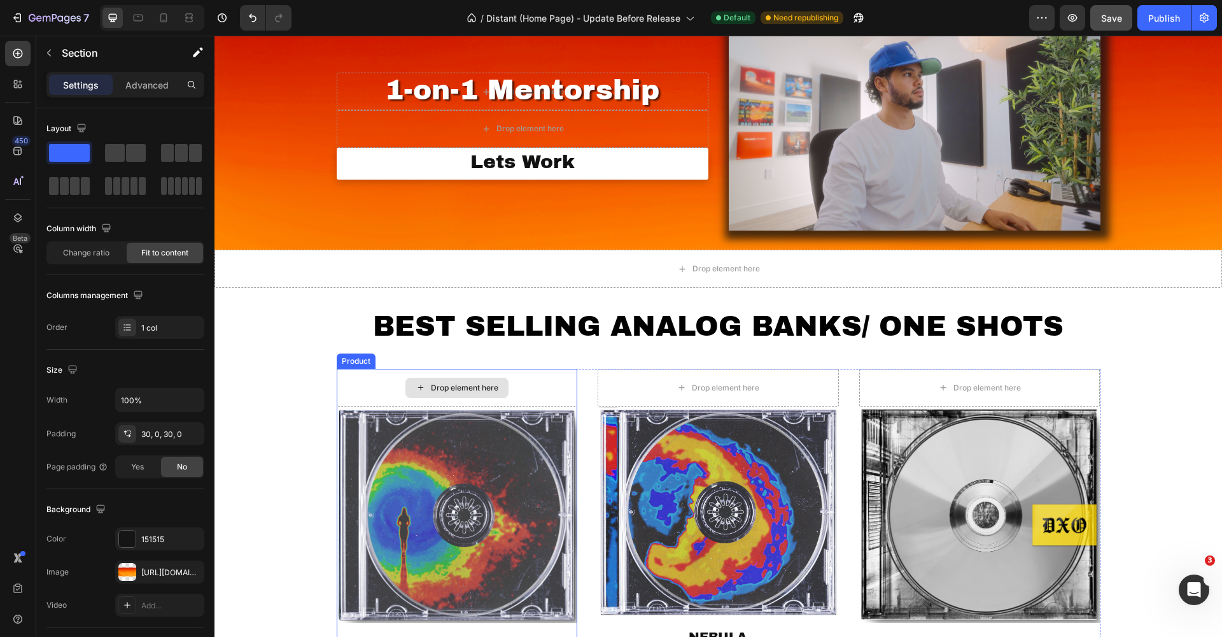
scroll to position [1441, 0]
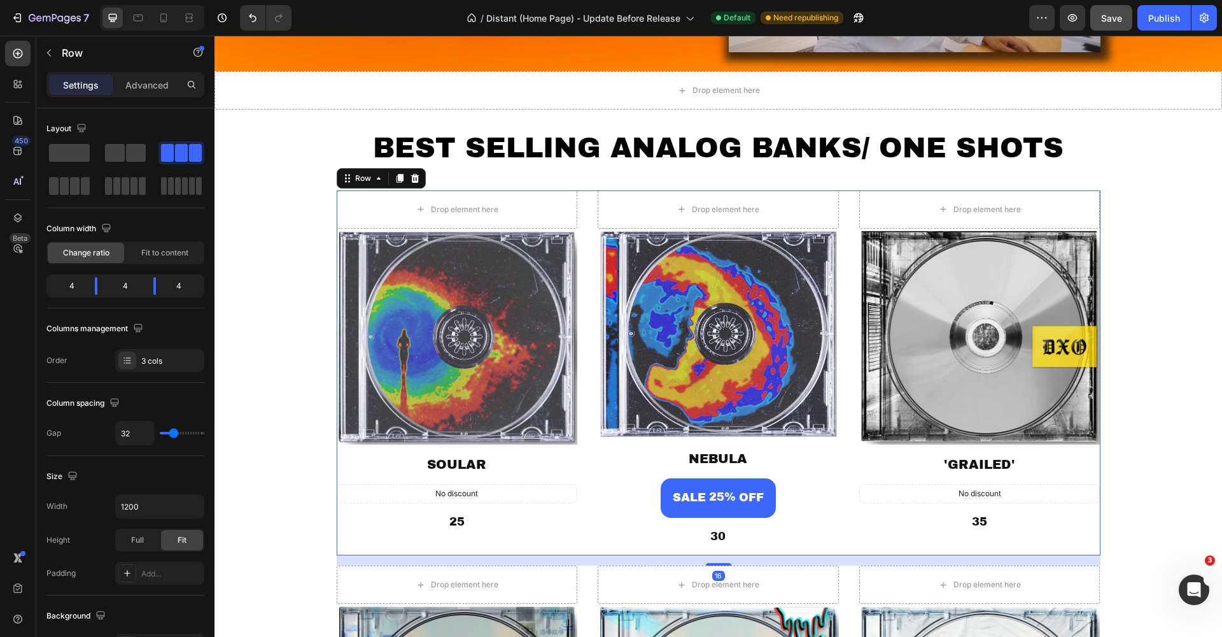
click at [583, 514] on div "Drop element here Product Images SOULAR Product Title No discount Not be displa…" at bounding box center [719, 372] width 764 height 365
click at [398, 175] on icon at bounding box center [399, 178] width 7 height 9
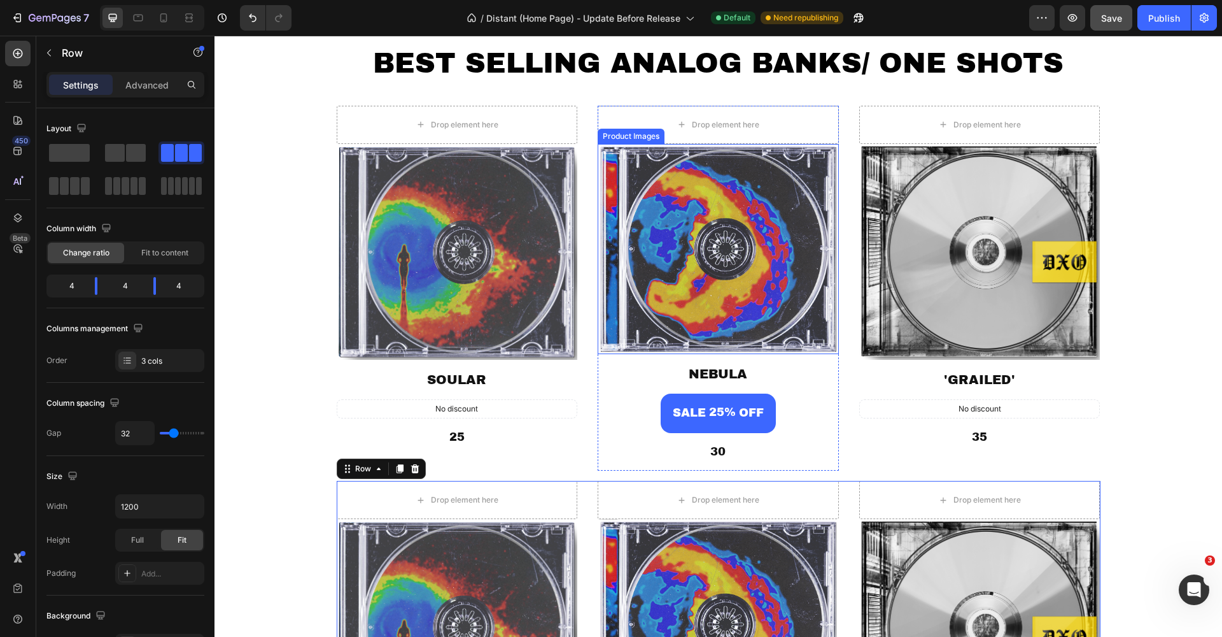
scroll to position [1509, 0]
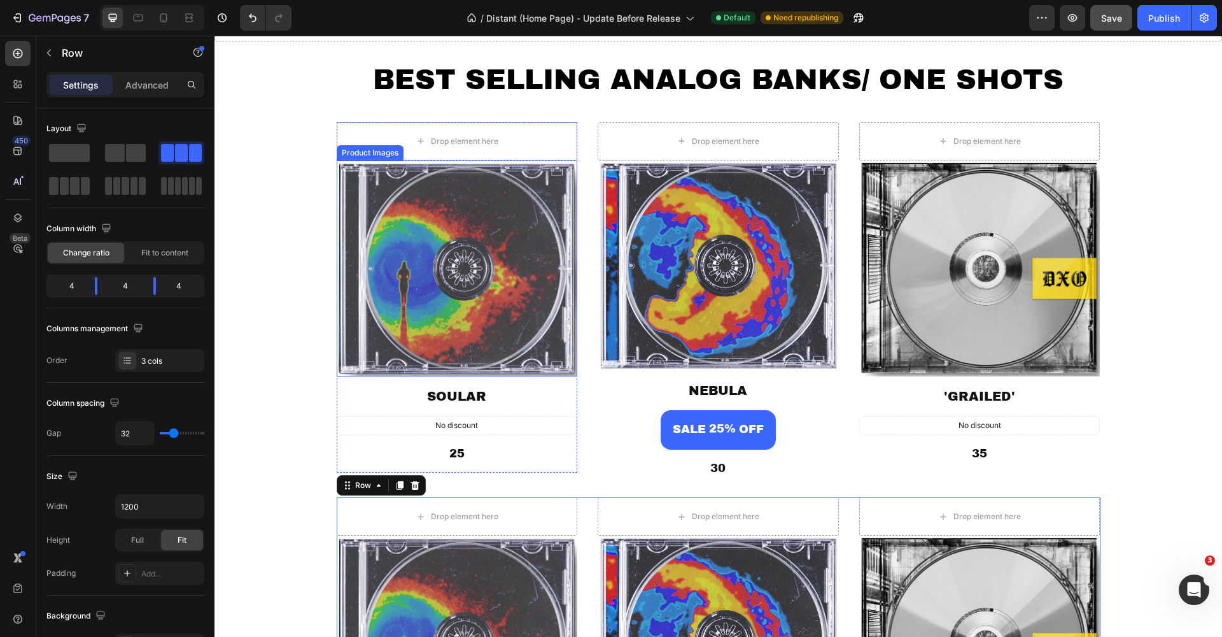
click at [426, 254] on img at bounding box center [457, 268] width 241 height 216
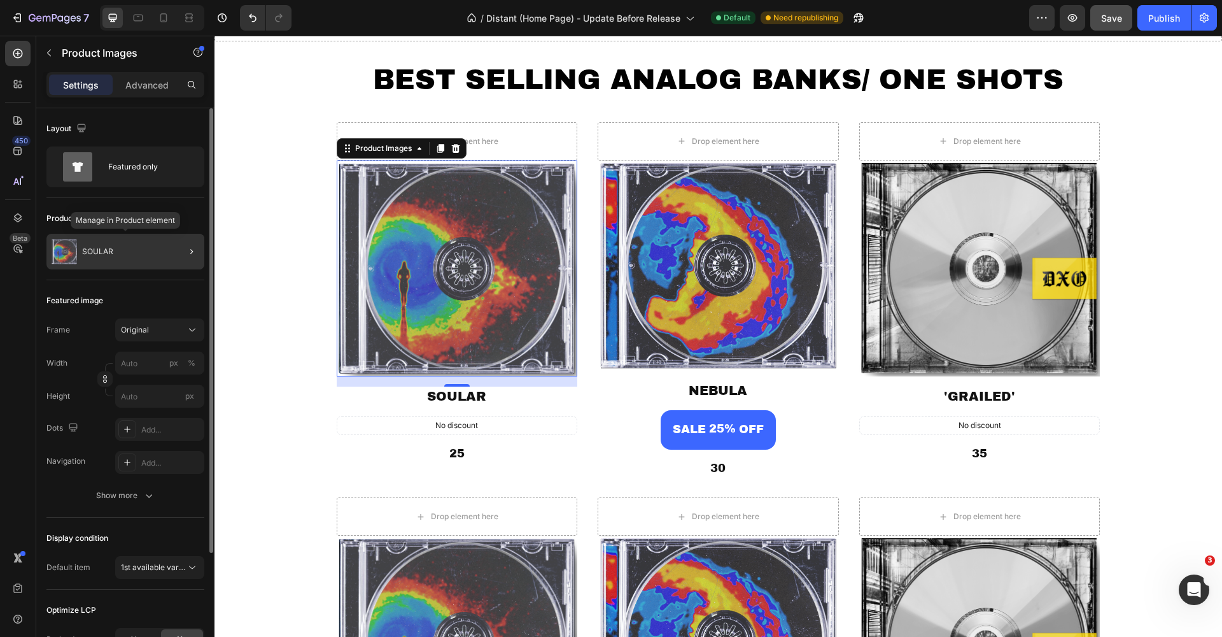
click at [162, 254] on div "SOULAR" at bounding box center [125, 252] width 158 height 36
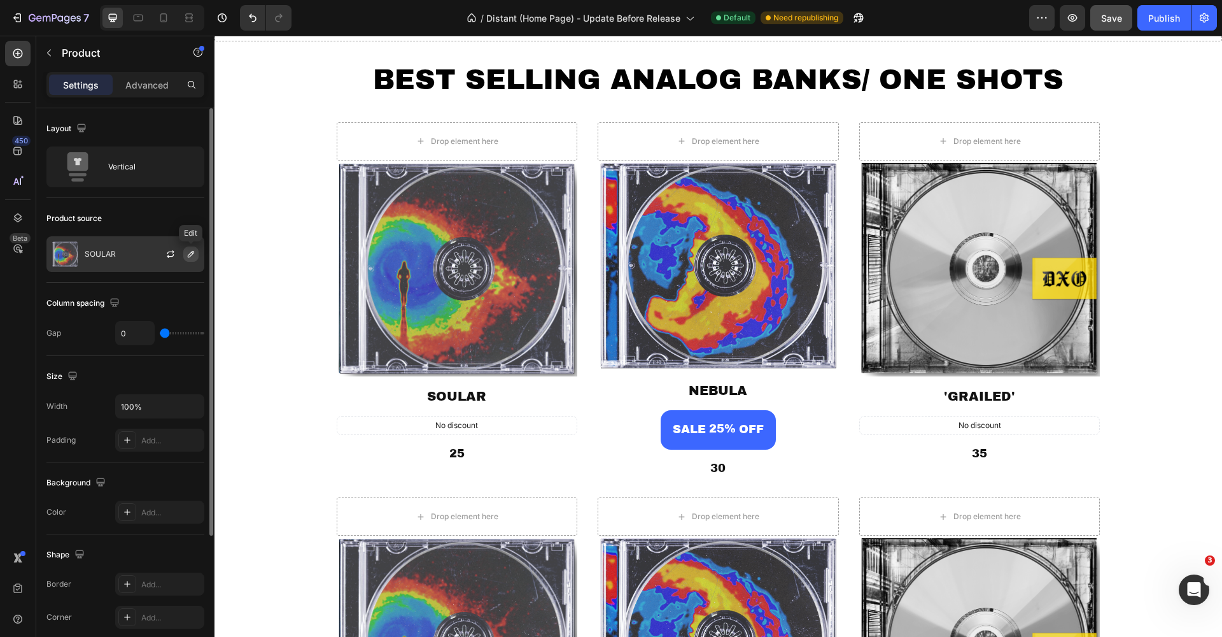
click at [190, 253] on icon "button" at bounding box center [191, 254] width 10 height 10
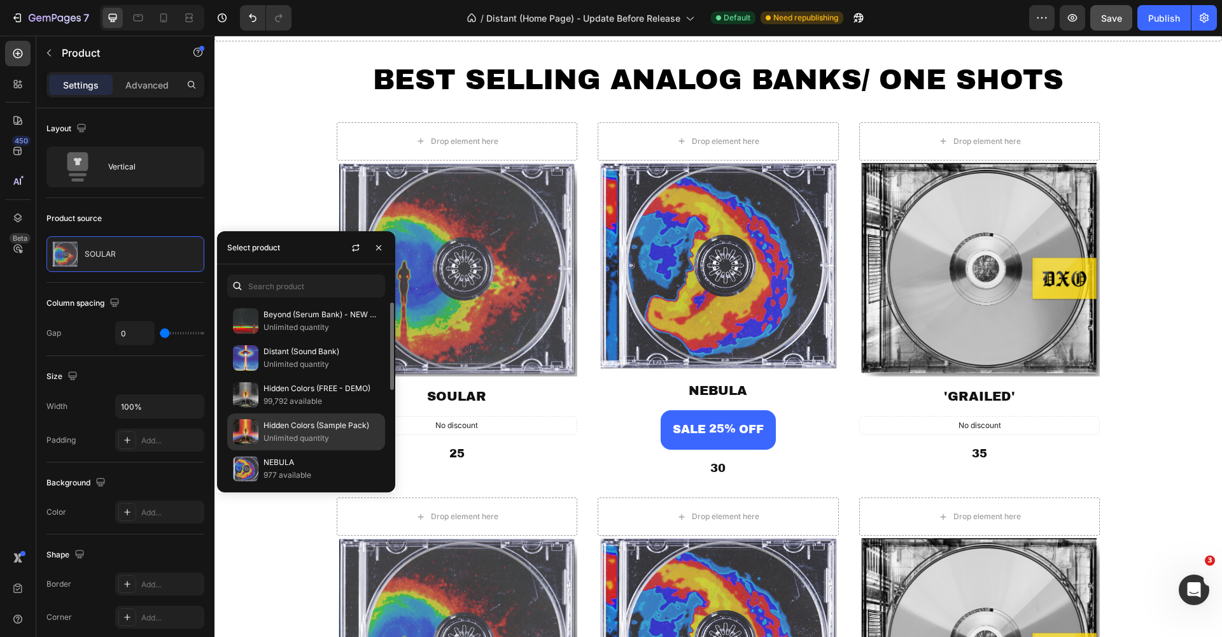
click at [303, 432] on p "Hidden Colors (Sample Pack)" at bounding box center [322, 425] width 116 height 13
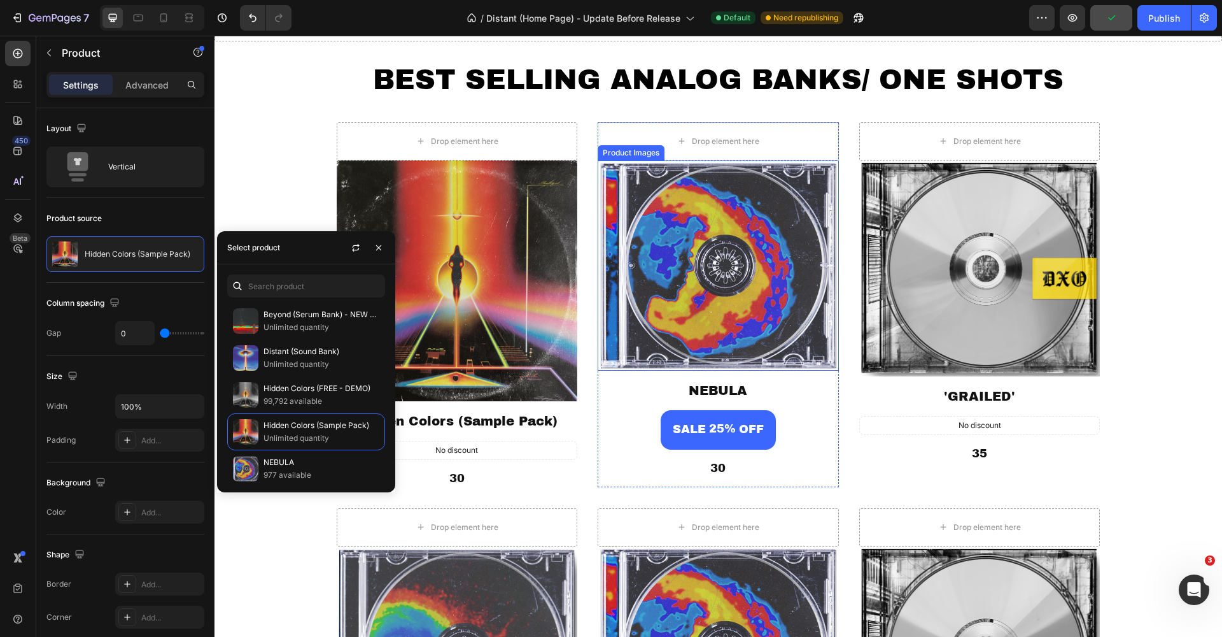
click at [702, 285] on img at bounding box center [718, 265] width 241 height 211
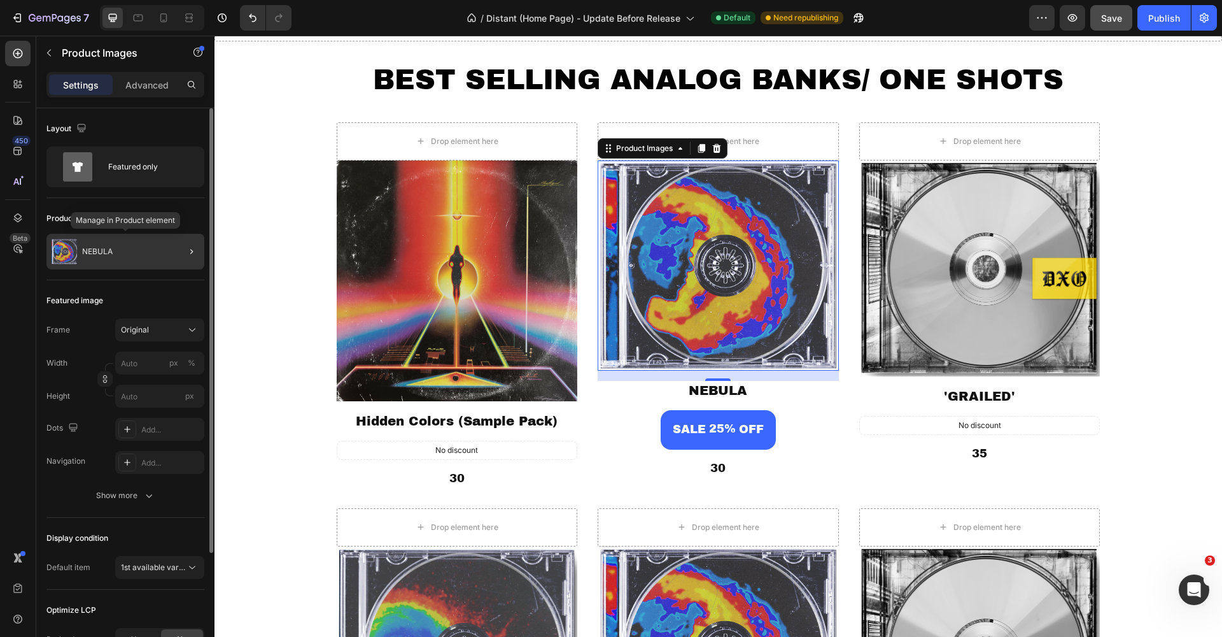
click at [147, 255] on div "NEBULA" at bounding box center [125, 252] width 158 height 36
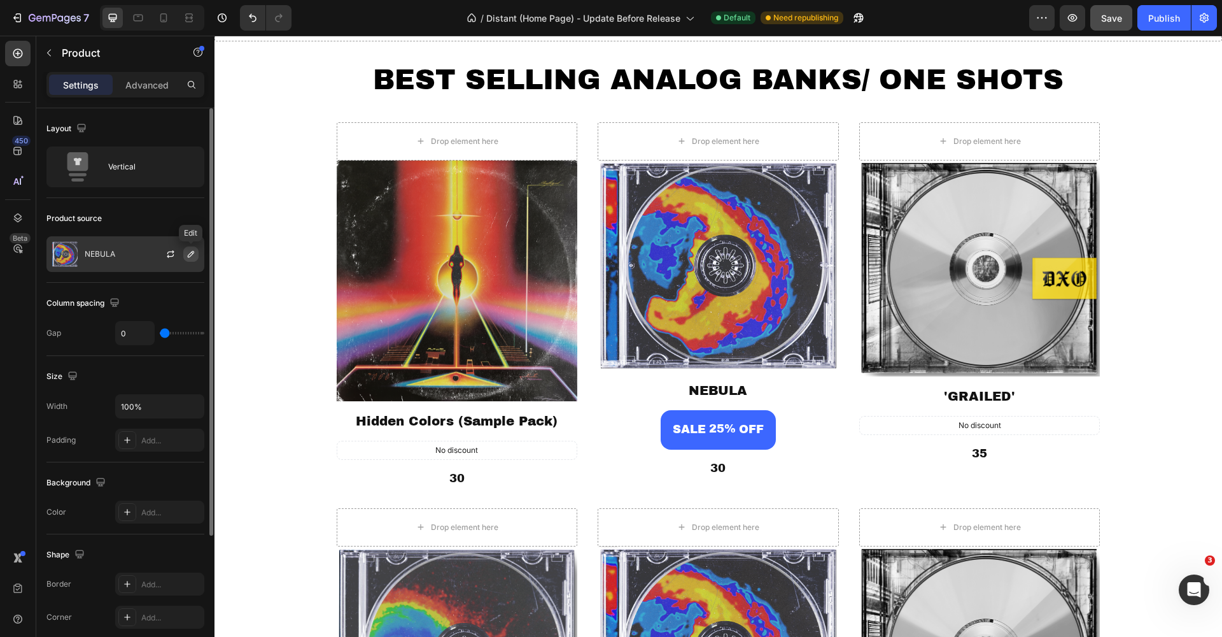
click at [188, 252] on icon "button" at bounding box center [191, 254] width 10 height 10
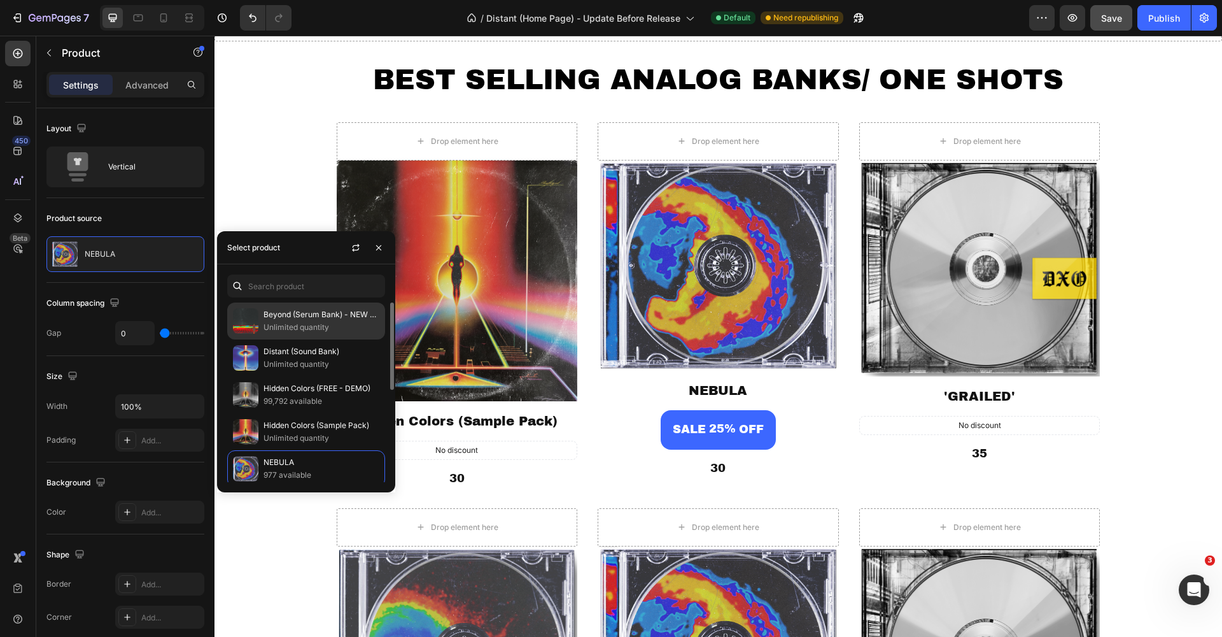
click at [315, 321] on p "Beyond (Serum Bank) - NEW RELEASE" at bounding box center [322, 314] width 116 height 13
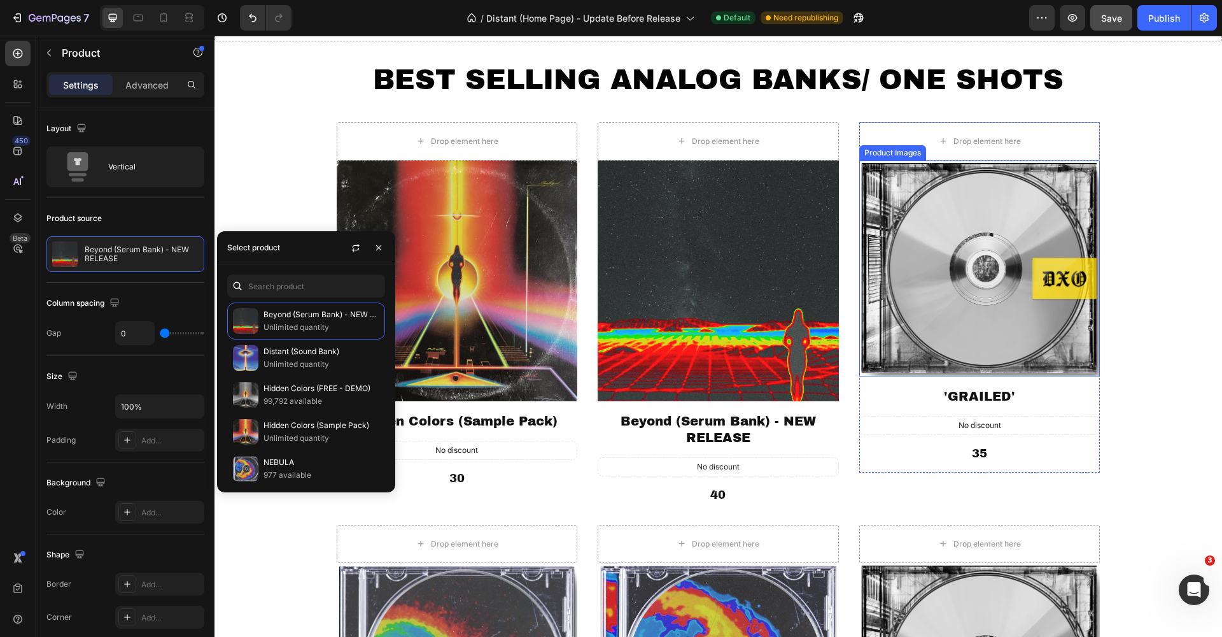
click at [1018, 333] on img at bounding box center [979, 268] width 241 height 216
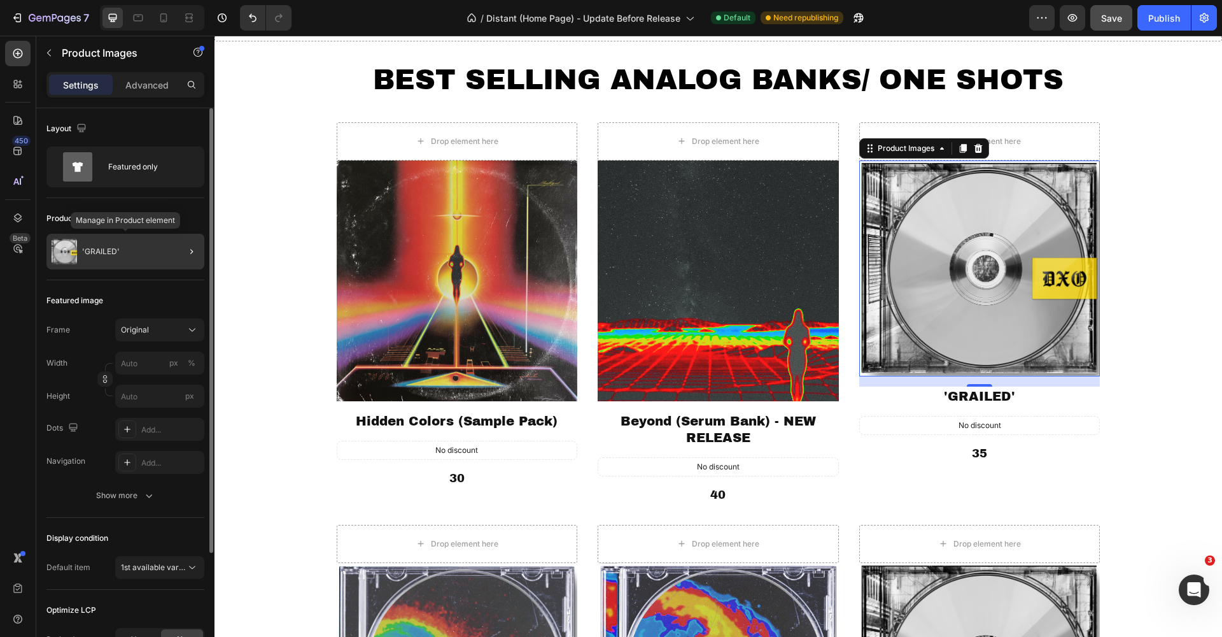
click at [167, 262] on div "'GRAILED'" at bounding box center [125, 252] width 158 height 36
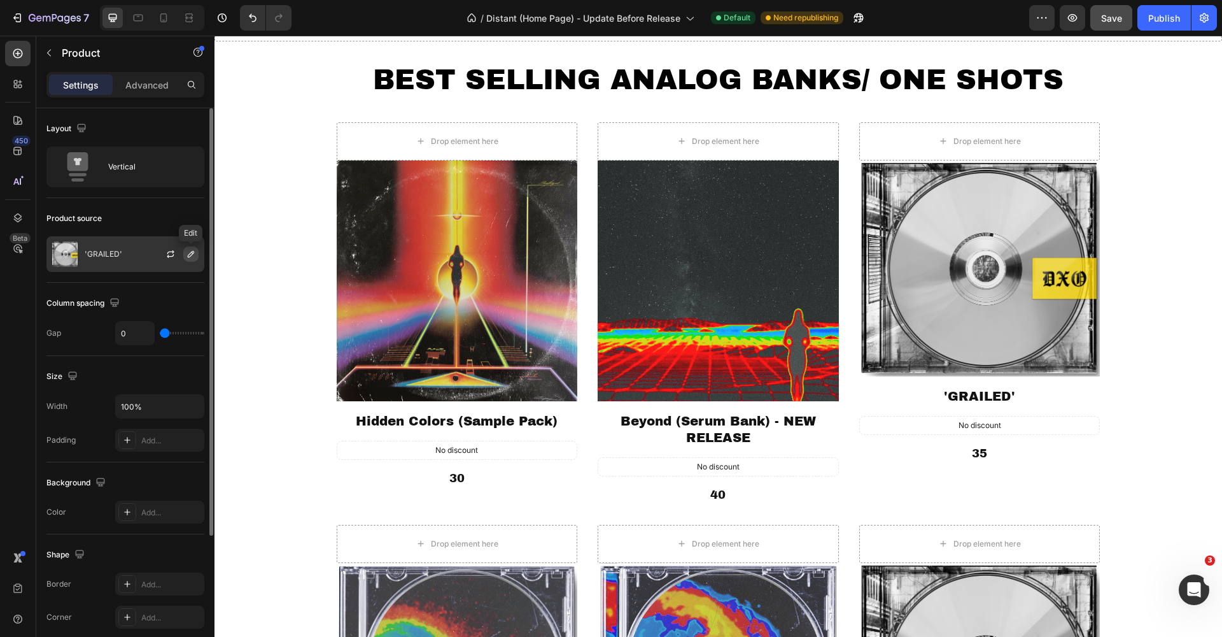
click at [188, 255] on icon "button" at bounding box center [191, 254] width 10 height 10
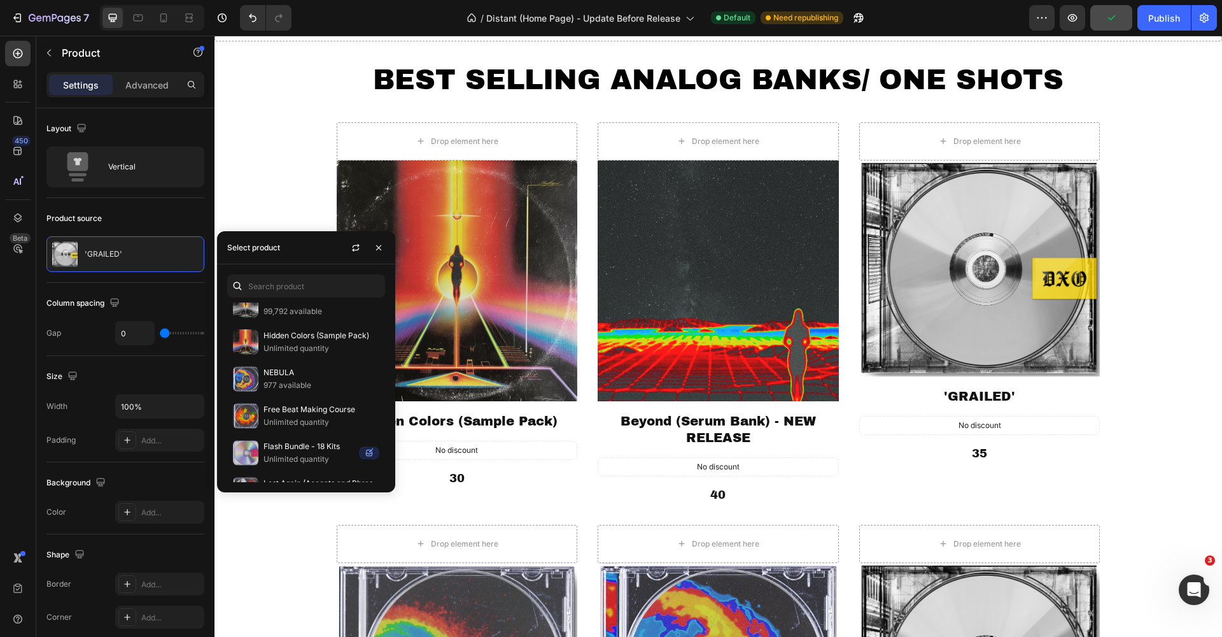
scroll to position [0, 0]
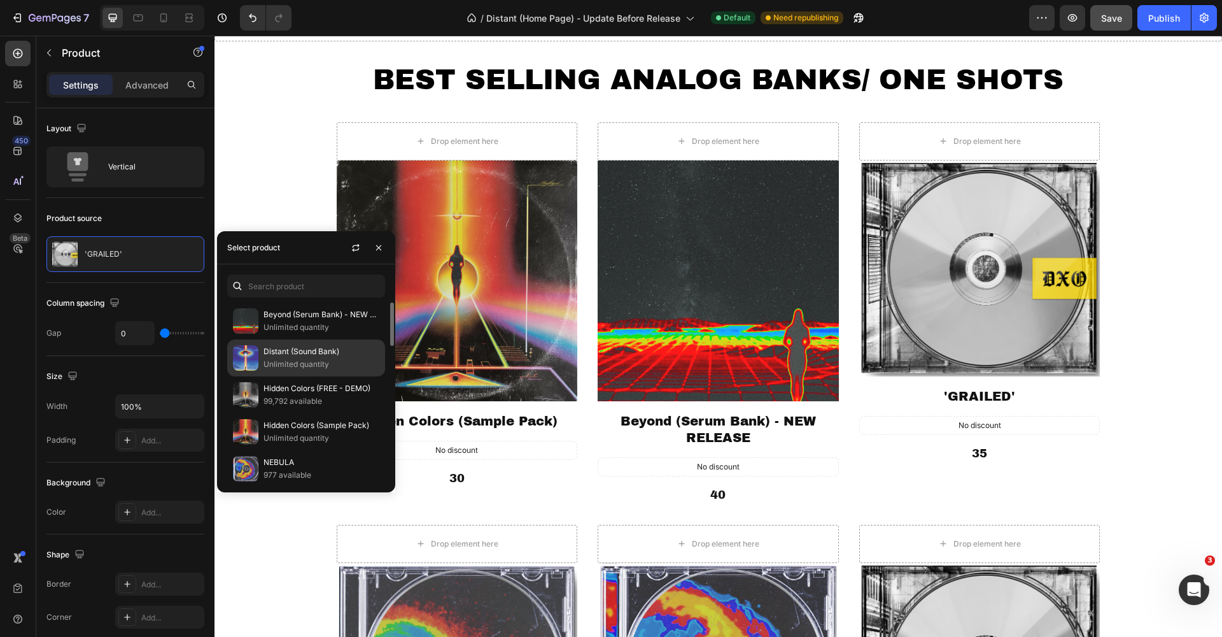
click at [308, 376] on div "Distant (Sound Bank) Unlimited quantity" at bounding box center [306, 394] width 158 height 37
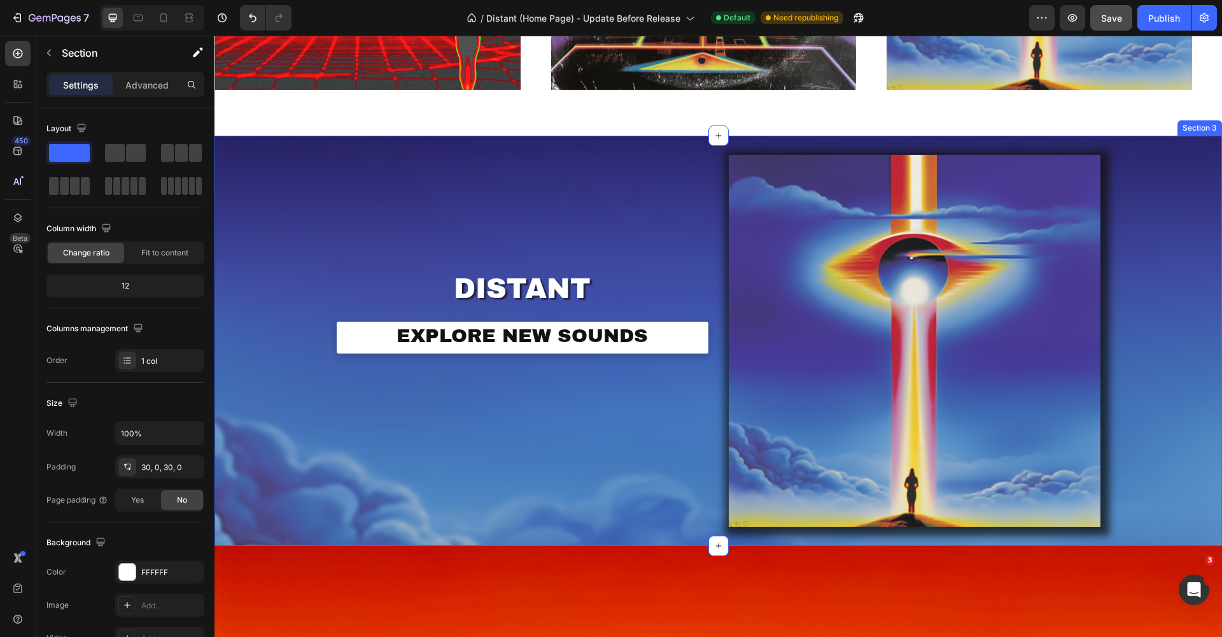
scroll to position [573, 0]
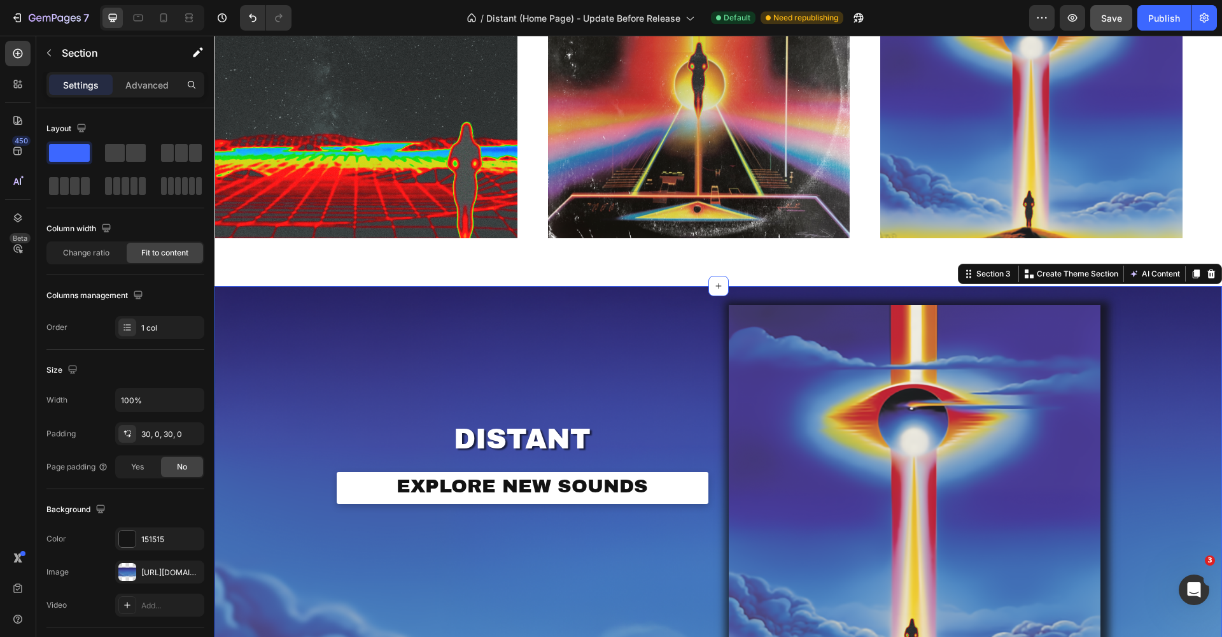
click at [679, 293] on div "Image DISTANT Heading EXPLORE NEW SOUNDS Button Row Product Row Section 3 Creat…" at bounding box center [719, 491] width 1008 height 410
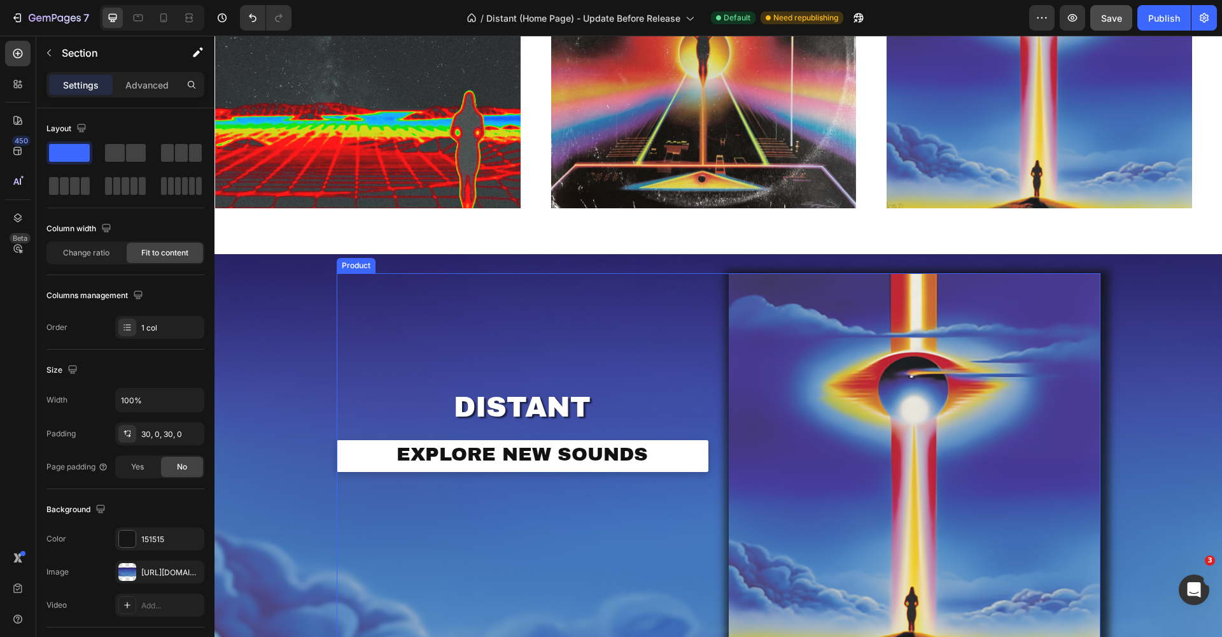
scroll to position [592, 0]
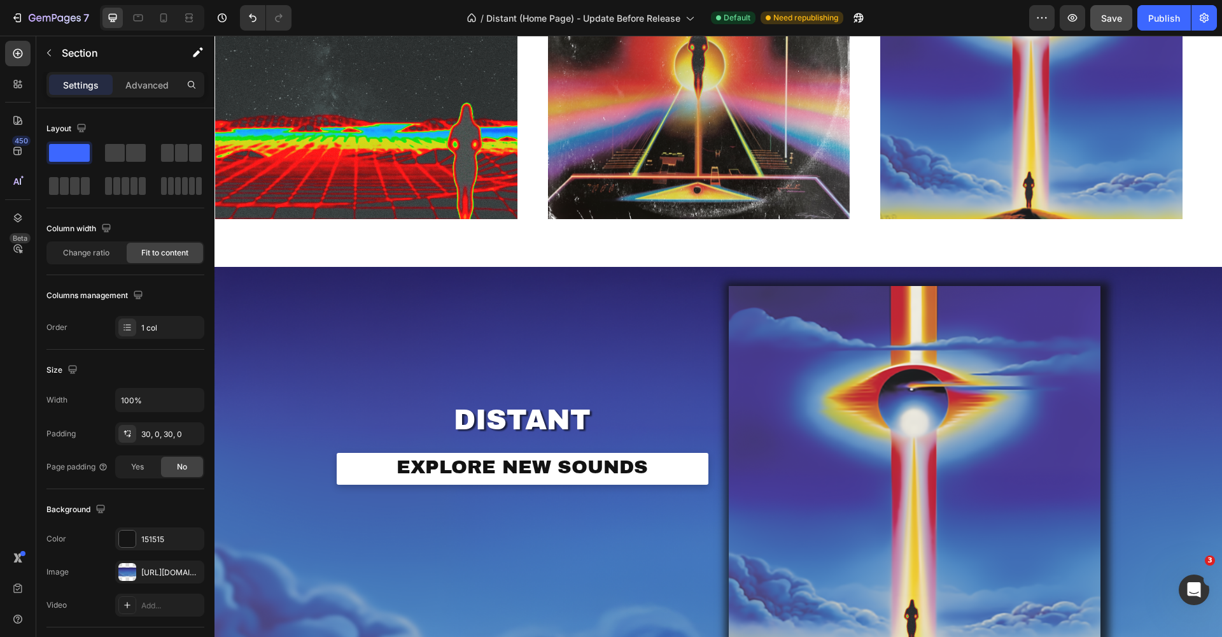
click at [654, 276] on div "Image DISTANT Heading EXPLORE NEW SOUNDS Button Row Product Row Section 3" at bounding box center [719, 472] width 1008 height 410
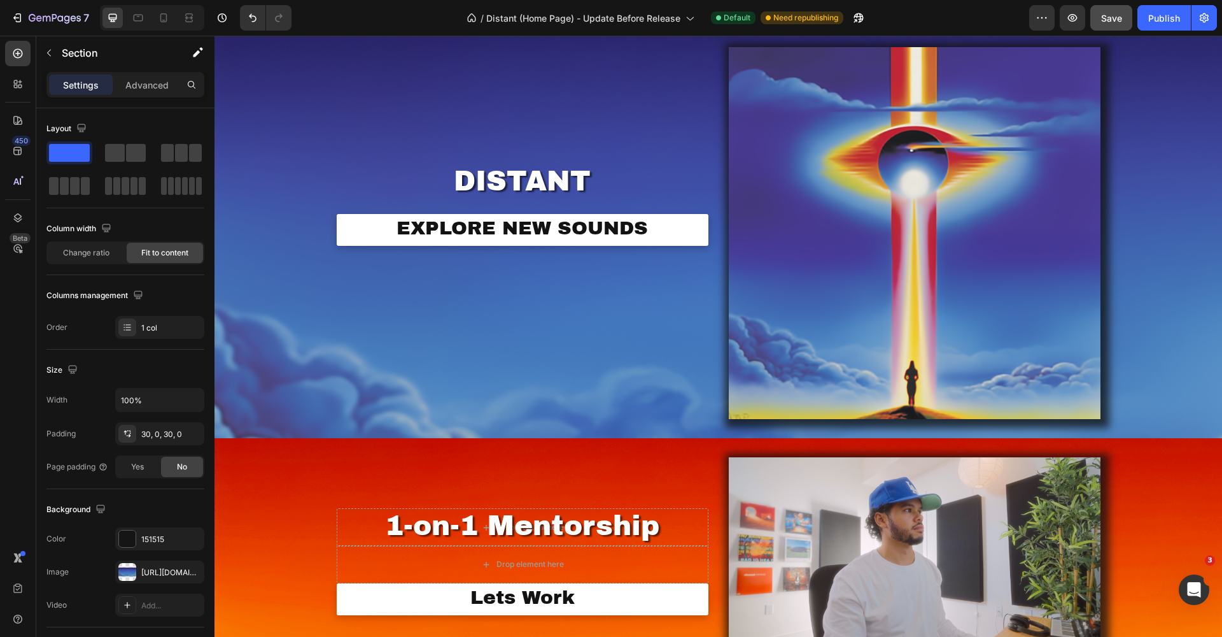
click at [679, 421] on div "Image DISTANT Heading EXPLORE NEW SOUNDS Button Row Product Row Section 3" at bounding box center [719, 233] width 1008 height 410
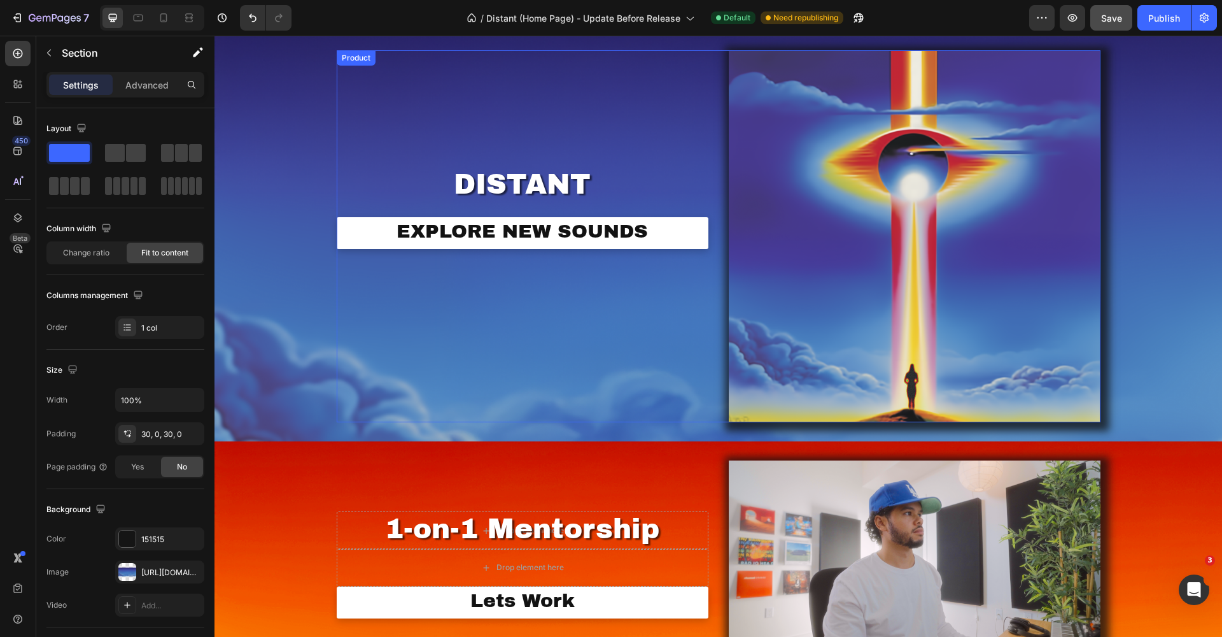
scroll to position [604, 0]
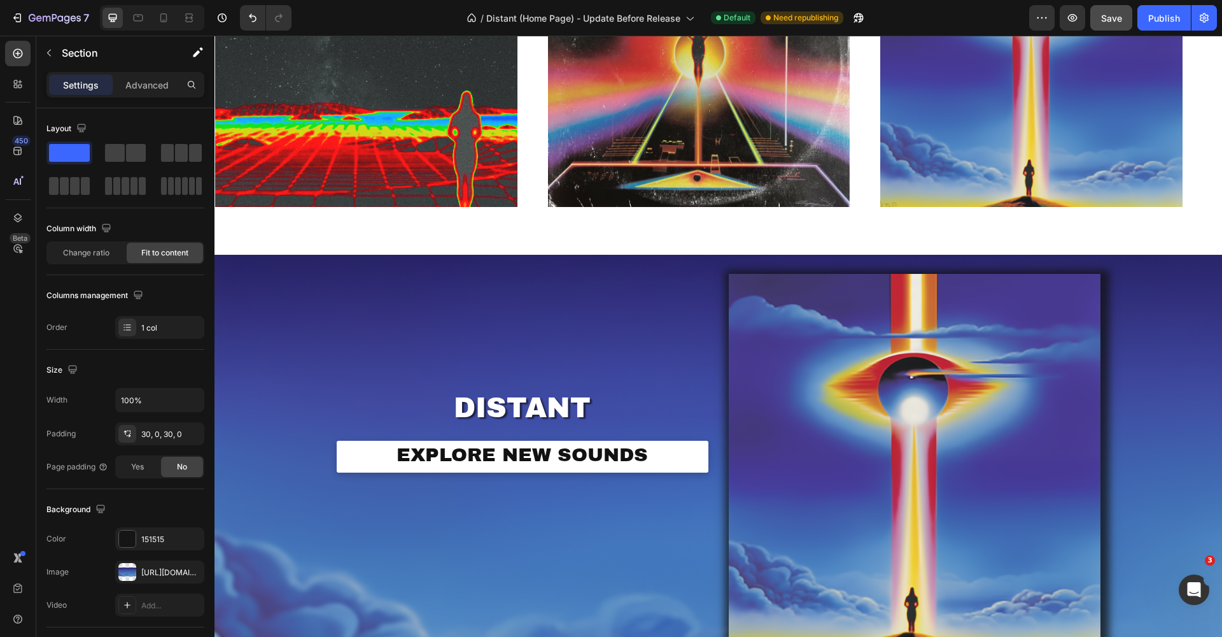
click at [634, 260] on div "Image DISTANT Heading EXPLORE NEW SOUNDS Button Row Product Row Section 3" at bounding box center [719, 460] width 1008 height 410
click at [352, 330] on div "DISTANT Heading EXPLORE NEW SOUNDS Button Row" at bounding box center [523, 460] width 372 height 372
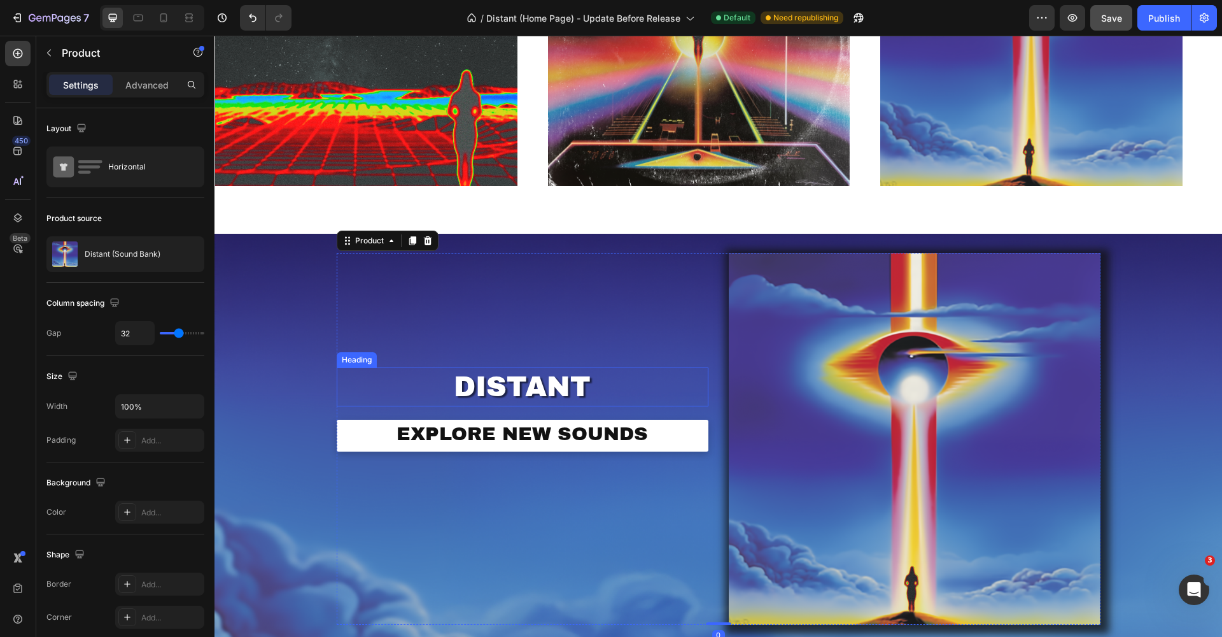
scroll to position [735, 0]
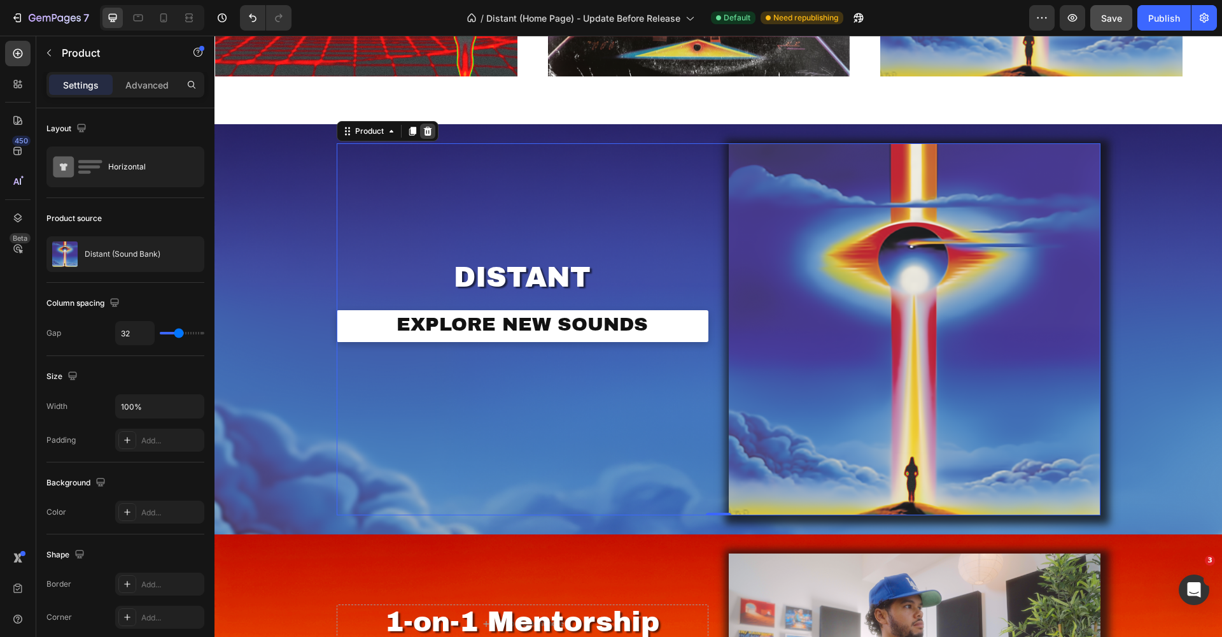
click at [423, 129] on icon at bounding box center [427, 131] width 8 height 9
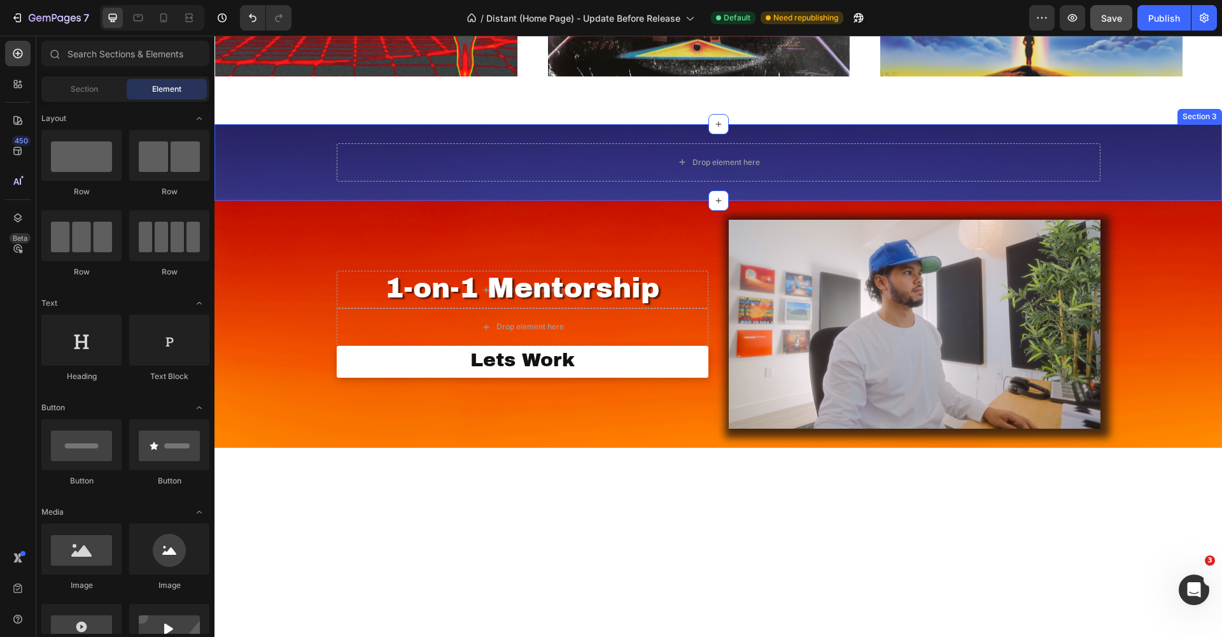
click at [644, 126] on div "Drop element here Row Section 3" at bounding box center [719, 162] width 1008 height 76
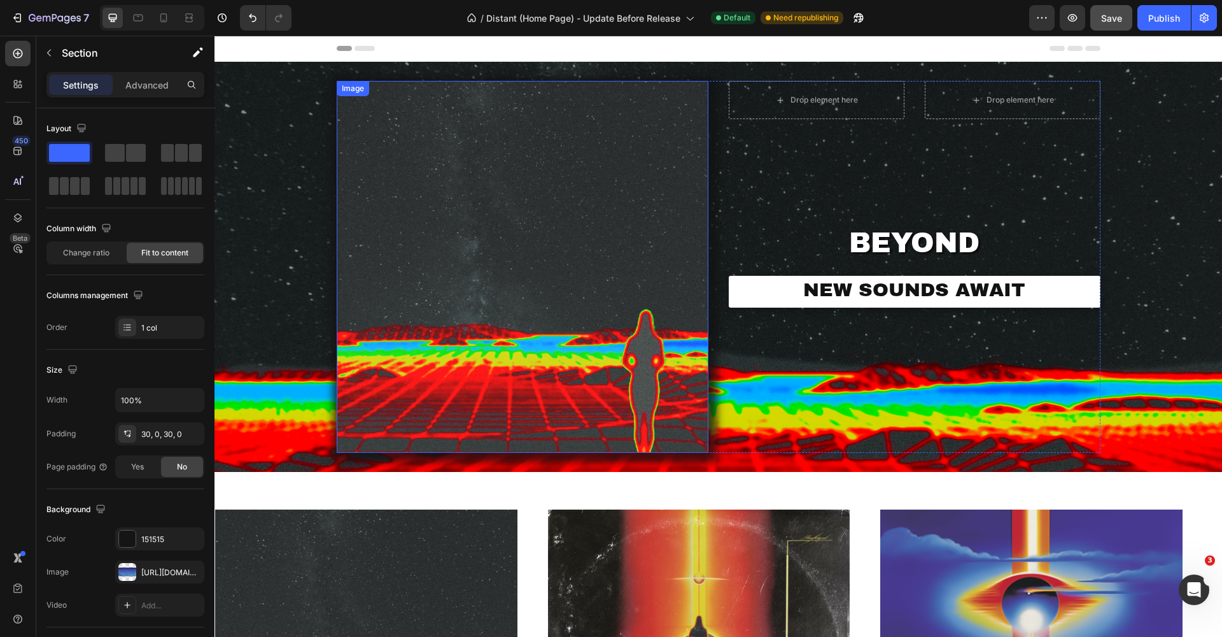
scroll to position [552, 0]
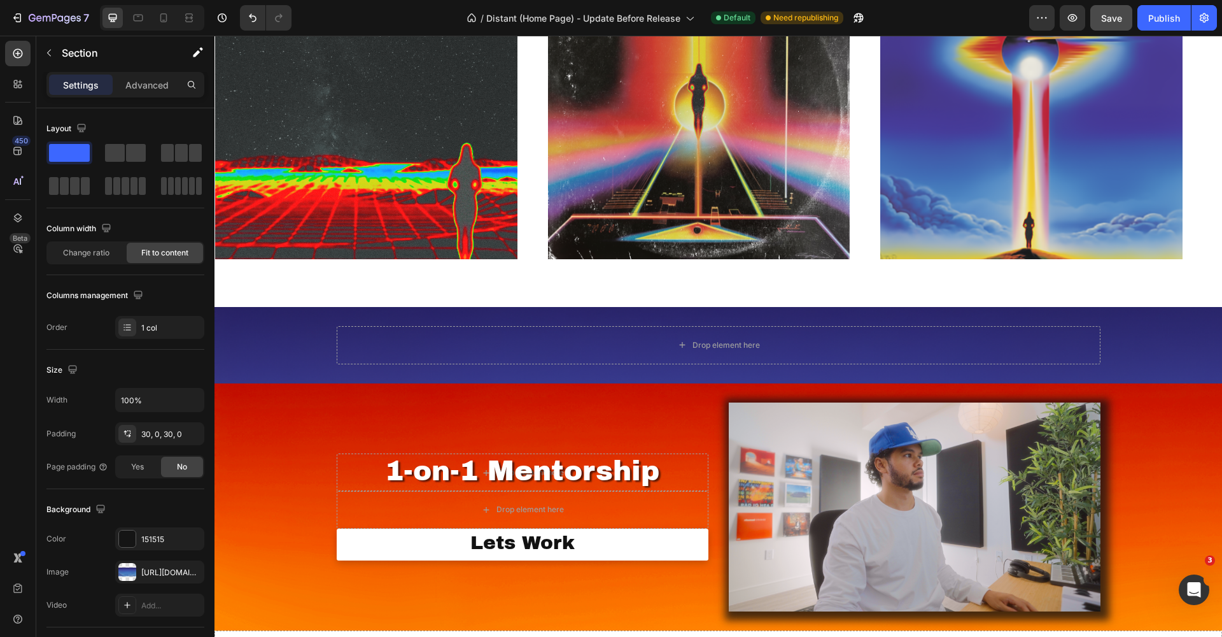
click at [622, 313] on div "Drop element here Row Section 3" at bounding box center [719, 345] width 1008 height 76
drag, startPoint x: 321, startPoint y: 348, endPoint x: 306, endPoint y: 357, distance: 18.0
click at [310, 356] on div "Drop element here Row Section 3" at bounding box center [719, 345] width 1008 height 76
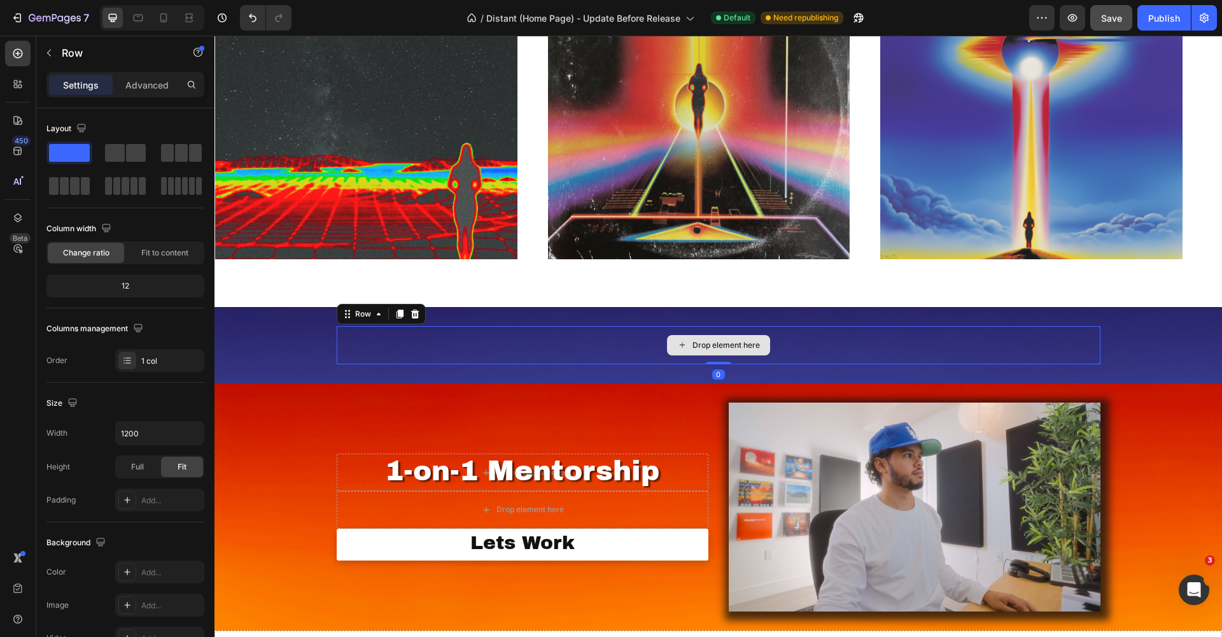
click at [477, 329] on div "Drop element here" at bounding box center [719, 345] width 764 height 38
click at [411, 311] on icon at bounding box center [415, 314] width 10 height 10
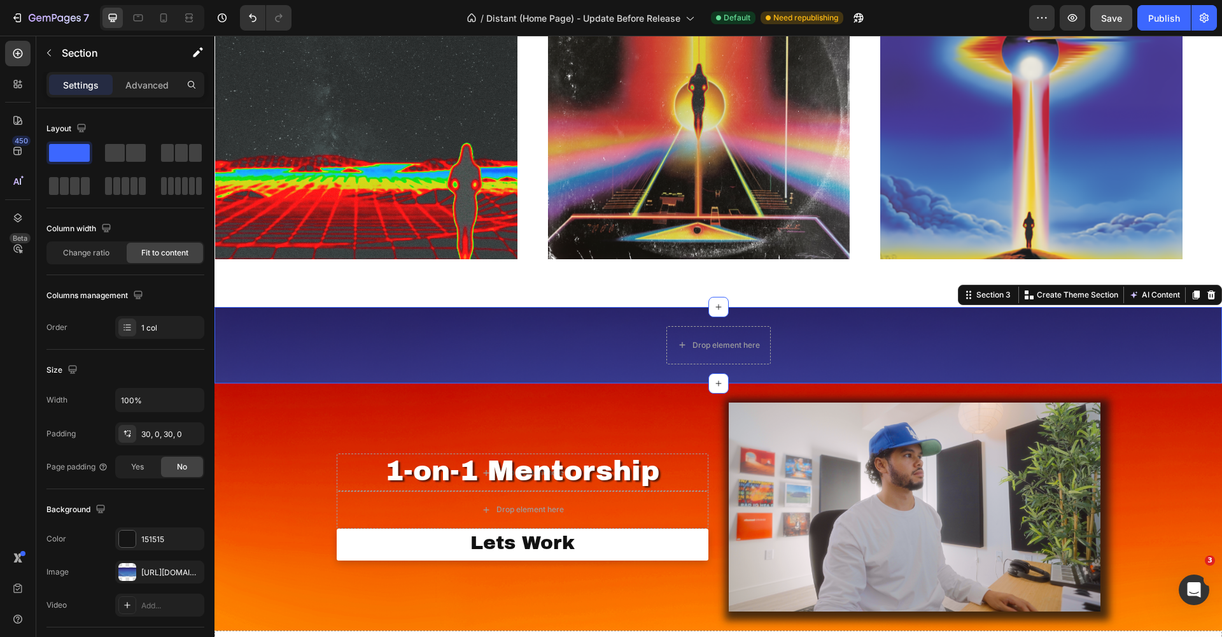
click at [448, 318] on div "Drop element here Section 3 Create Theme Section AI Content Write with GemAI Wh…" at bounding box center [719, 345] width 1008 height 76
click at [1206, 295] on icon at bounding box center [1211, 295] width 10 height 10
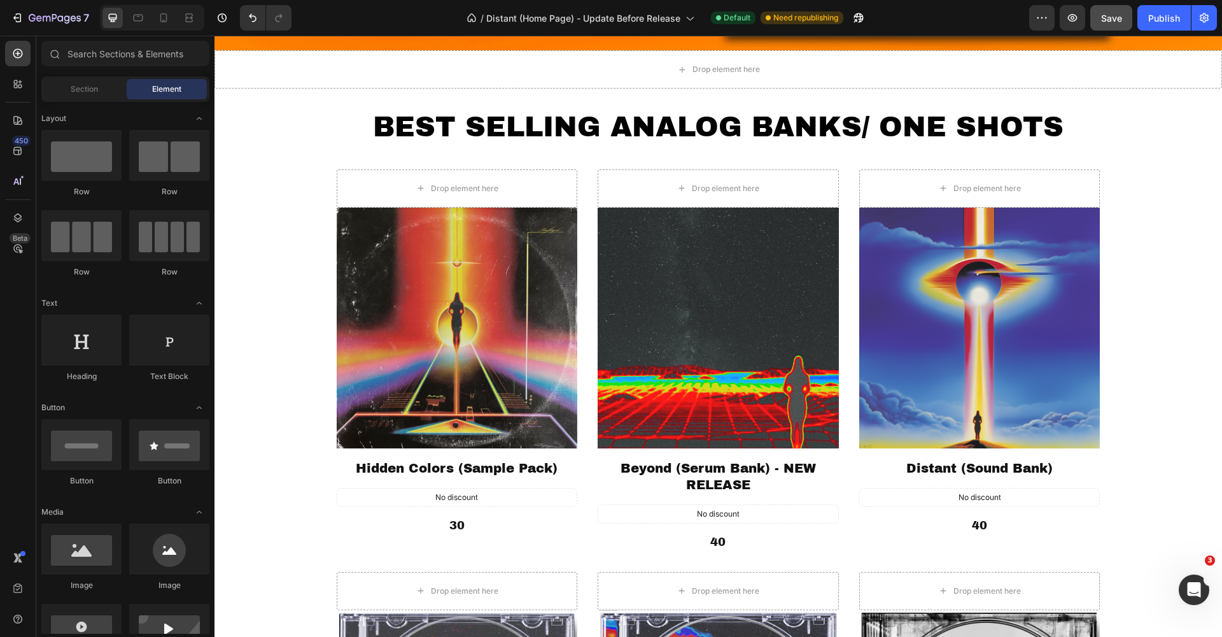
scroll to position [430, 0]
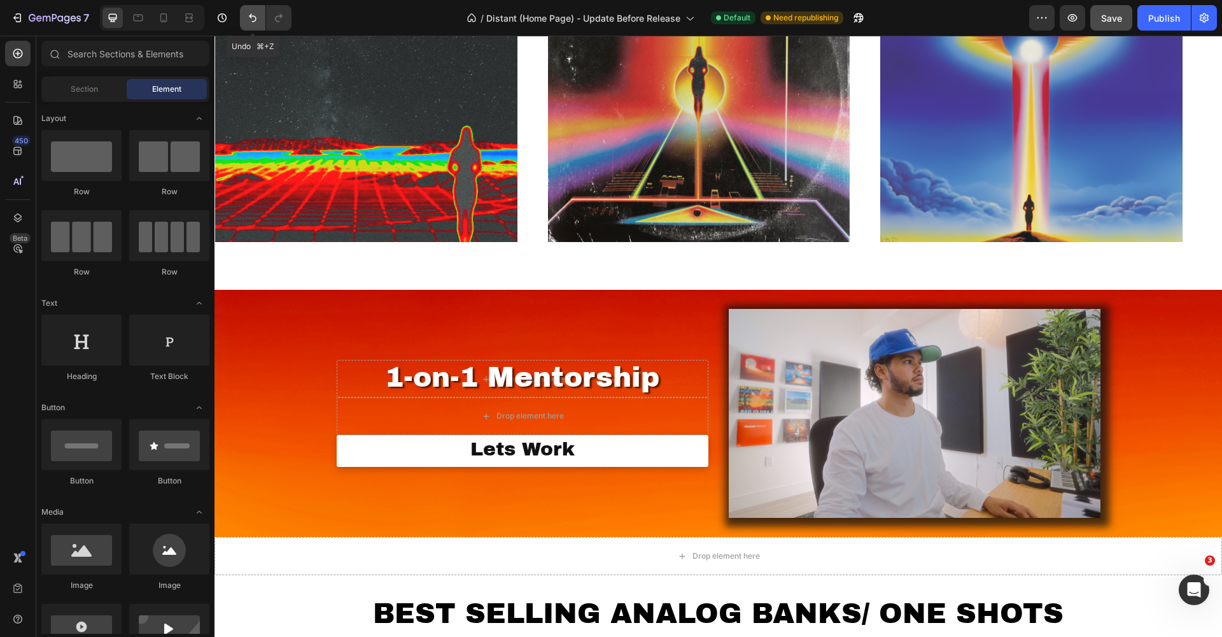
click at [255, 15] on icon "Undo/Redo" at bounding box center [252, 17] width 13 height 13
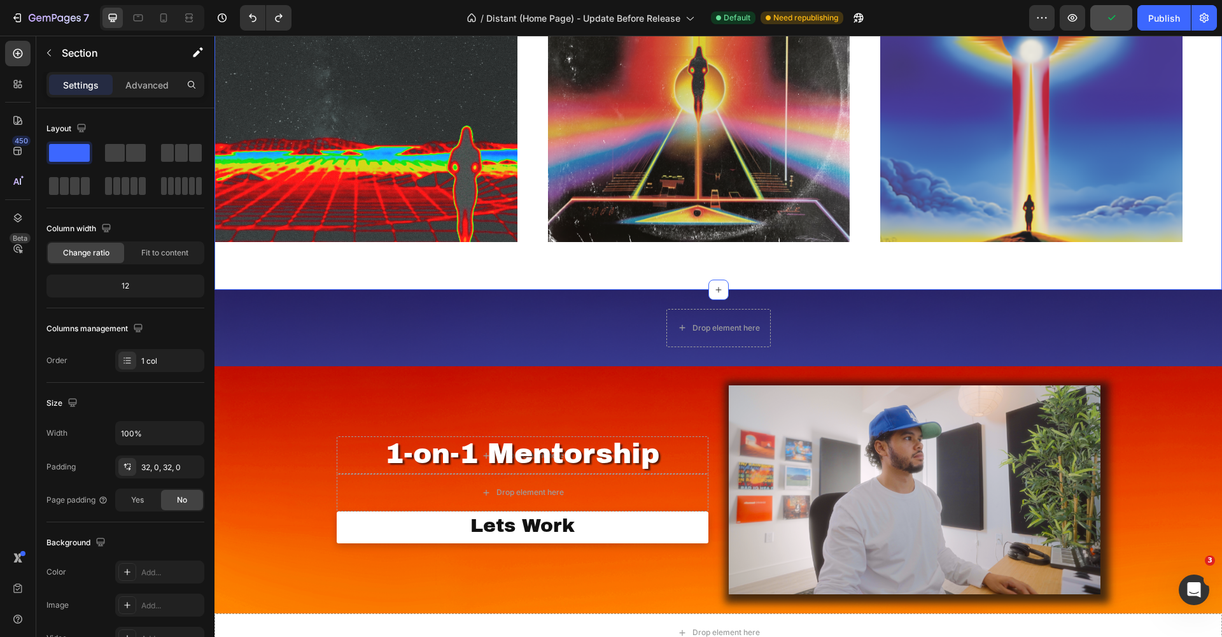
click at [941, 276] on div "Image Image Image Image Image Image Marquee Section 2" at bounding box center [719, 96] width 1008 height 387
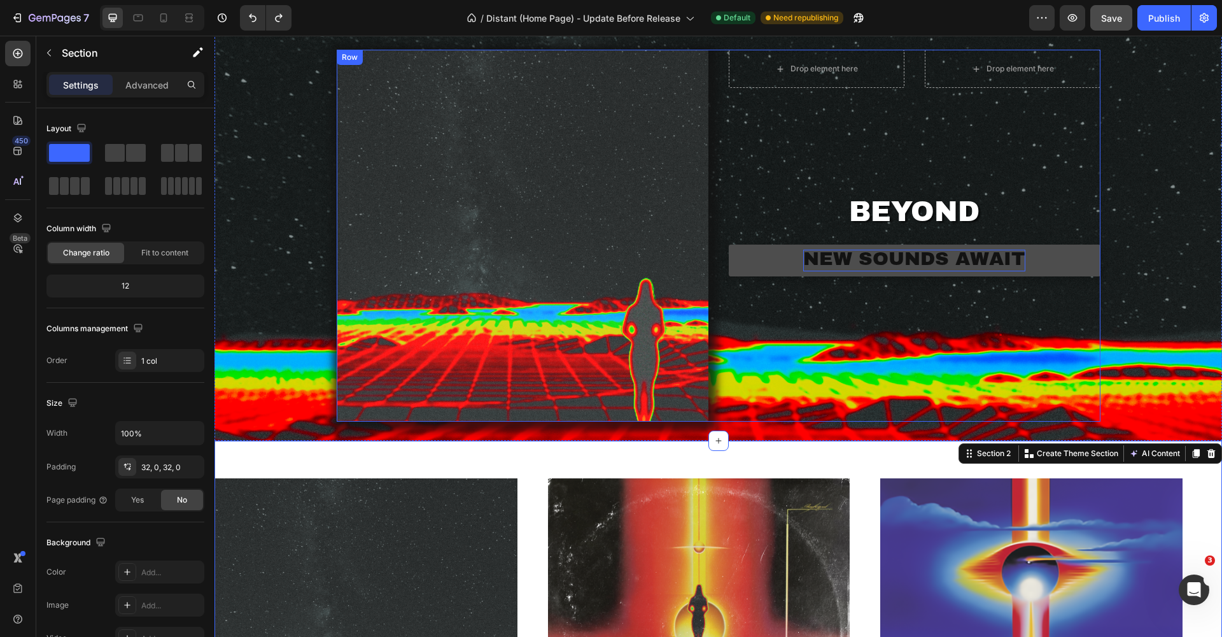
scroll to position [0, 0]
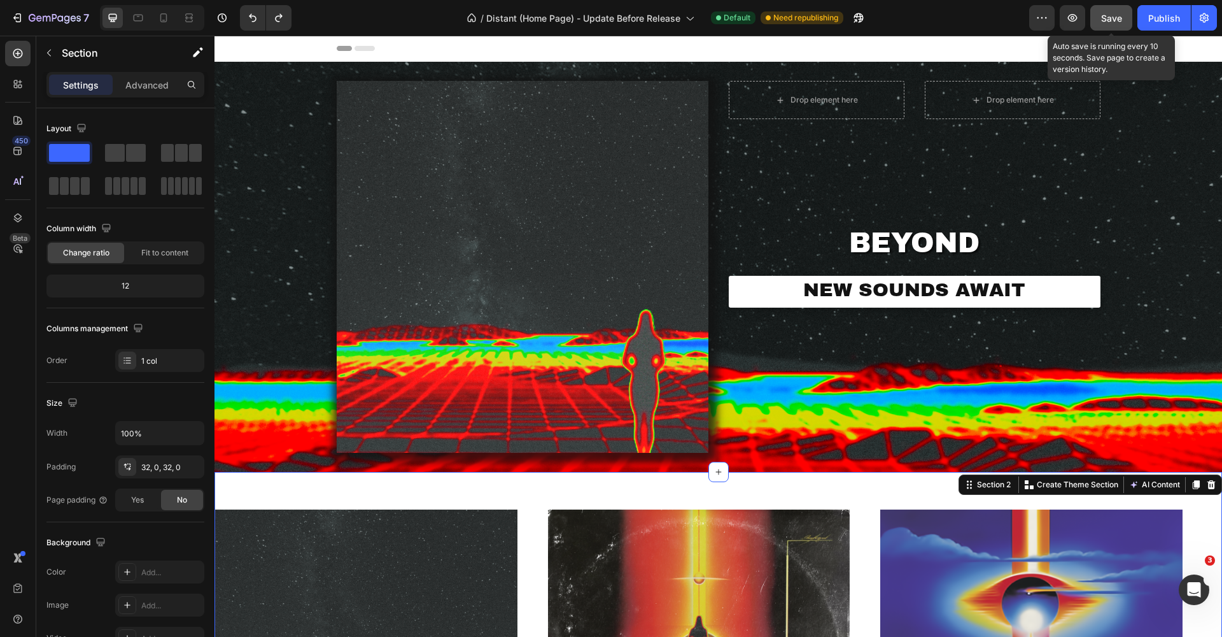
click at [1126, 18] on button "Save" at bounding box center [1112, 17] width 42 height 25
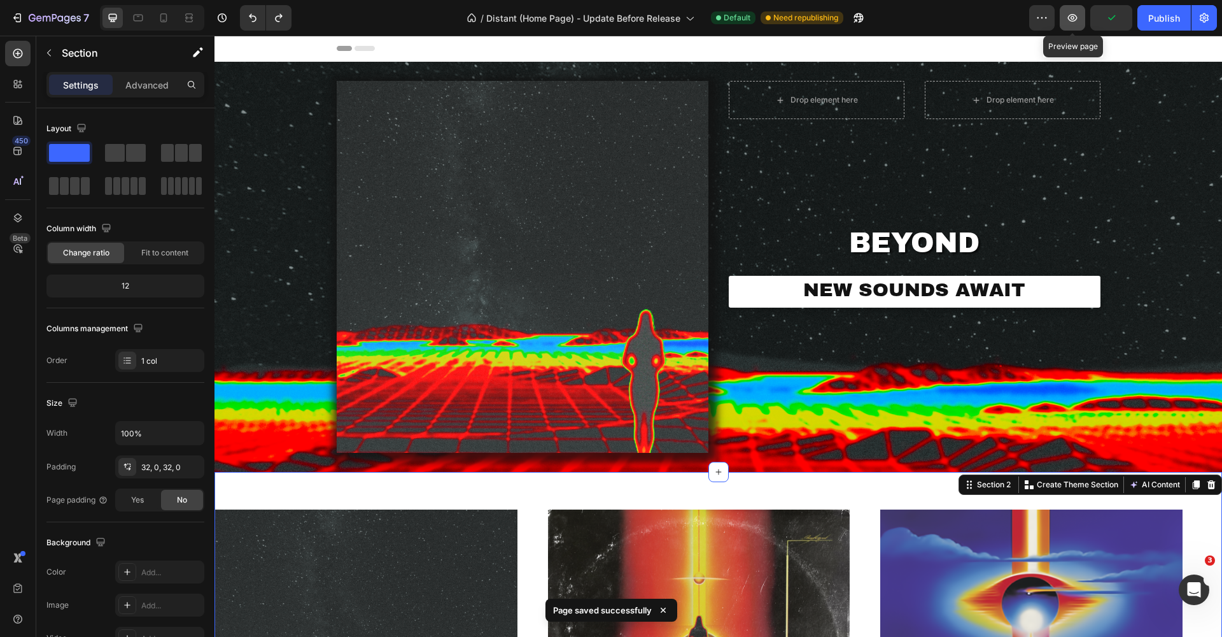
click at [1073, 20] on icon "button" at bounding box center [1072, 17] width 13 height 13
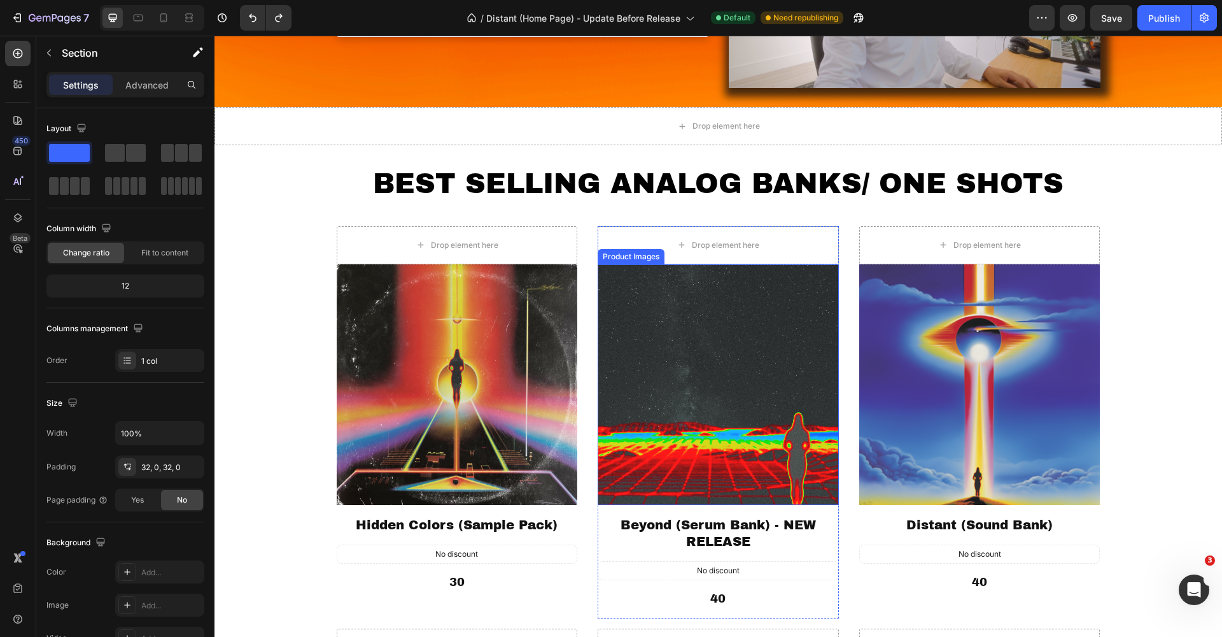
scroll to position [1069, 0]
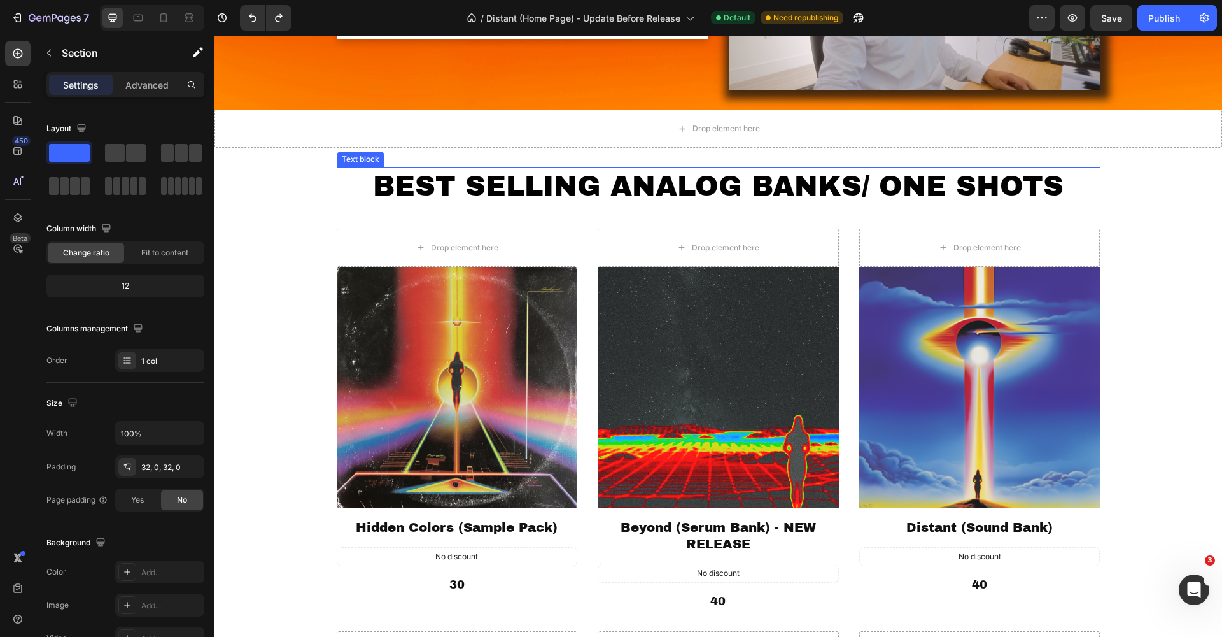
click at [699, 185] on p "BEST SELLING ANALOG BANKS/ ONE SHOTS" at bounding box center [718, 186] width 761 height 36
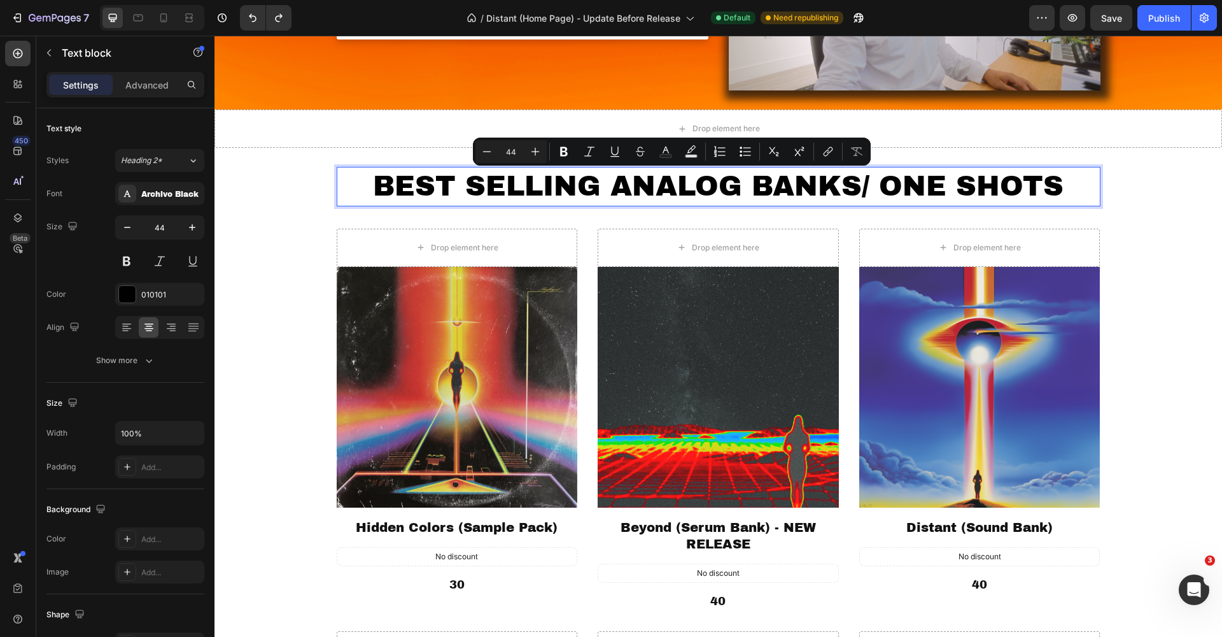
click at [755, 187] on p "BEST SELLING ANALOG BANKS/ ONE SHOTS" at bounding box center [718, 186] width 761 height 36
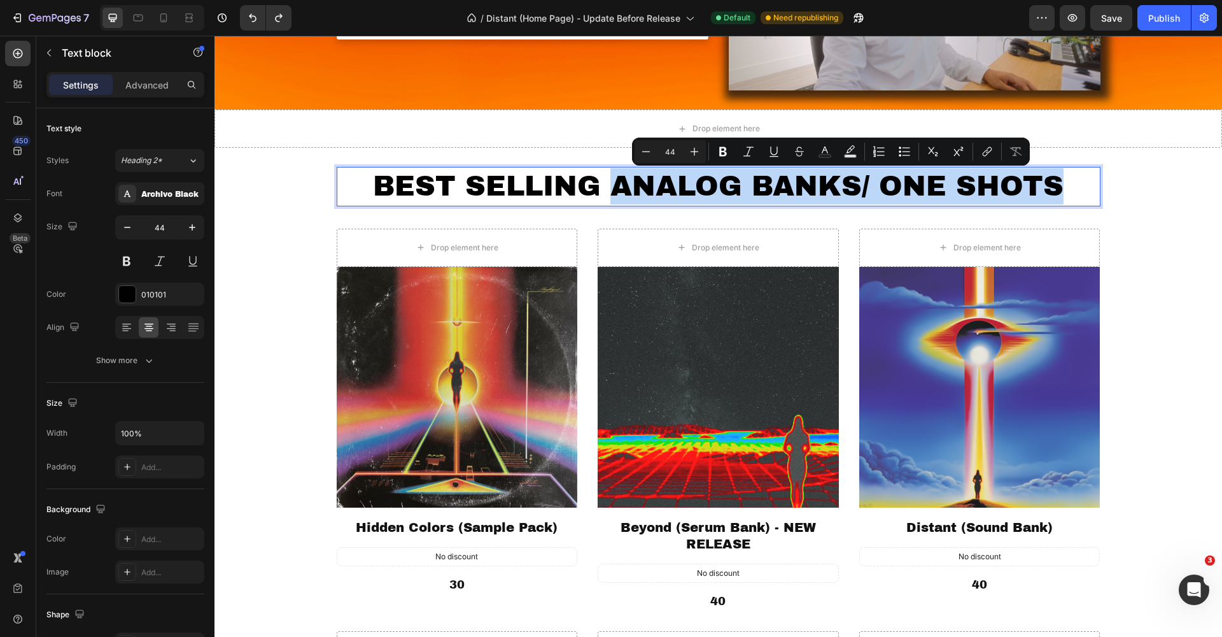
drag, startPoint x: 1068, startPoint y: 180, endPoint x: 614, endPoint y: 183, distance: 454.5
click at [614, 183] on p "BEST SELLING ANALOG BANKS/ ONE SHOTS" at bounding box center [718, 186] width 761 height 36
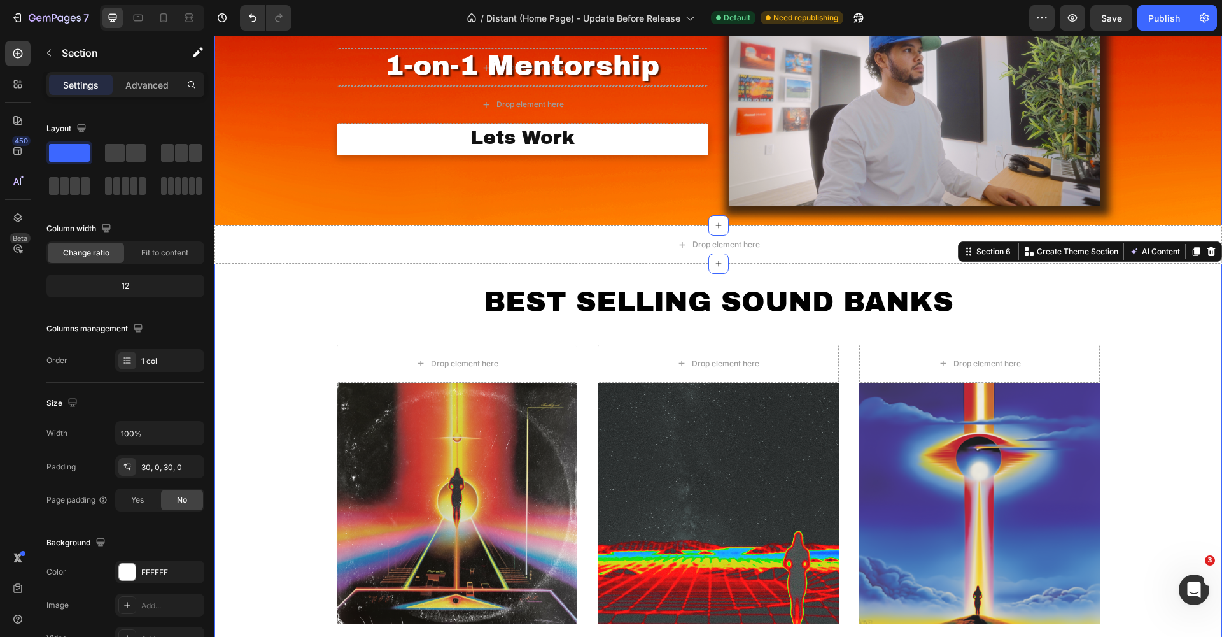
scroll to position [731, 0]
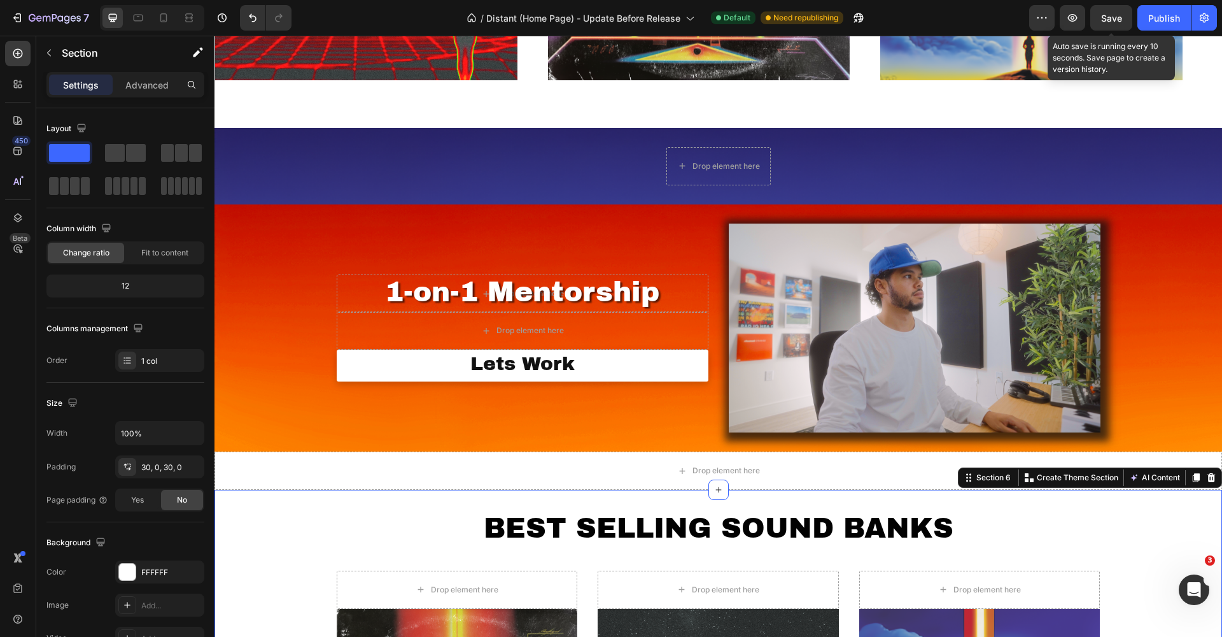
click at [1112, 23] on span "Save" at bounding box center [1111, 18] width 21 height 11
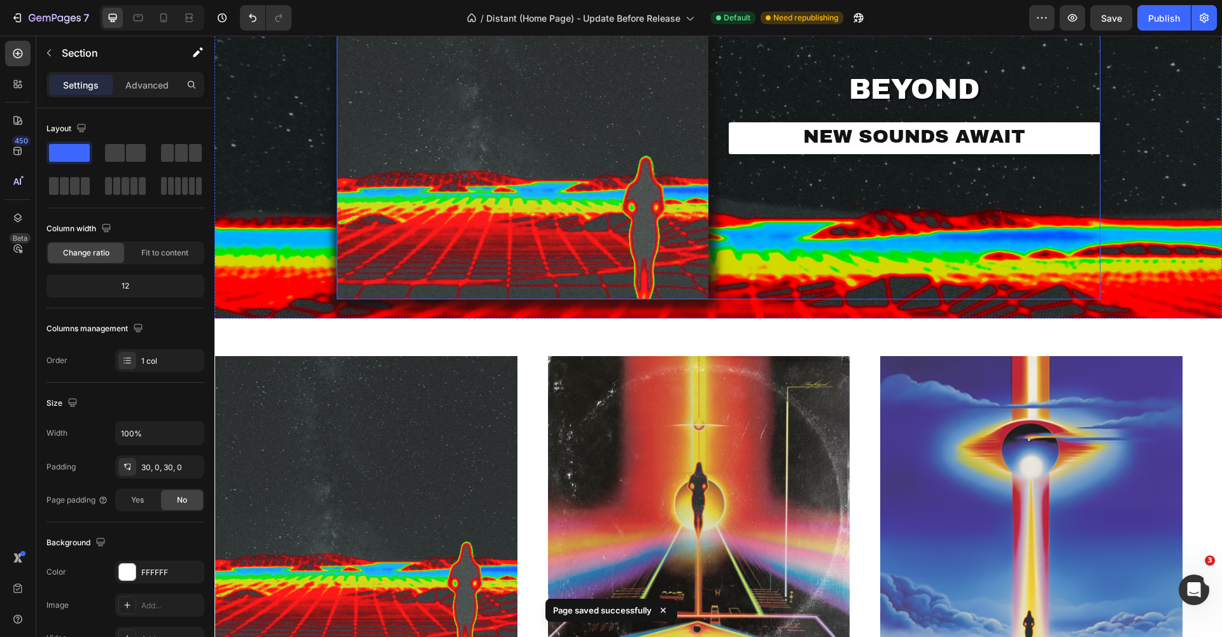
scroll to position [0, 0]
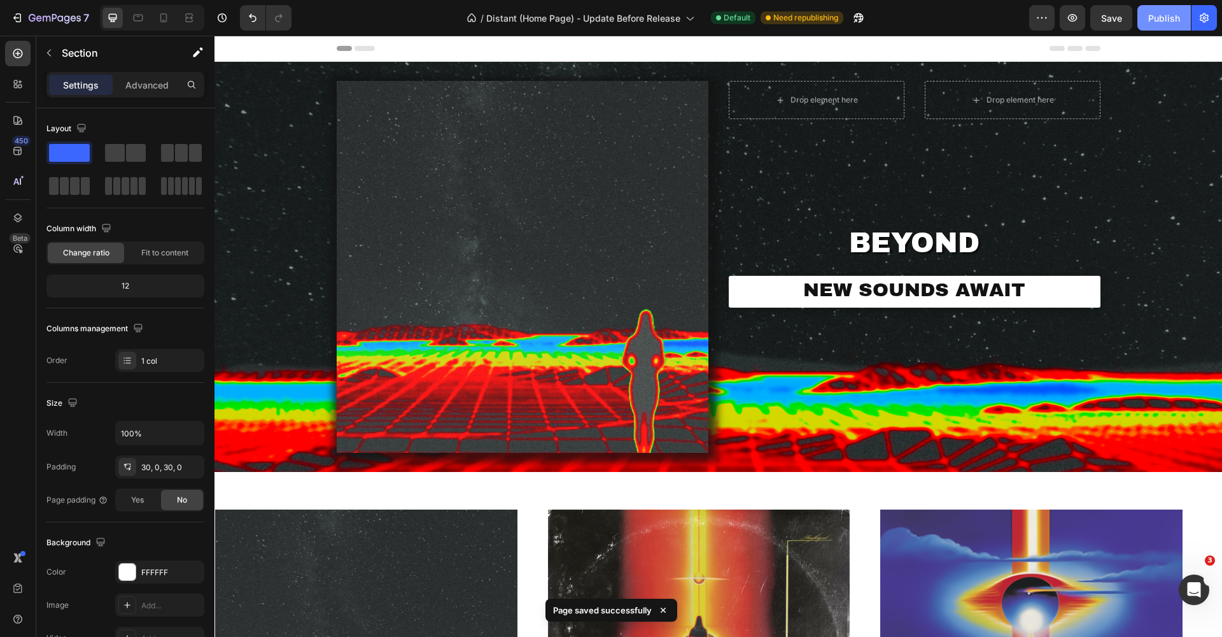
click at [1164, 24] on div "Publish" at bounding box center [1164, 17] width 32 height 13
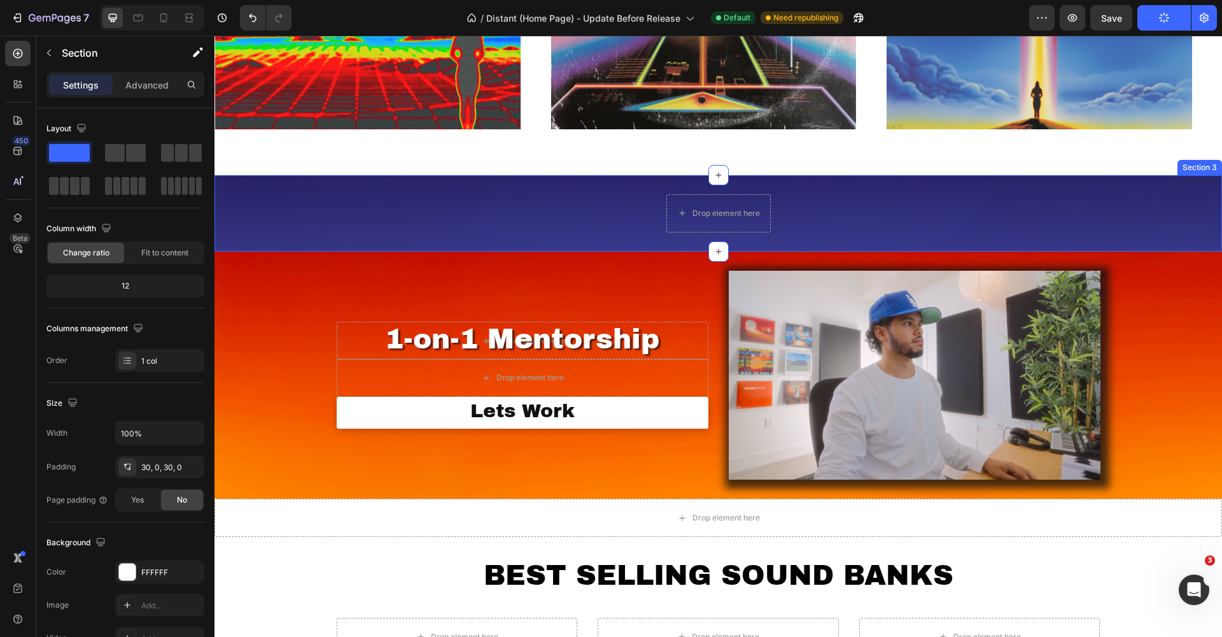
scroll to position [686, 0]
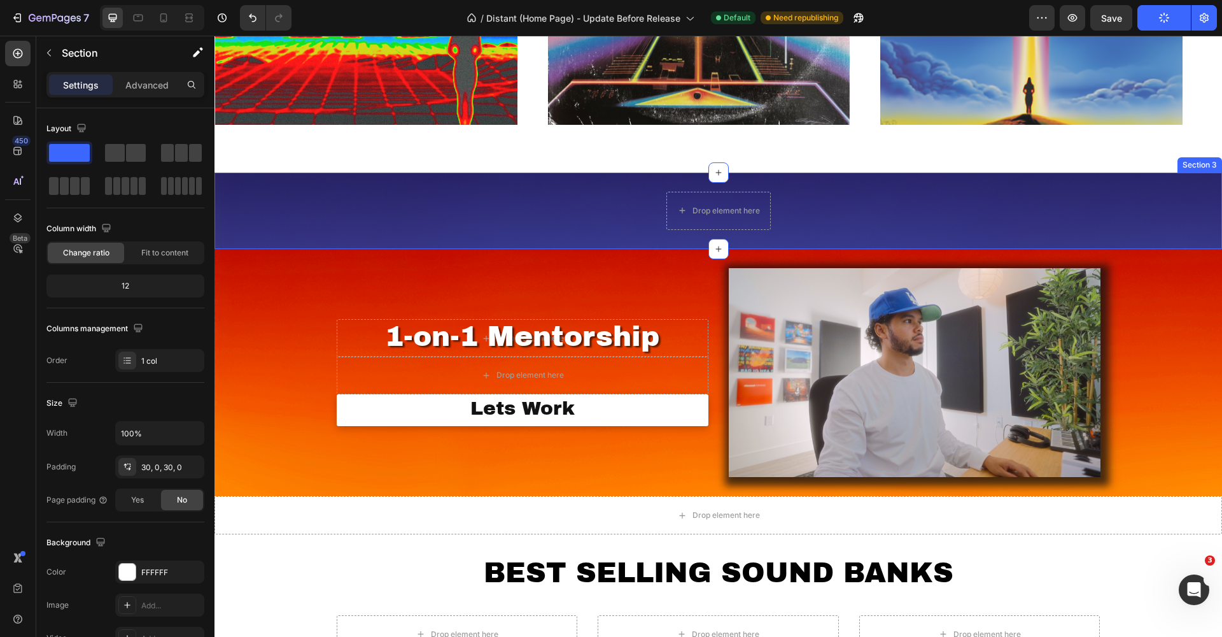
click at [963, 227] on div "Drop element here Section 3" at bounding box center [719, 211] width 1008 height 76
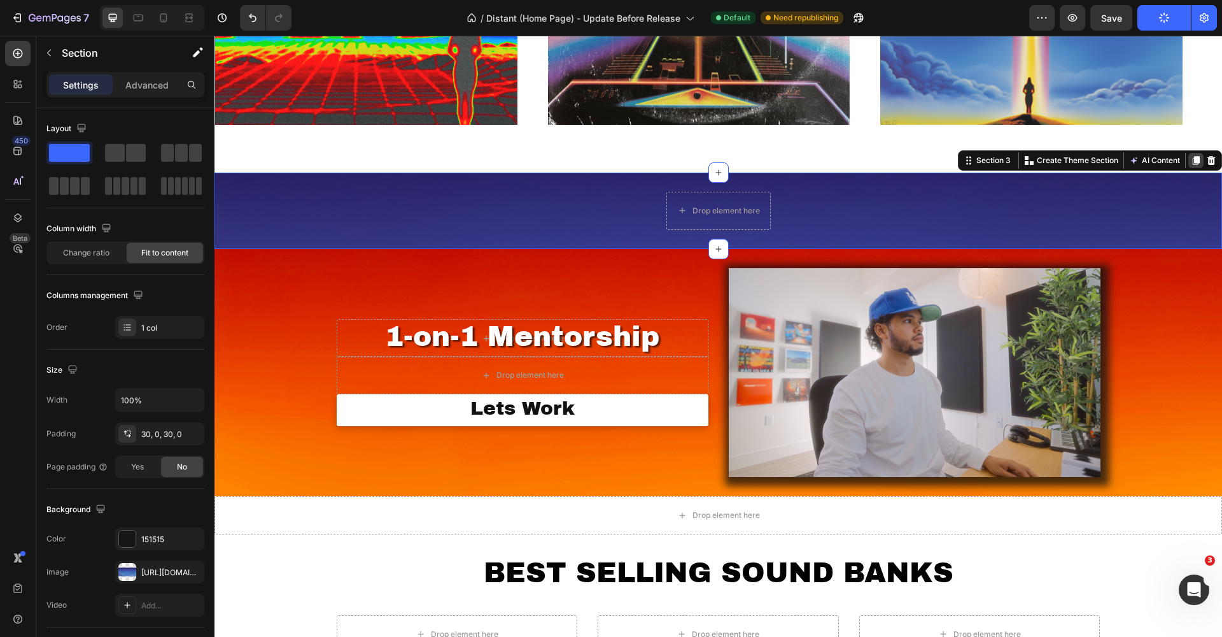
click at [1193, 156] on icon at bounding box center [1196, 160] width 7 height 9
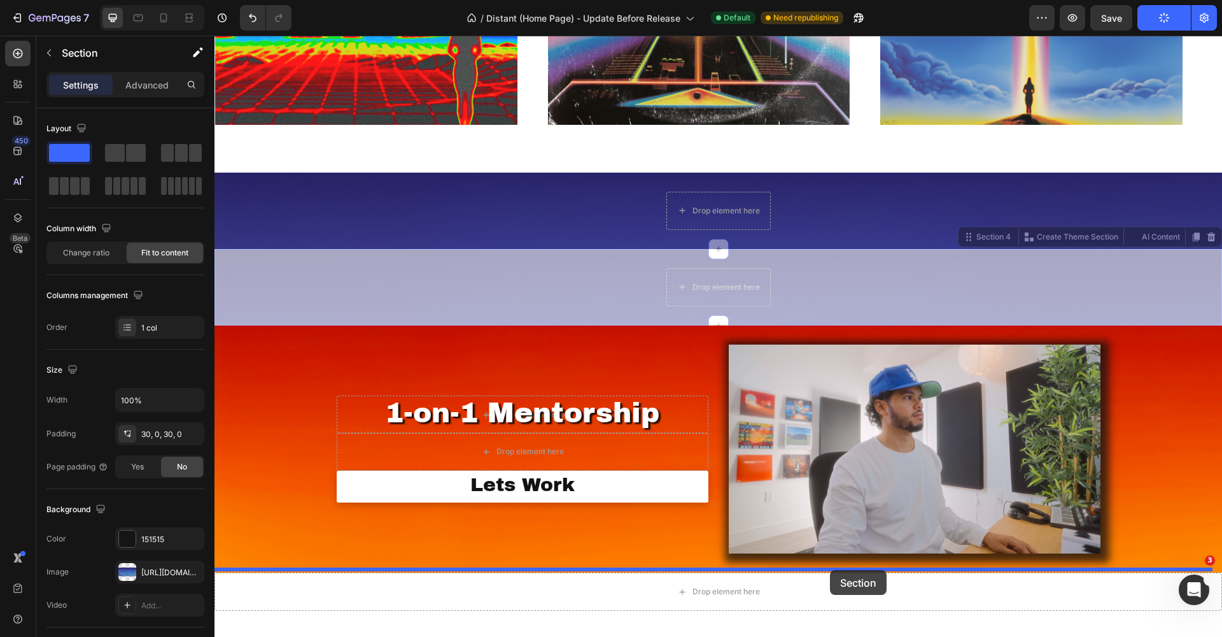
drag, startPoint x: 891, startPoint y: 273, endPoint x: 830, endPoint y: 570, distance: 303.4
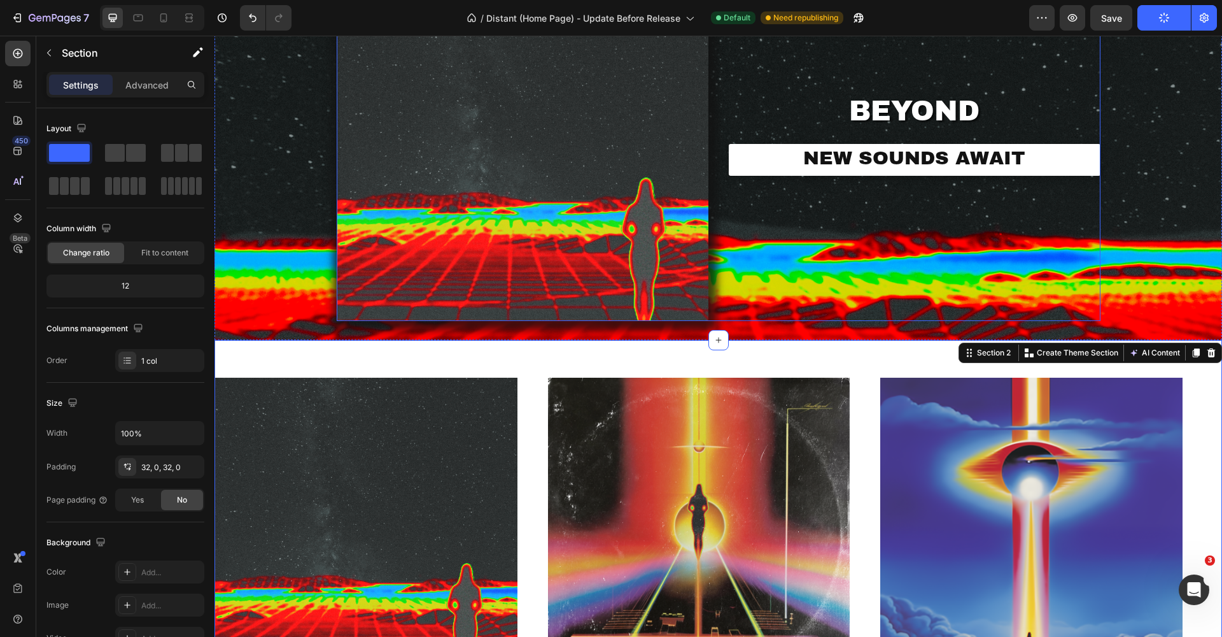
scroll to position [0, 0]
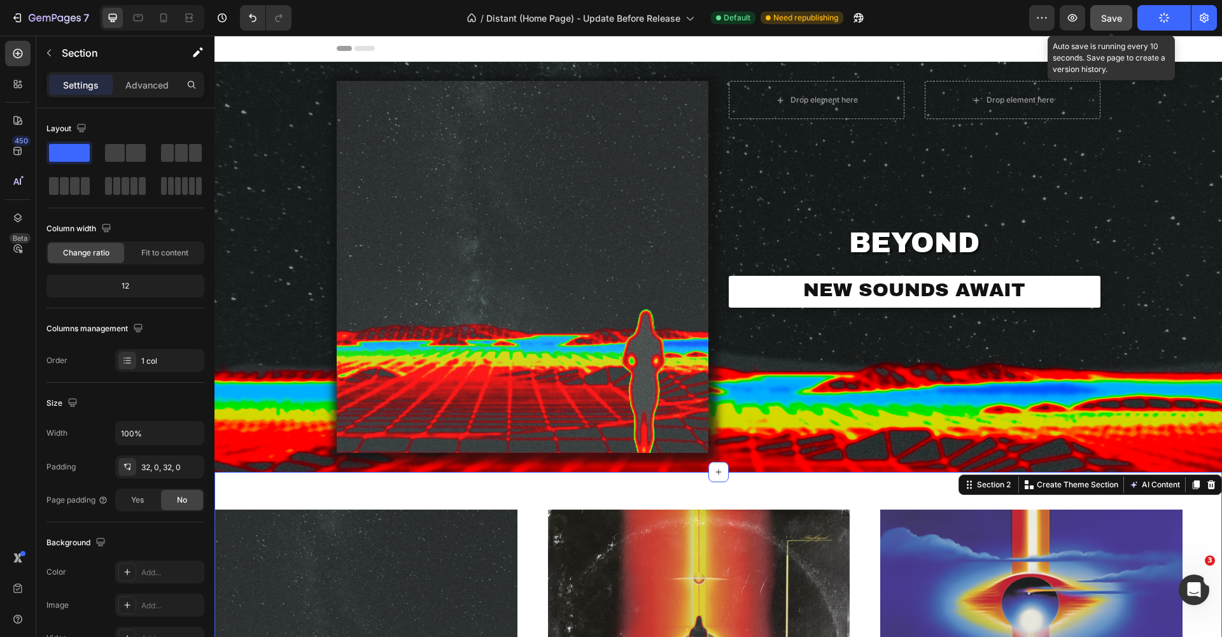
click at [1123, 17] on button "Save" at bounding box center [1112, 17] width 42 height 25
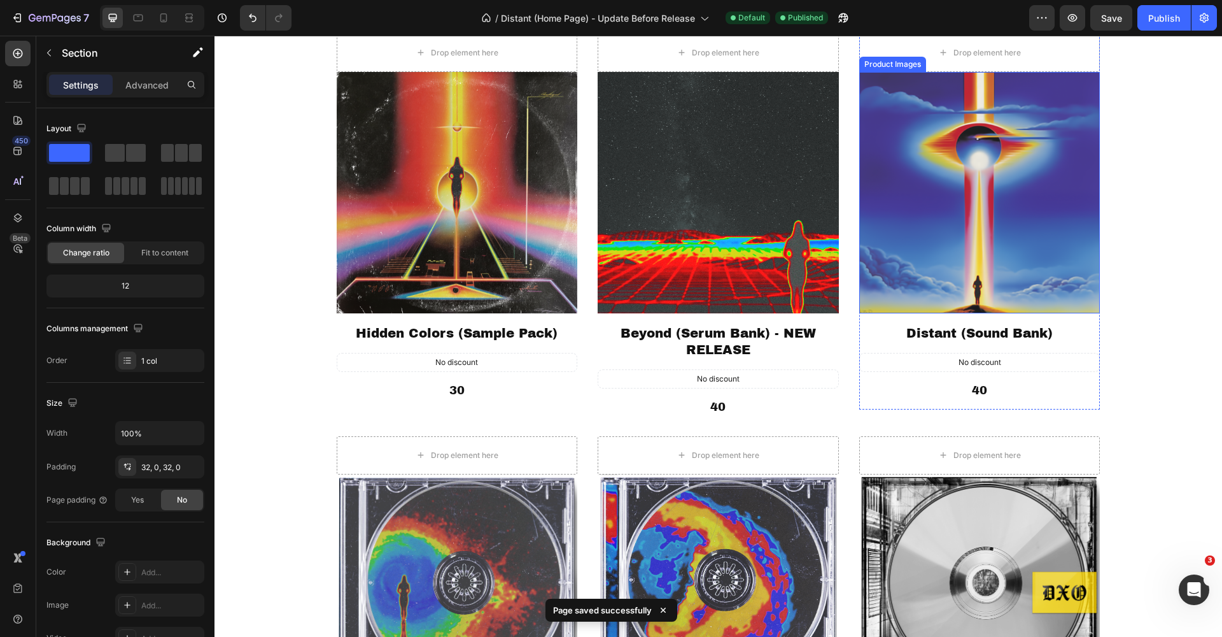
scroll to position [1087, 0]
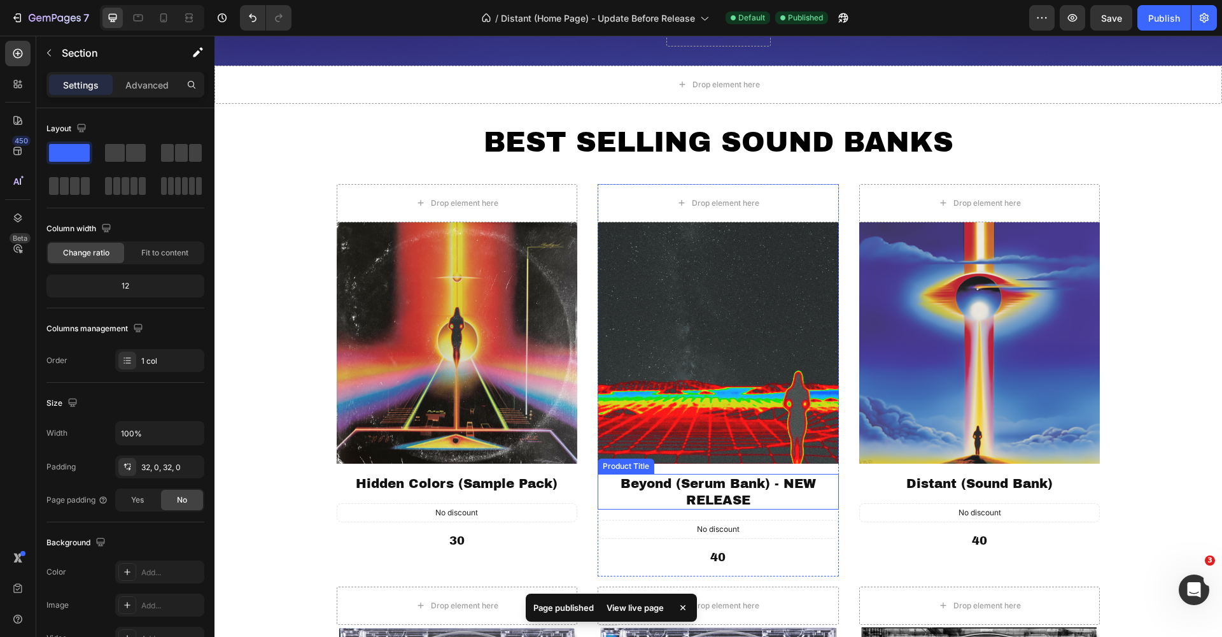
click at [714, 481] on h1 "Beyond (Serum Bank) - NEW RELEASE" at bounding box center [718, 492] width 241 height 36
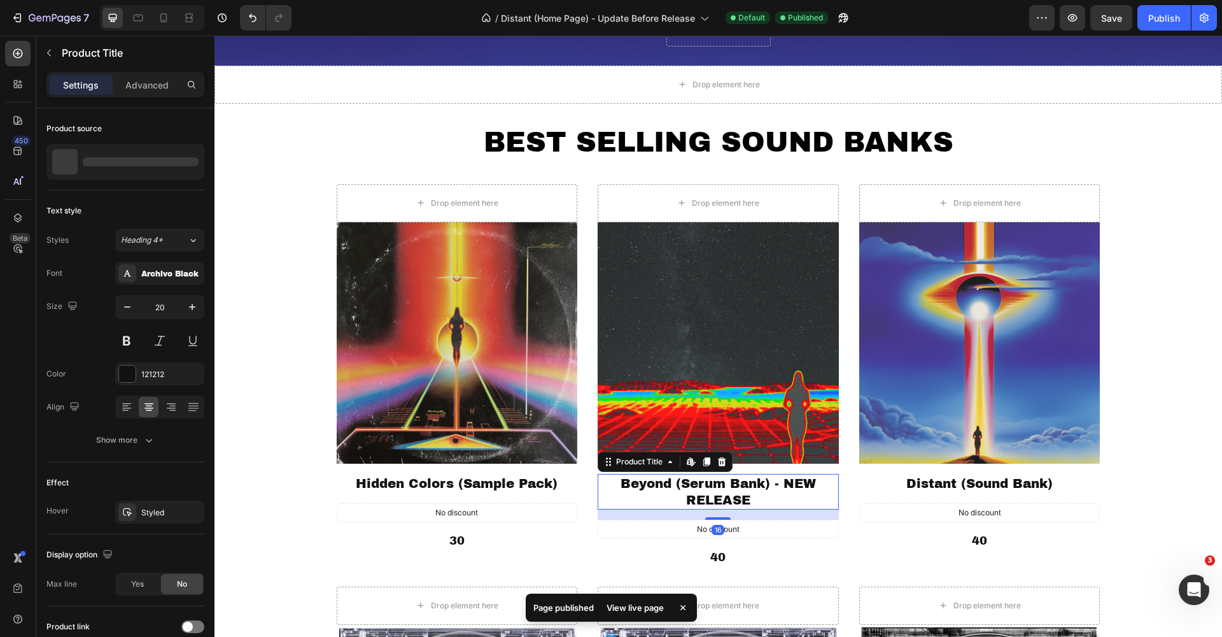
click at [714, 481] on h1 "Beyond (Serum Bank) - NEW RELEASE" at bounding box center [718, 492] width 241 height 36
click at [723, 493] on h1 "Beyond (Serum Bank) - NEW RELEASE" at bounding box center [718, 492] width 241 height 36
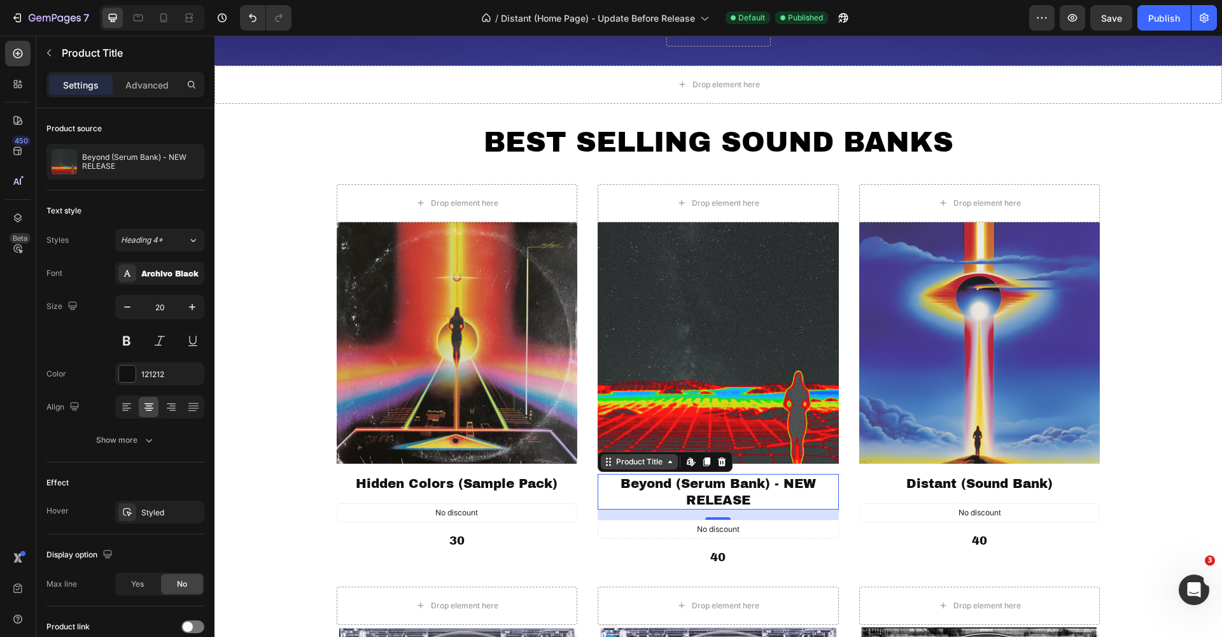
click at [668, 462] on icon at bounding box center [670, 461] width 4 height 3
click at [665, 462] on icon at bounding box center [670, 461] width 10 height 10
drag, startPoint x: 178, startPoint y: 173, endPoint x: 170, endPoint y: 187, distance: 16.8
click at [170, 187] on div "Product source Beyond (Serum Bank) - NEW RELEASE" at bounding box center [125, 149] width 158 height 82
click at [183, 239] on div "Heading 4*" at bounding box center [154, 239] width 67 height 11
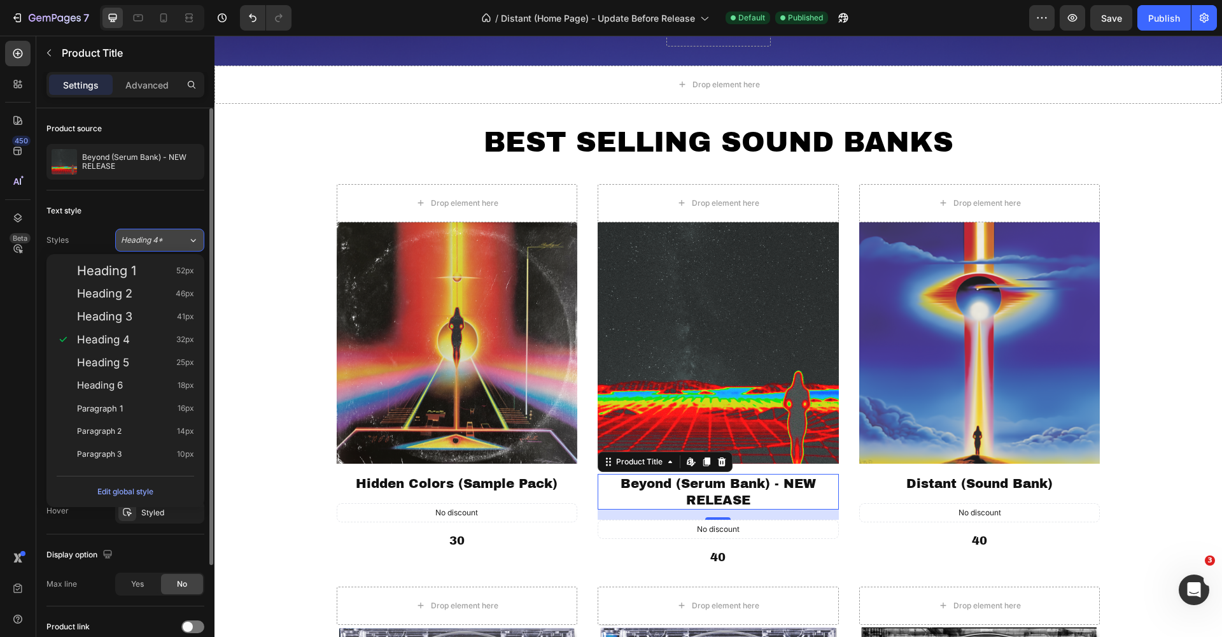
click at [183, 239] on div "Heading 4*" at bounding box center [154, 239] width 67 height 11
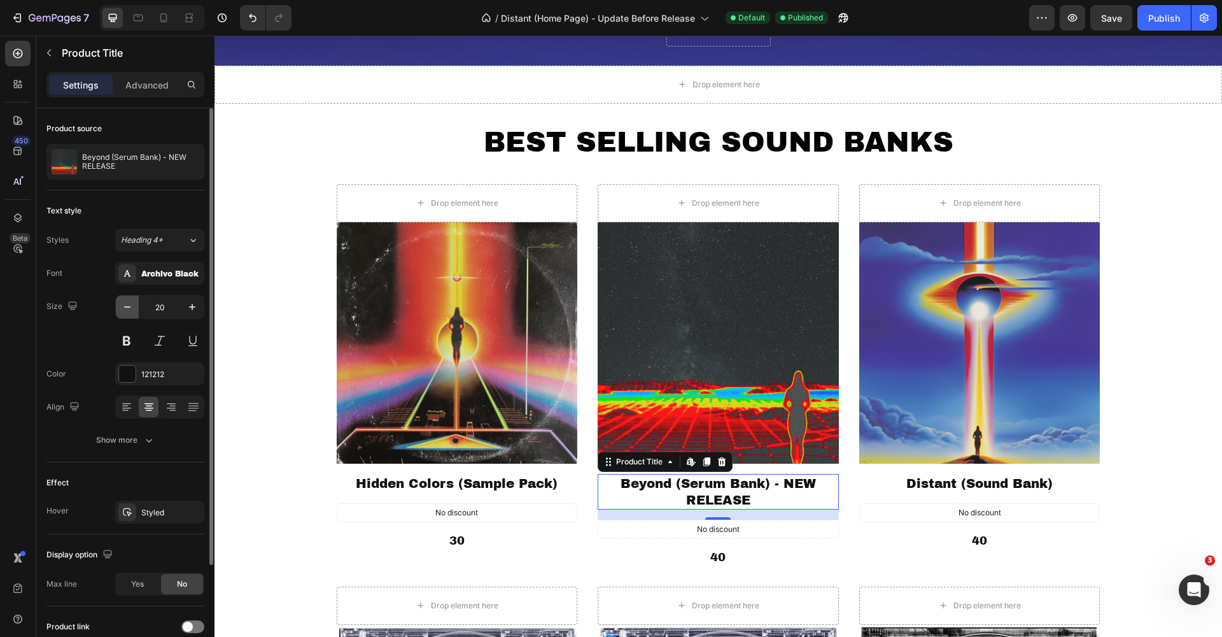
click at [125, 307] on icon "button" at bounding box center [127, 306] width 6 height 1
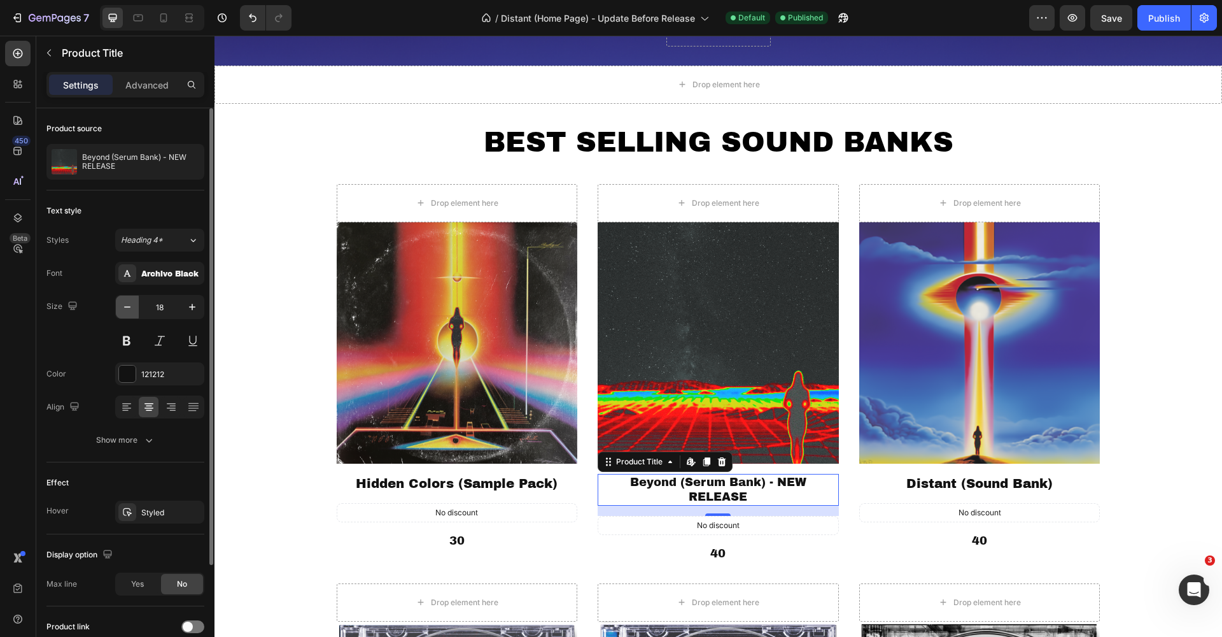
click at [125, 307] on icon "button" at bounding box center [127, 306] width 6 height 1
type input "17"
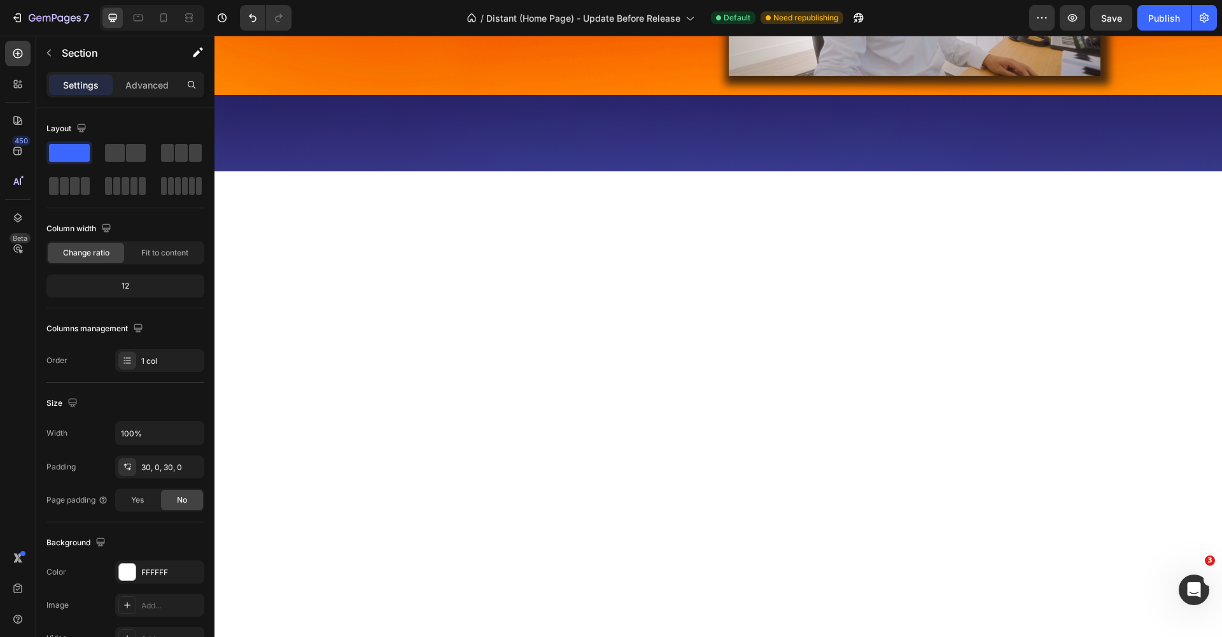
scroll to position [0, 0]
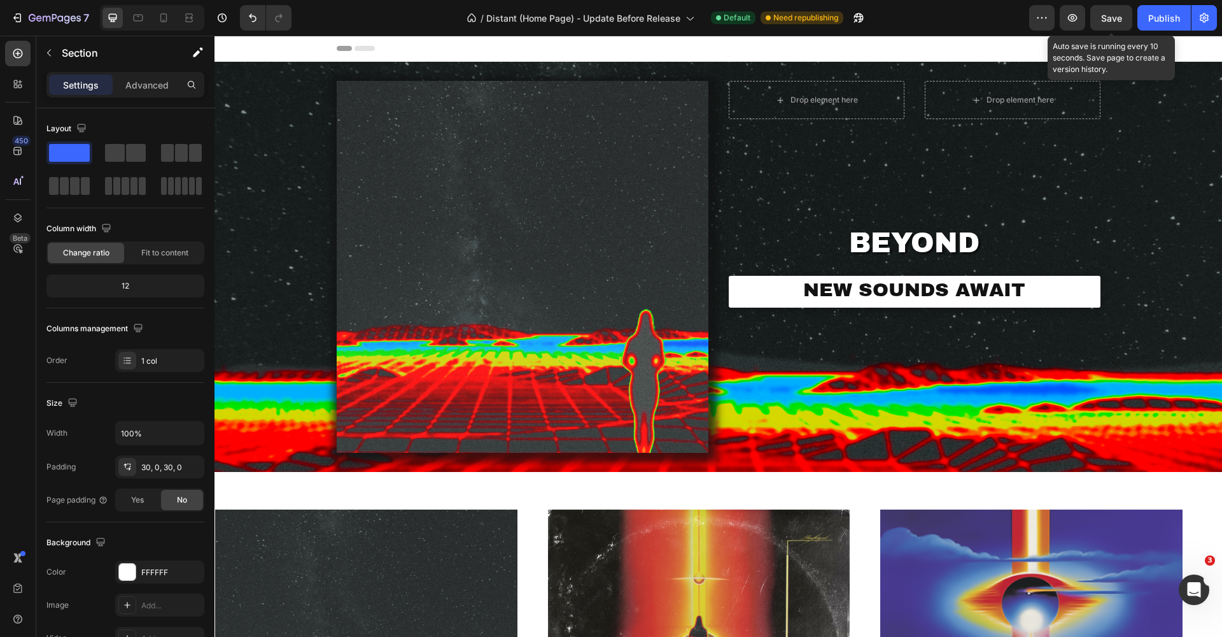
click at [1109, 24] on div "Save" at bounding box center [1111, 17] width 21 height 13
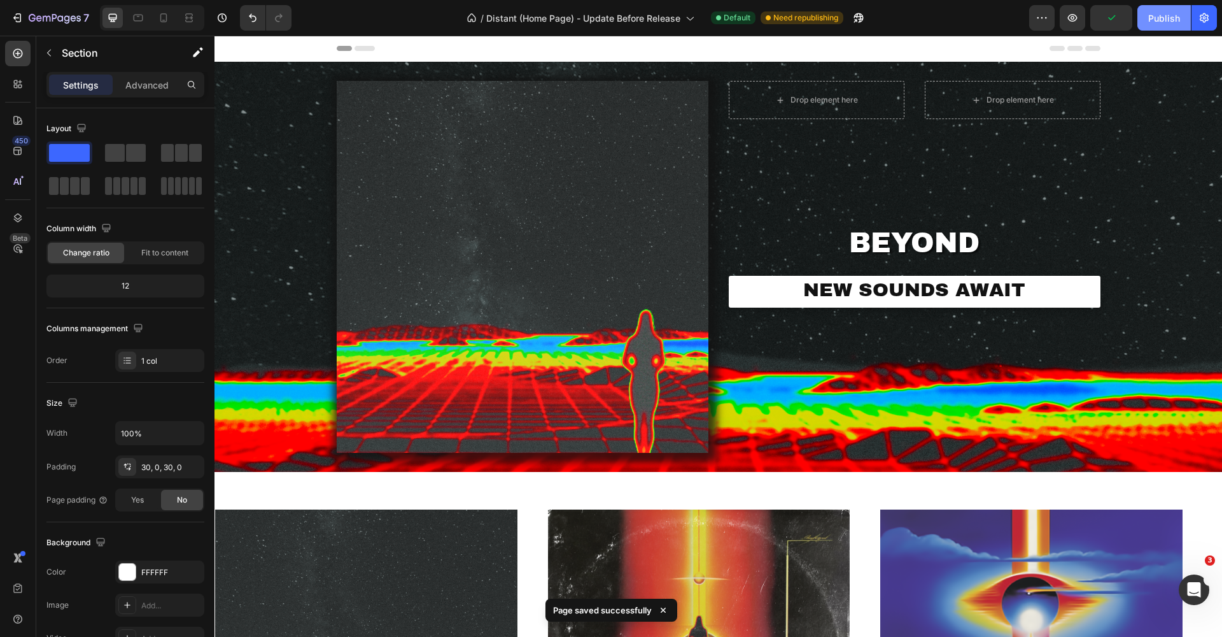
click at [1168, 25] on button "Publish" at bounding box center [1164, 17] width 53 height 25
click at [1164, 24] on div "Publish" at bounding box center [1164, 17] width 32 height 13
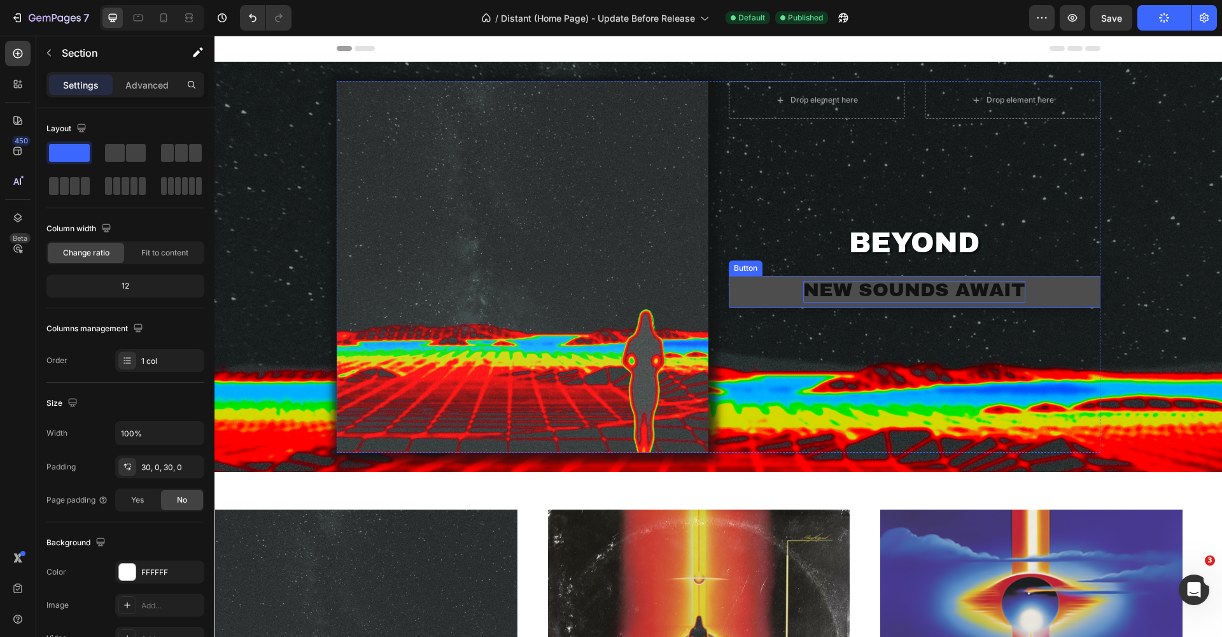
click at [934, 286] on span "NEW SOUNDS AWAIT" at bounding box center [914, 289] width 222 height 20
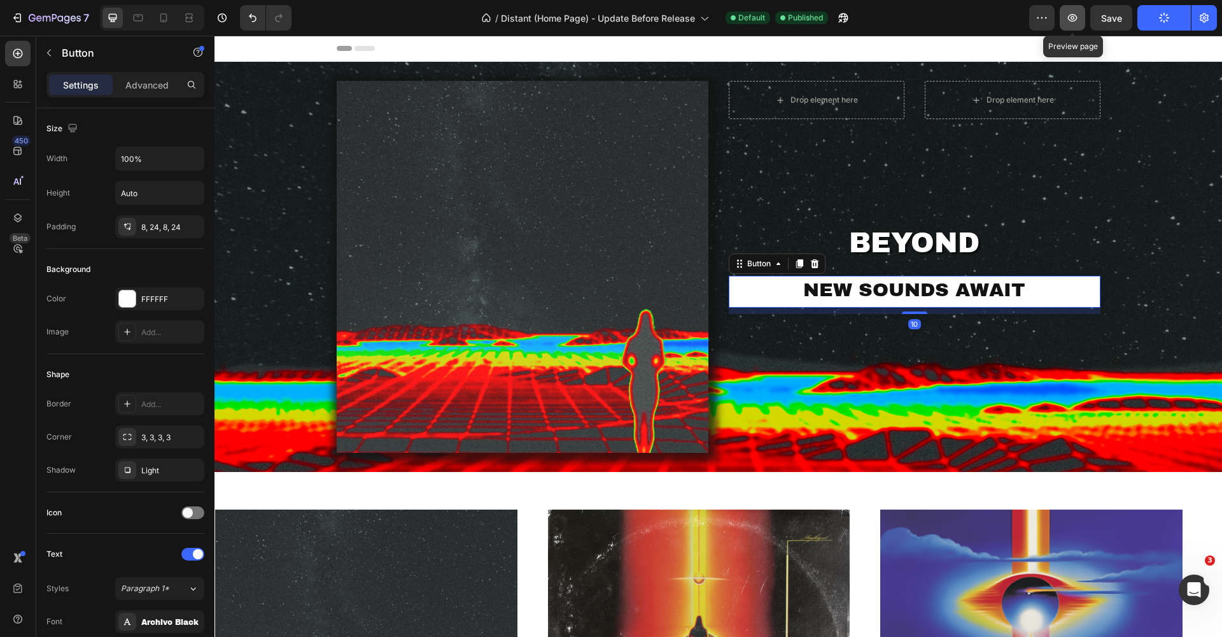
click at [1080, 24] on button "button" at bounding box center [1072, 17] width 25 height 25
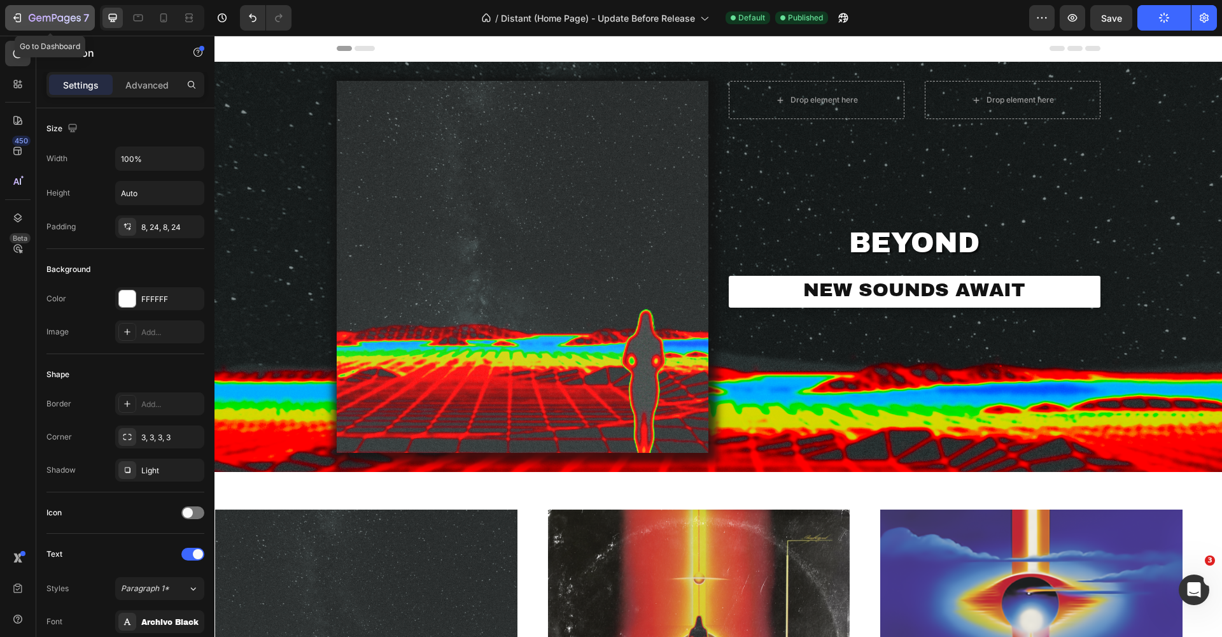
click at [22, 20] on icon "button" at bounding box center [17, 17] width 13 height 13
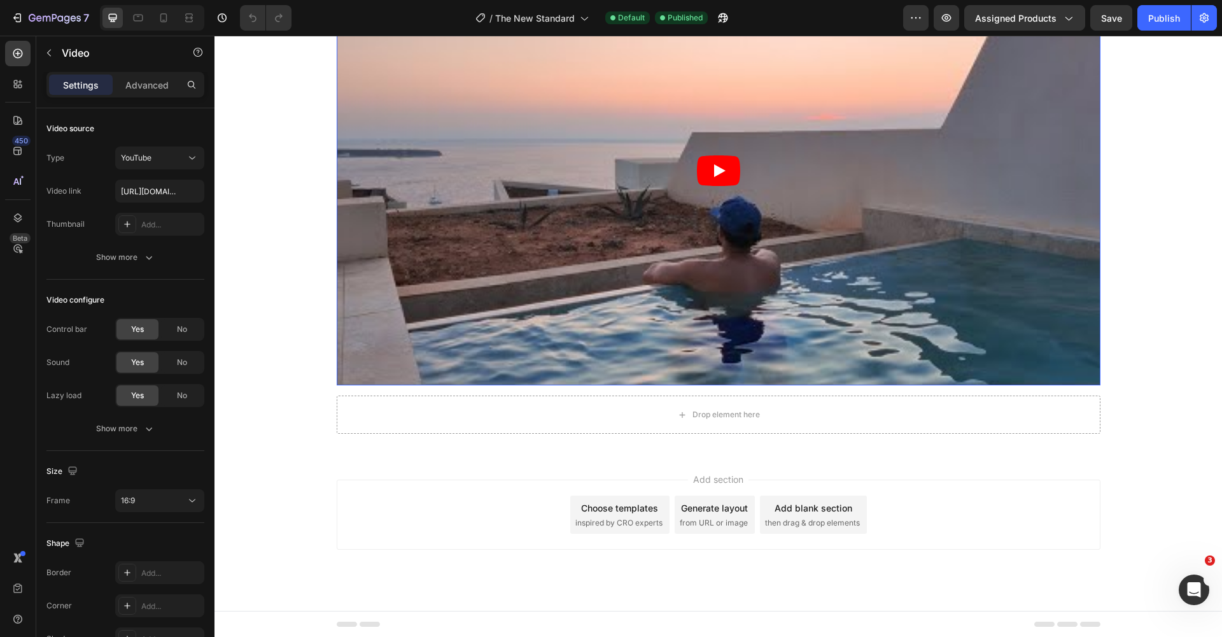
click at [413, 341] on article at bounding box center [719, 170] width 764 height 430
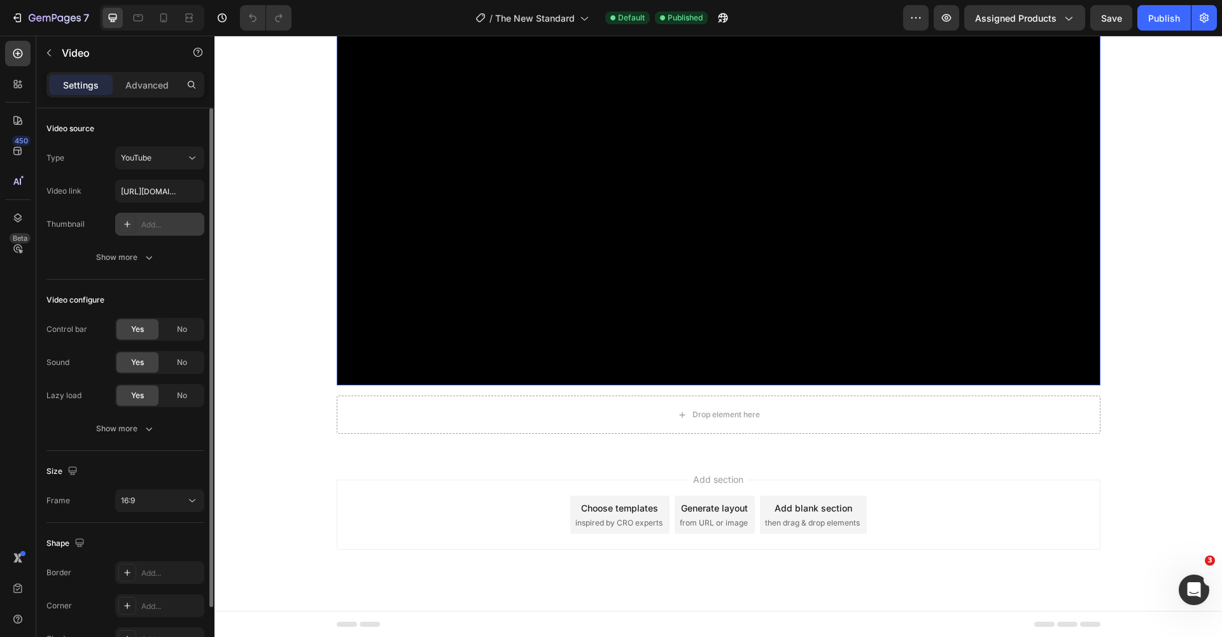
click at [126, 220] on icon at bounding box center [127, 224] width 10 height 10
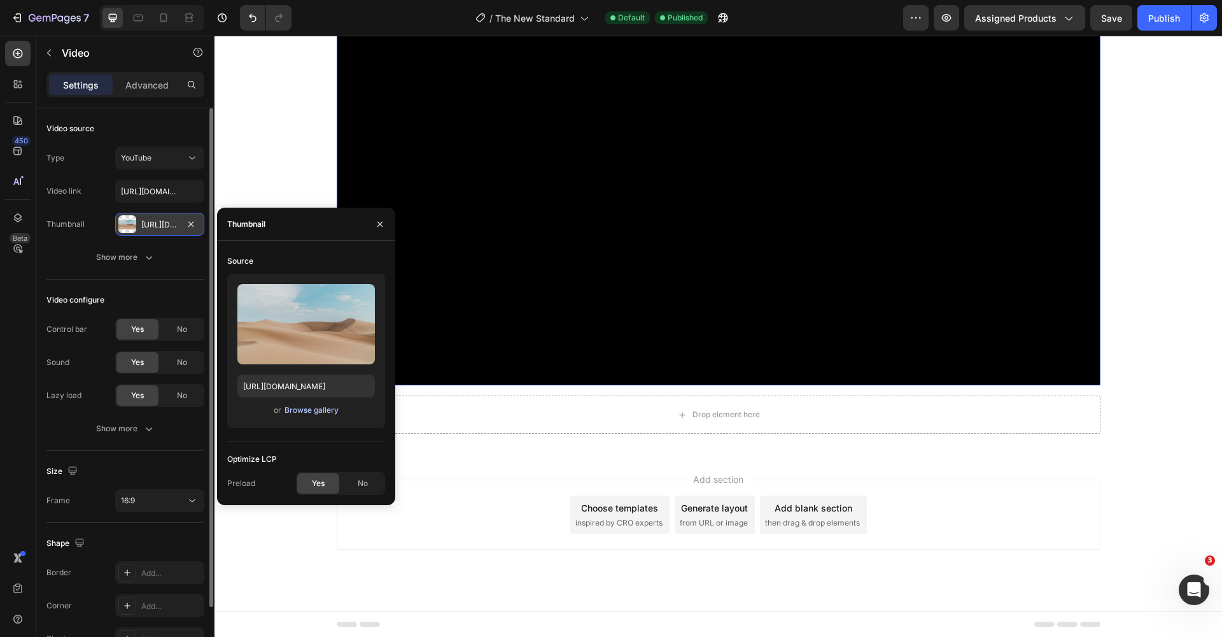
click at [306, 405] on div "Browse gallery" at bounding box center [312, 409] width 54 height 11
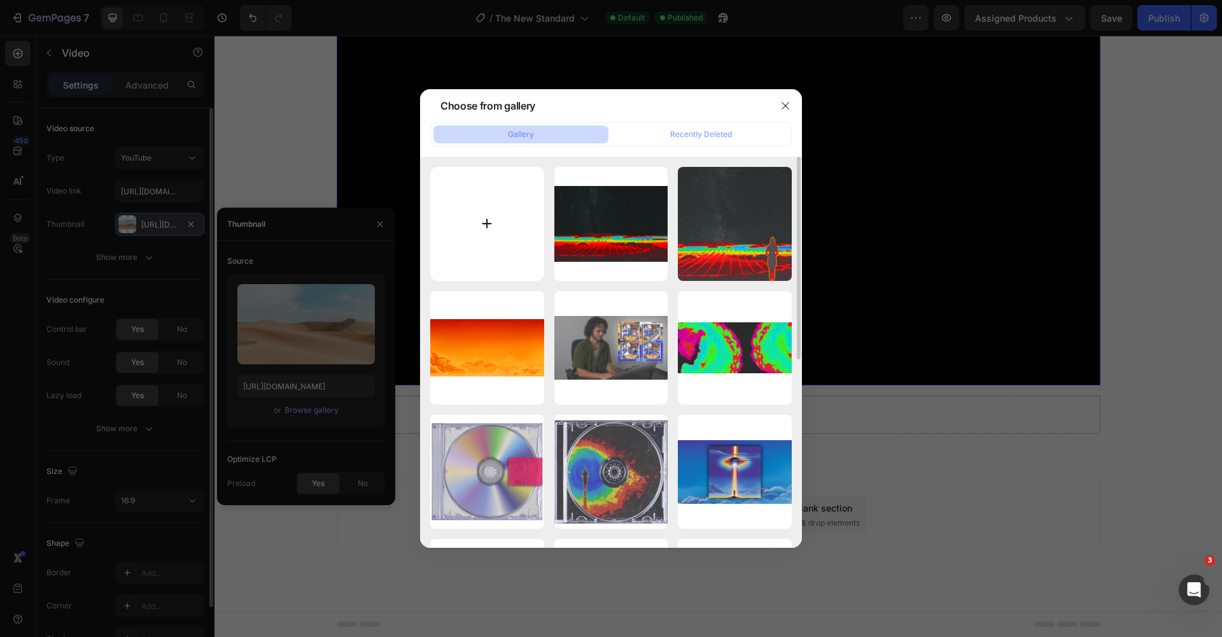
click at [492, 234] on input "file" at bounding box center [487, 224] width 114 height 114
type input "C:\fakepath\Sunsets in Santorini 2.png"
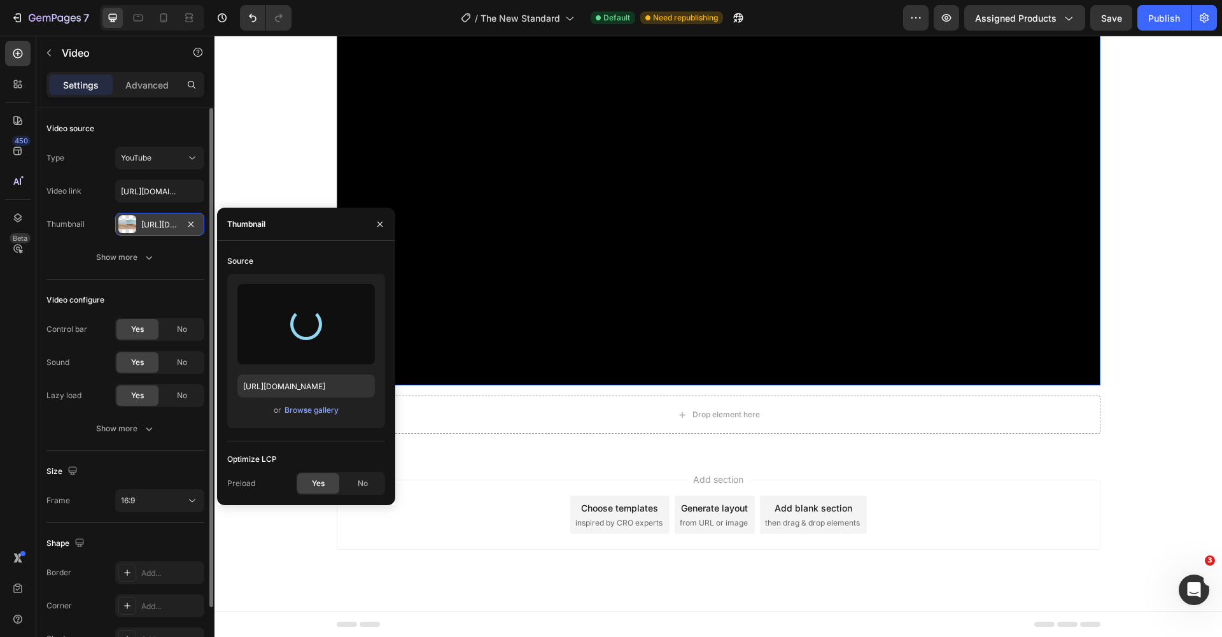
type input "https://cdn.shopify.com/s/files/1/0528/2352/3483/files/gempages_485020399734621…"
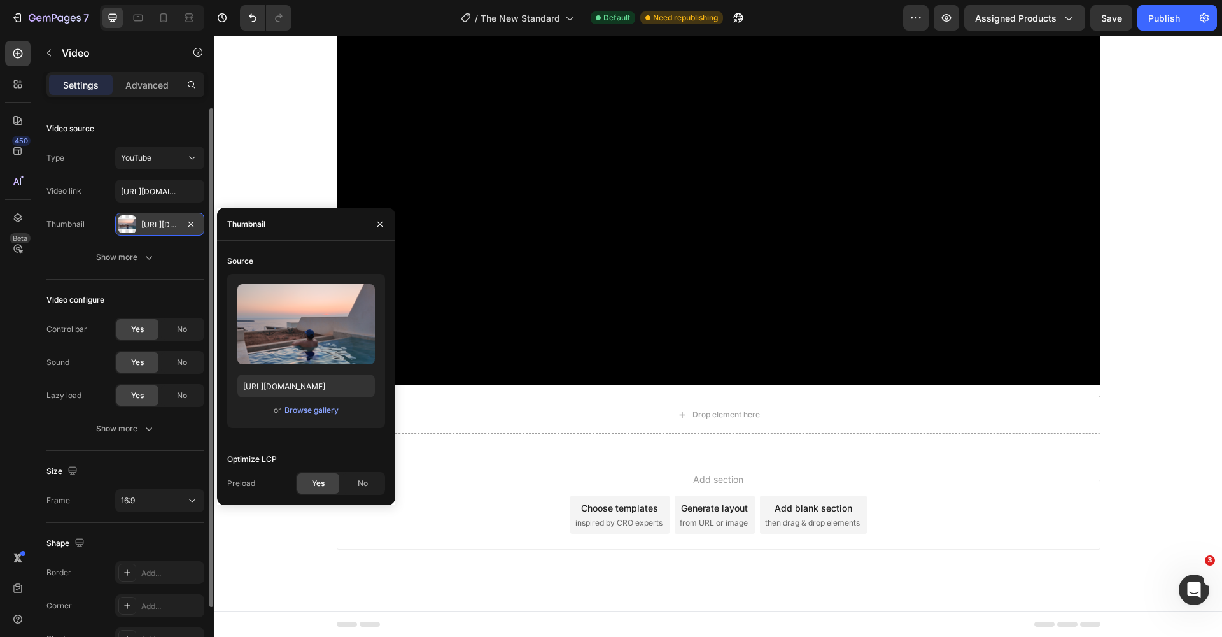
click at [327, 484] on div "Yes" at bounding box center [318, 483] width 42 height 20
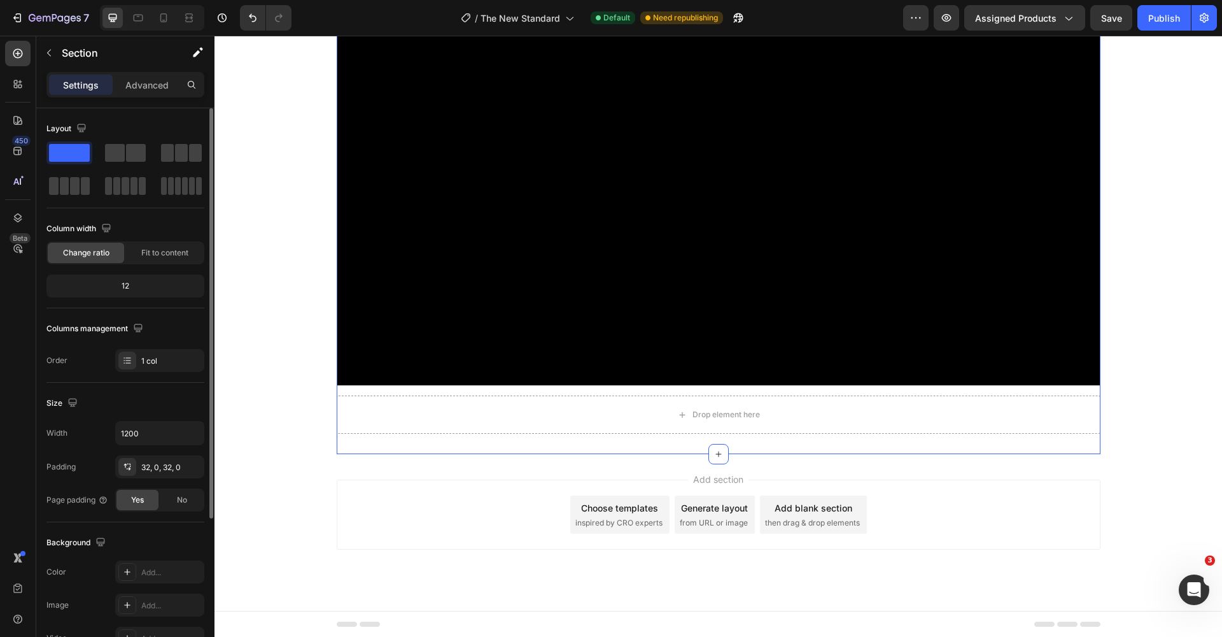
click at [1173, 13] on div "Publish" at bounding box center [1164, 17] width 32 height 13
